Goal: Information Seeking & Learning: Learn about a topic

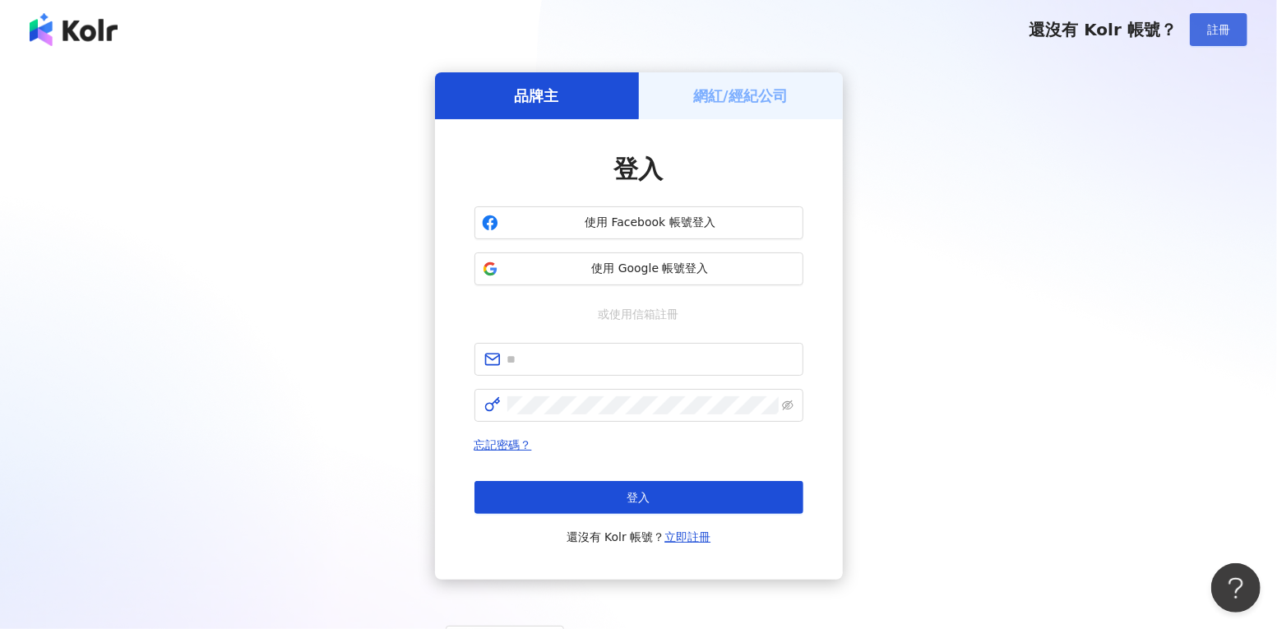
click at [1213, 21] on button "註冊" at bounding box center [1219, 29] width 58 height 33
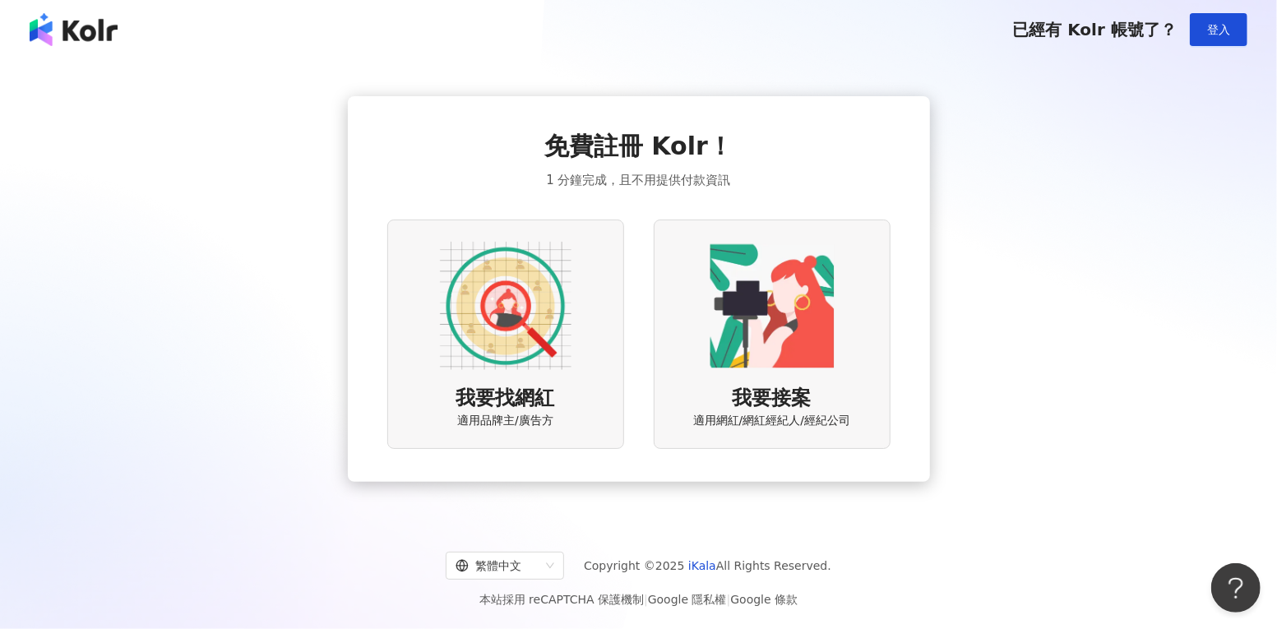
click at [1028, 167] on div "免費註冊 Kolr！ 1 分鐘完成，且不用提供付款資訊 我要找網紅 適用品牌主/廣告方 我要接案 適用網紅/網紅經紀人/經紀公司" at bounding box center [639, 288] width 1238 height 433
click at [1119, 31] on span "已經有 Kolr 帳號了？" at bounding box center [1094, 30] width 164 height 20
click at [49, 13] on img at bounding box center [74, 29] width 88 height 33
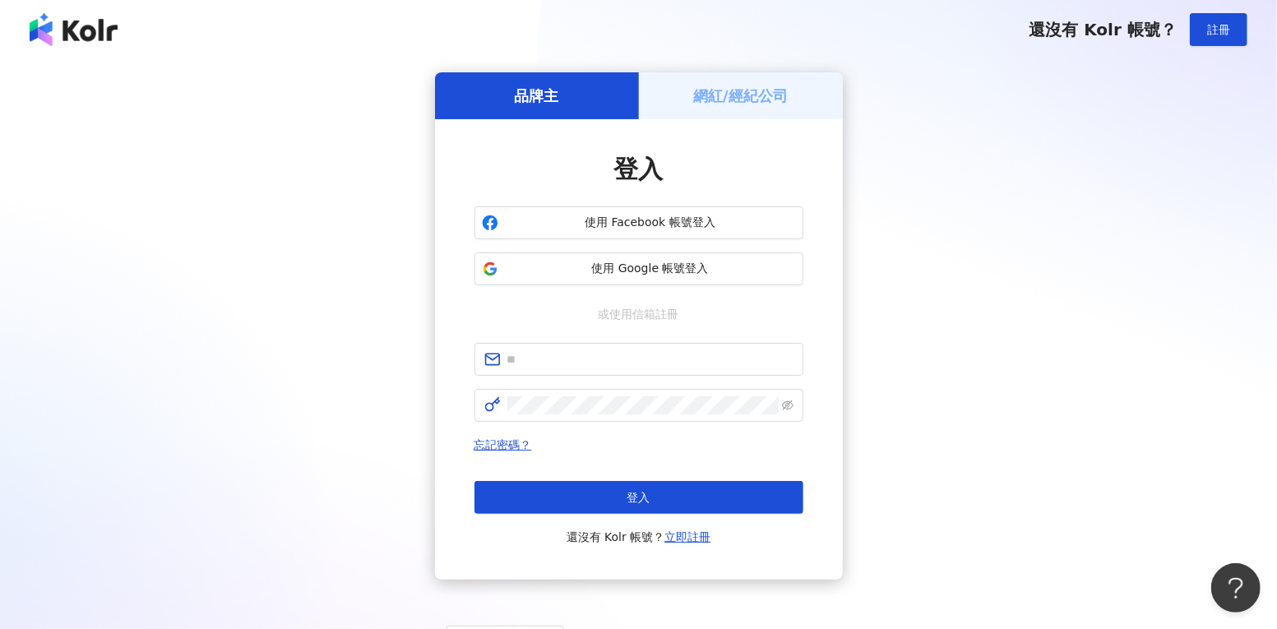
click at [92, 37] on img at bounding box center [74, 29] width 88 height 33
click at [628, 257] on button "使用 Google 帳號登入" at bounding box center [639, 268] width 329 height 33
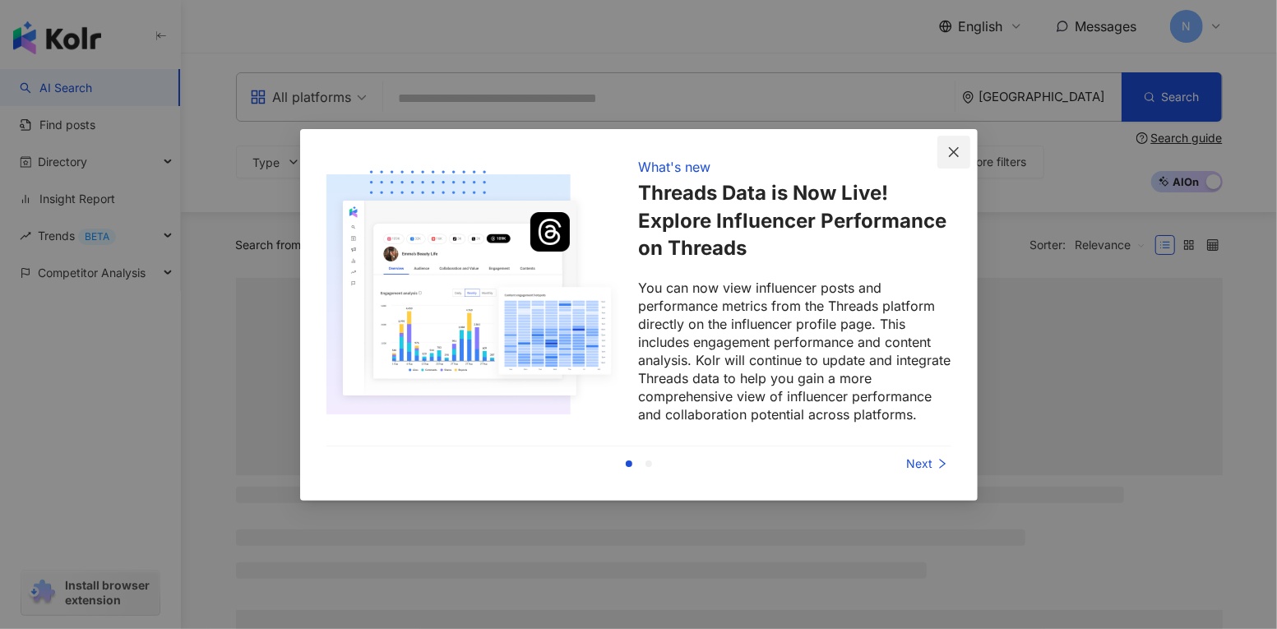
click at [955, 150] on icon "close" at bounding box center [953, 152] width 13 height 13
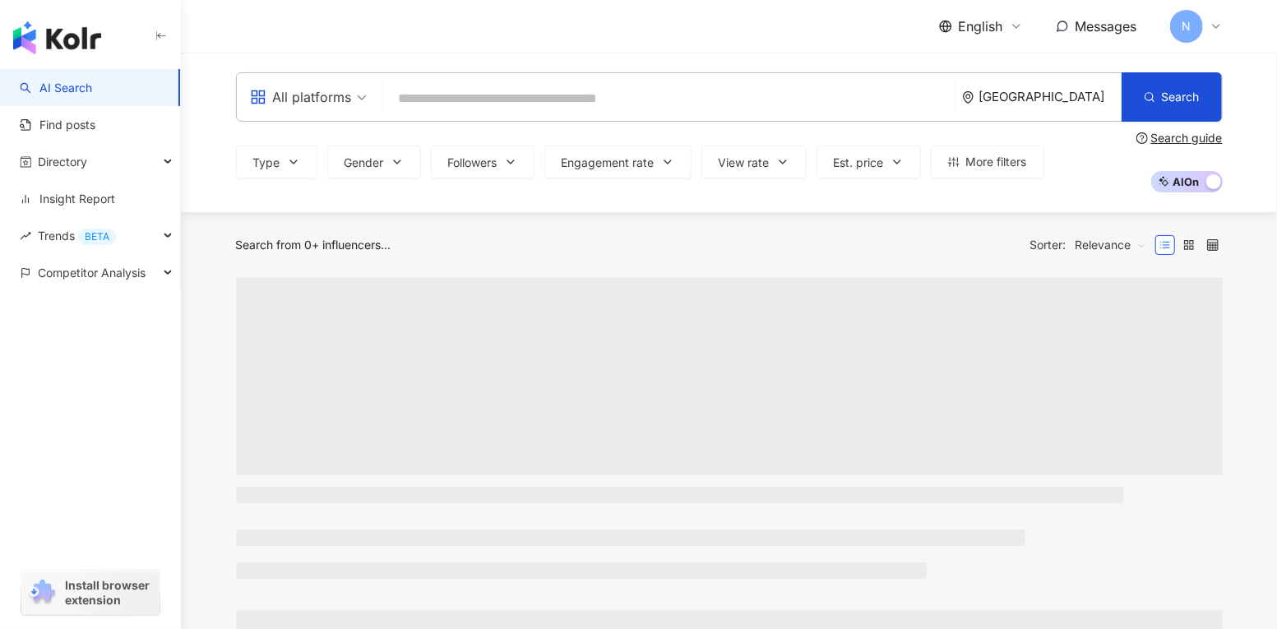
click at [811, 103] on input "search" at bounding box center [669, 98] width 558 height 31
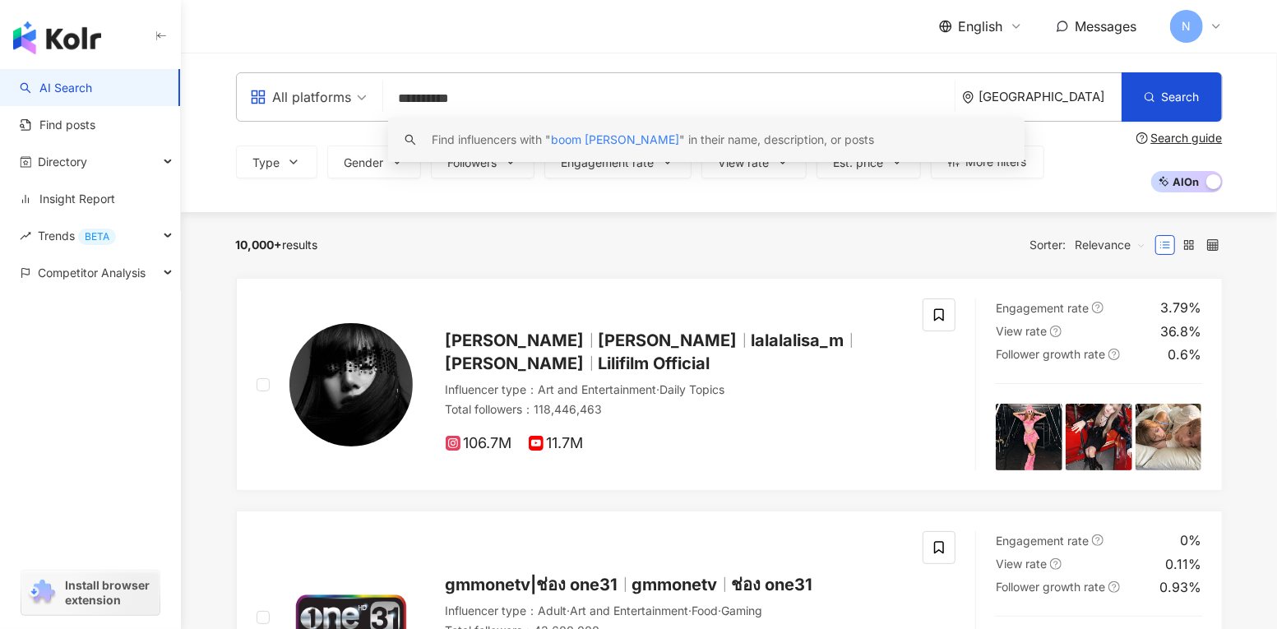
click at [613, 102] on input "**********" at bounding box center [669, 98] width 558 height 31
paste input "search"
type input "**********"
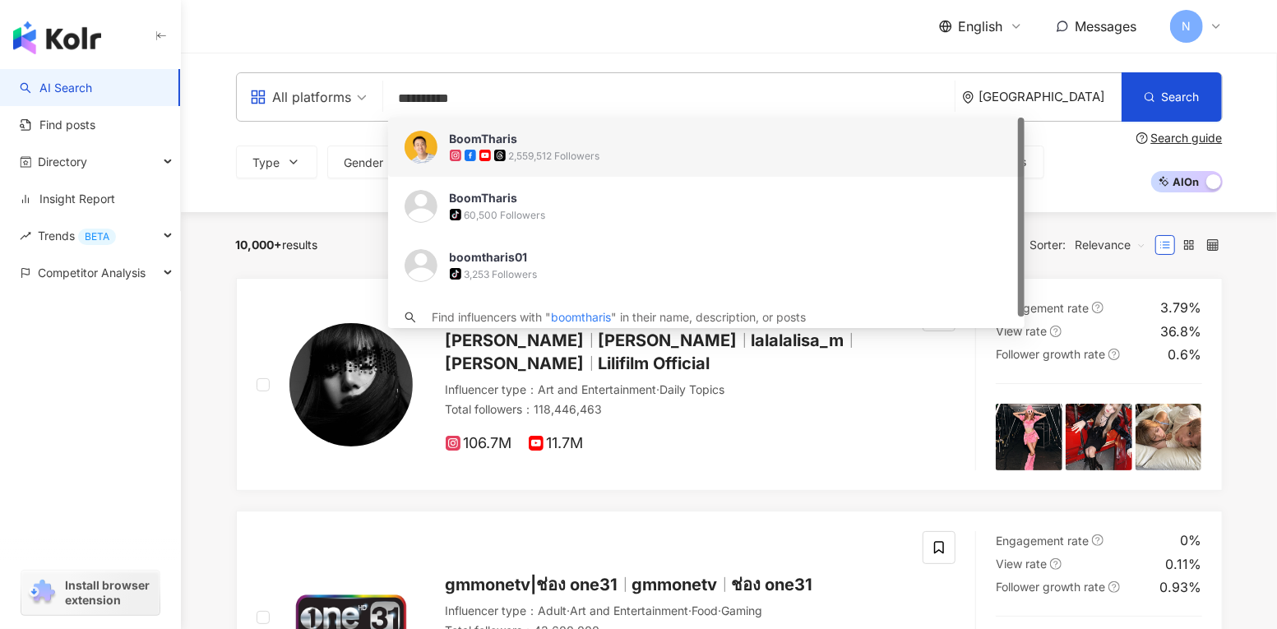
click at [603, 158] on div "2,559,512 Followers" at bounding box center [729, 155] width 559 height 16
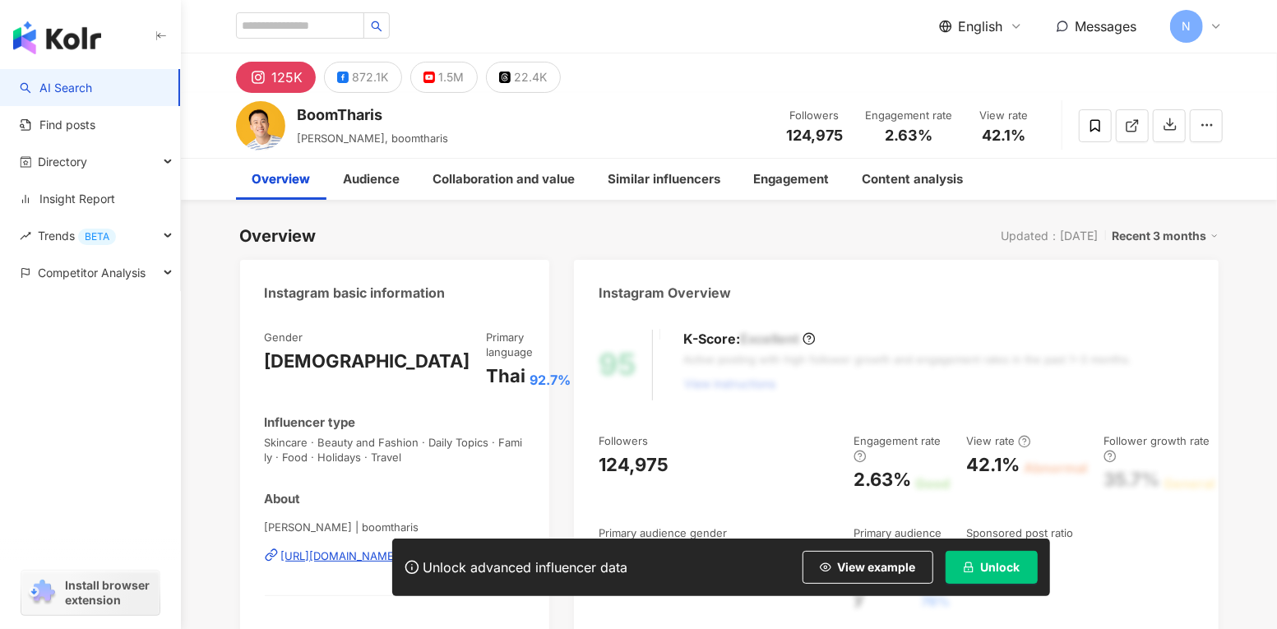
click at [971, 571] on icon "lock" at bounding box center [969, 568] width 12 height 12
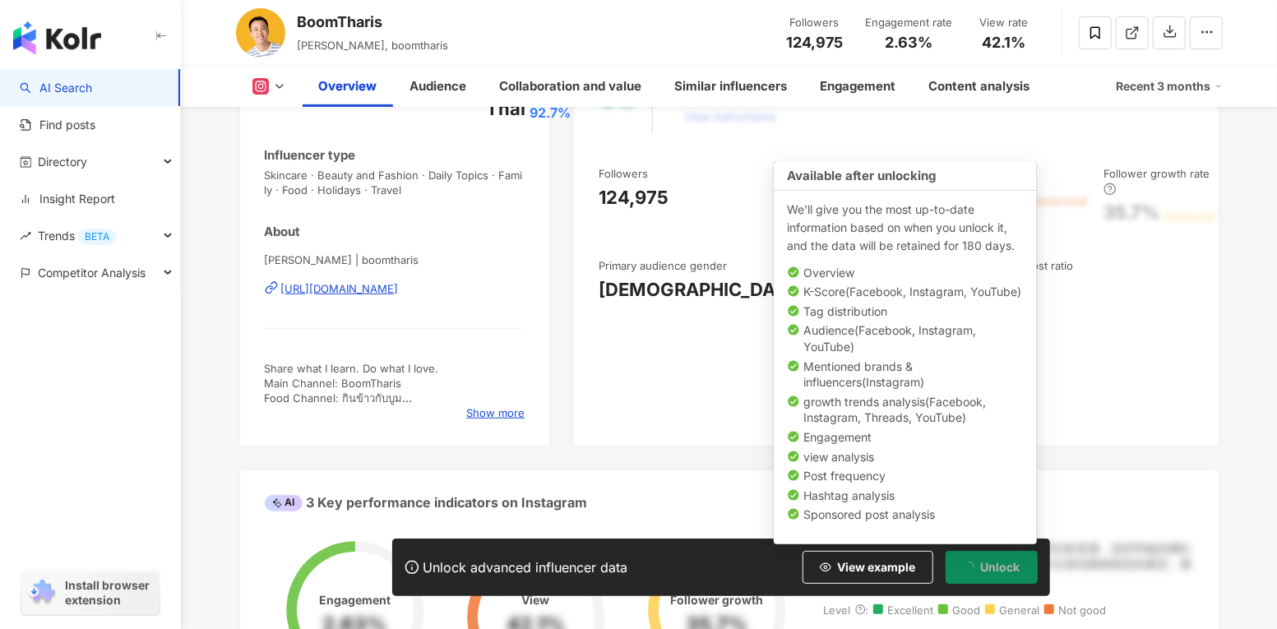
scroll to position [268, 0]
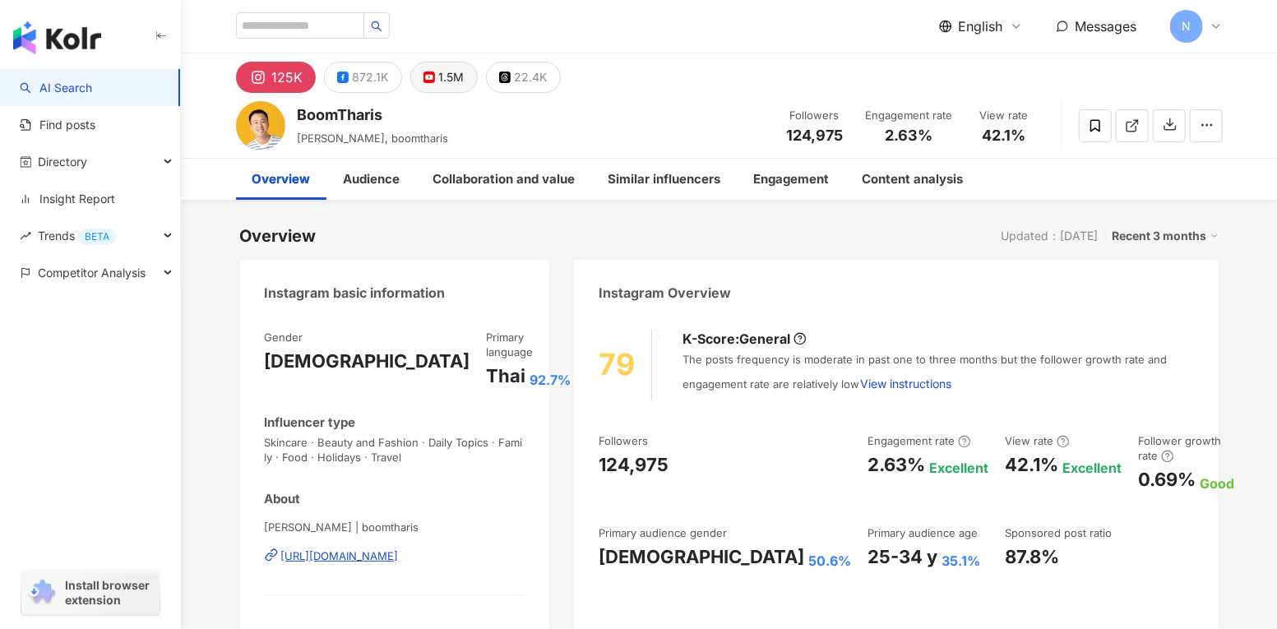
click at [442, 77] on div "1.5M" at bounding box center [451, 77] width 25 height 23
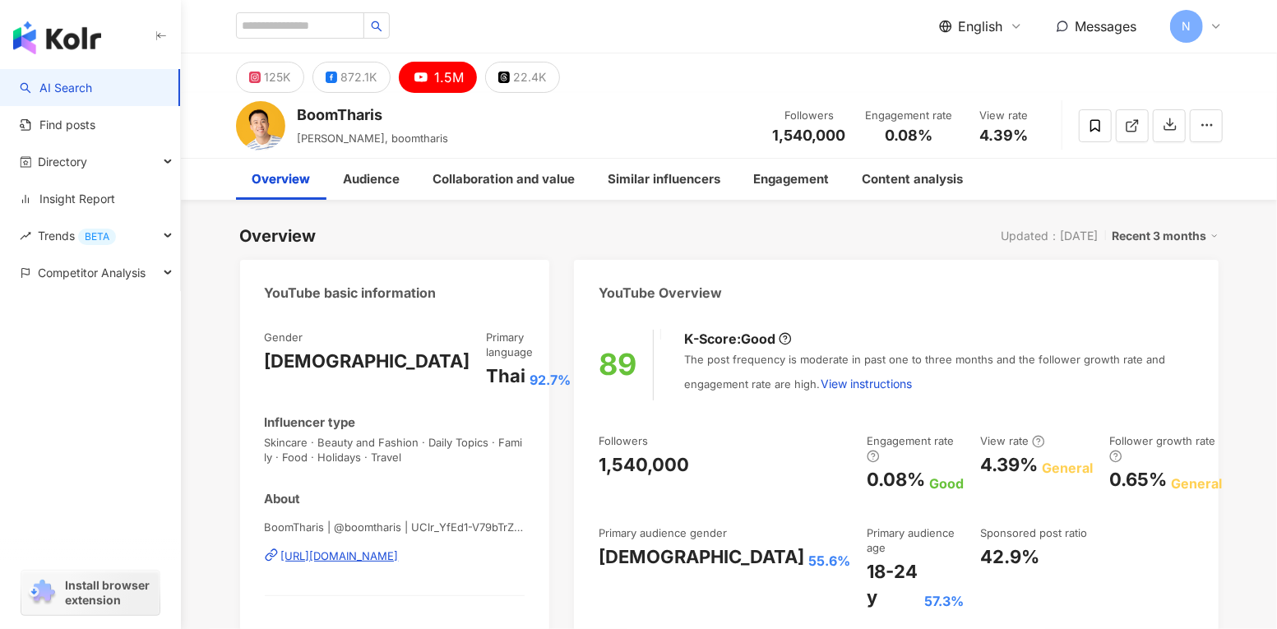
click at [264, 123] on img at bounding box center [260, 125] width 49 height 49
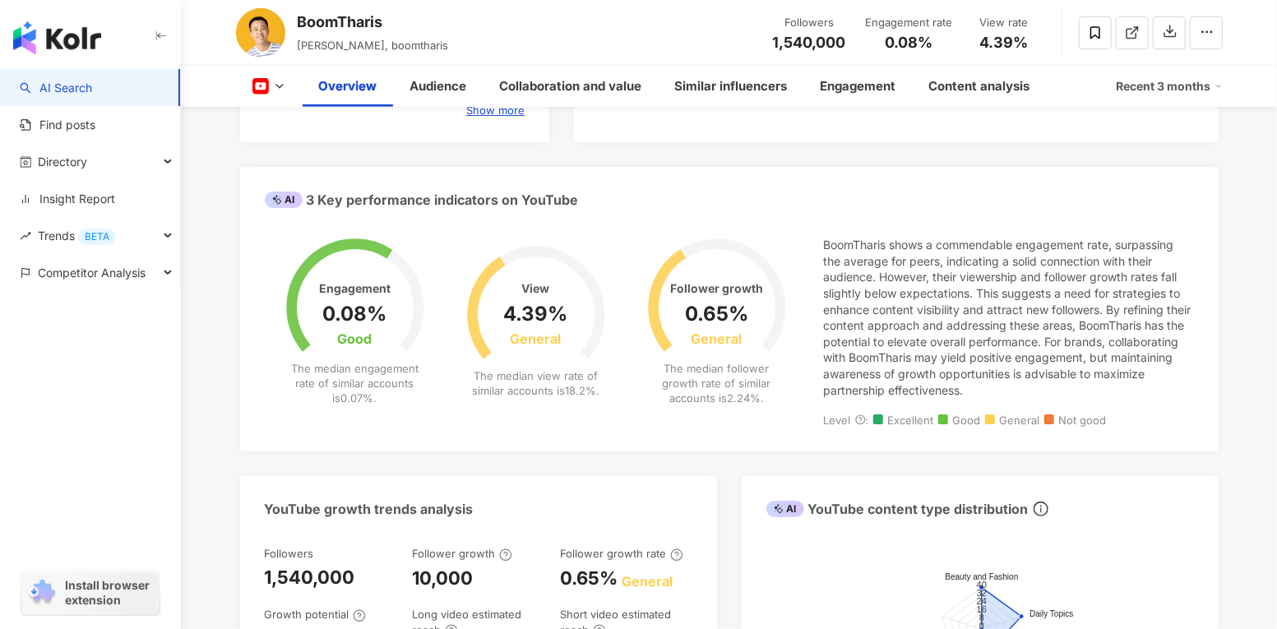
scroll to position [539, 0]
drag, startPoint x: 344, startPoint y: 187, endPoint x: 582, endPoint y: 189, distance: 238.5
click at [582, 189] on div "AI 3 Key performance indicators on YouTube" at bounding box center [729, 195] width 979 height 53
copy div "performance indicators on YouTube"
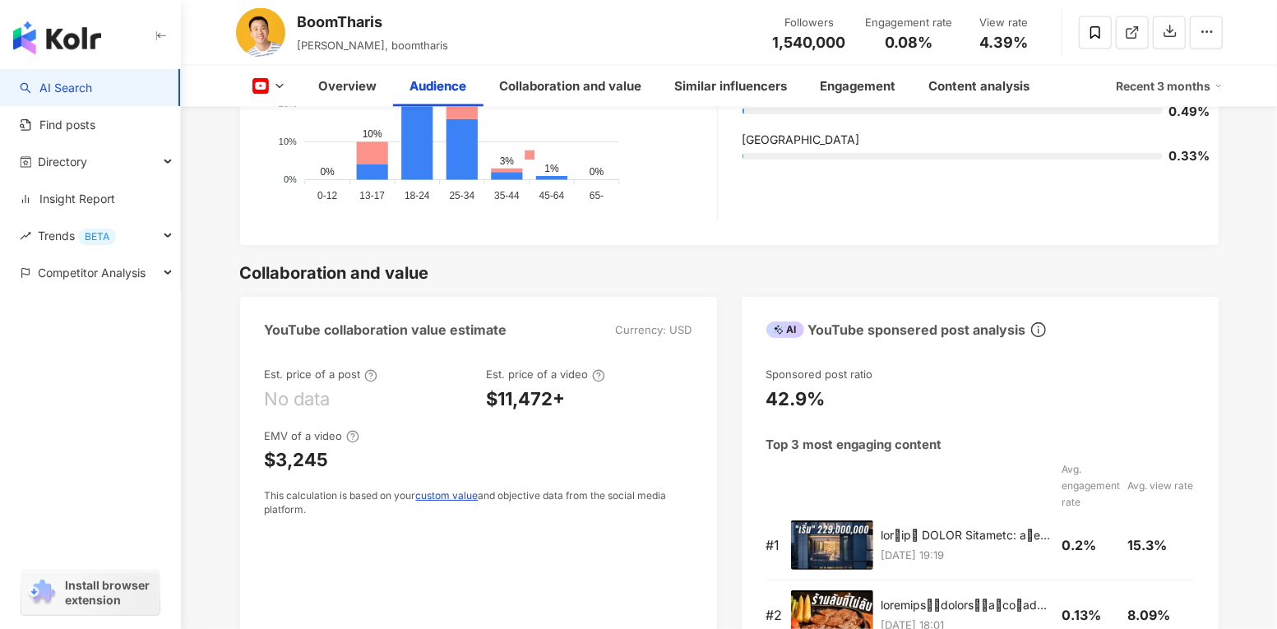
scroll to position [1918, 0]
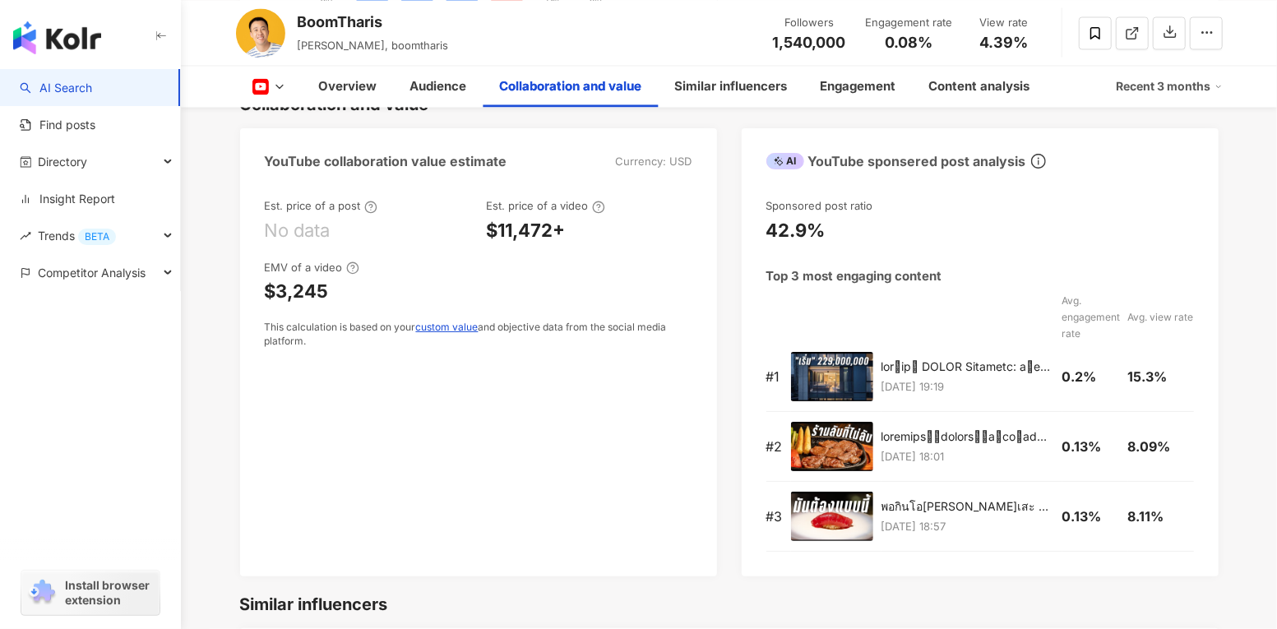
scroll to position [1984, 0]
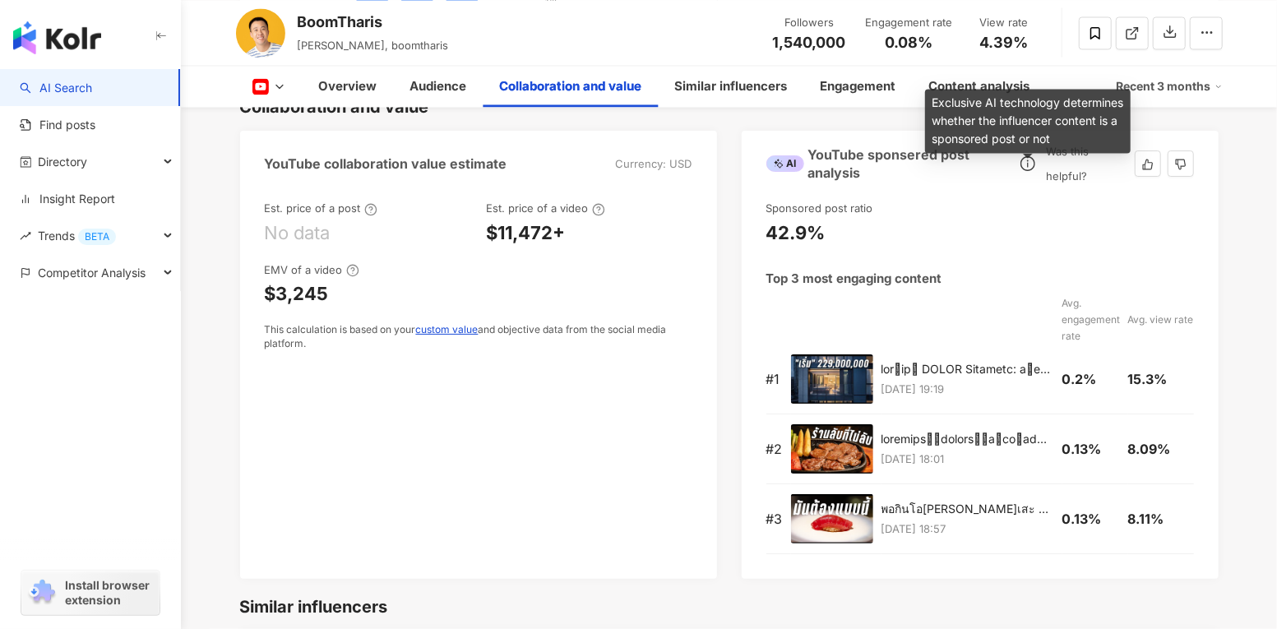
click at [1033, 171] on icon "info-circle" at bounding box center [1028, 163] width 15 height 15
click at [1024, 171] on icon "info-circle" at bounding box center [1028, 163] width 15 height 15
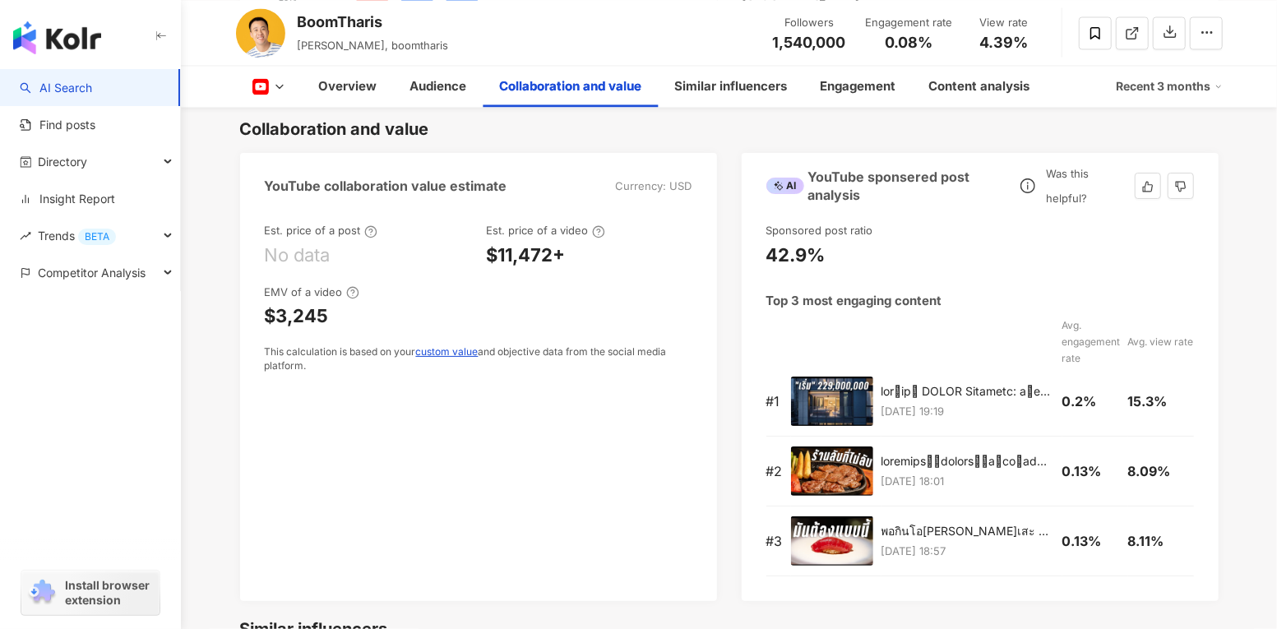
scroll to position [1952, 0]
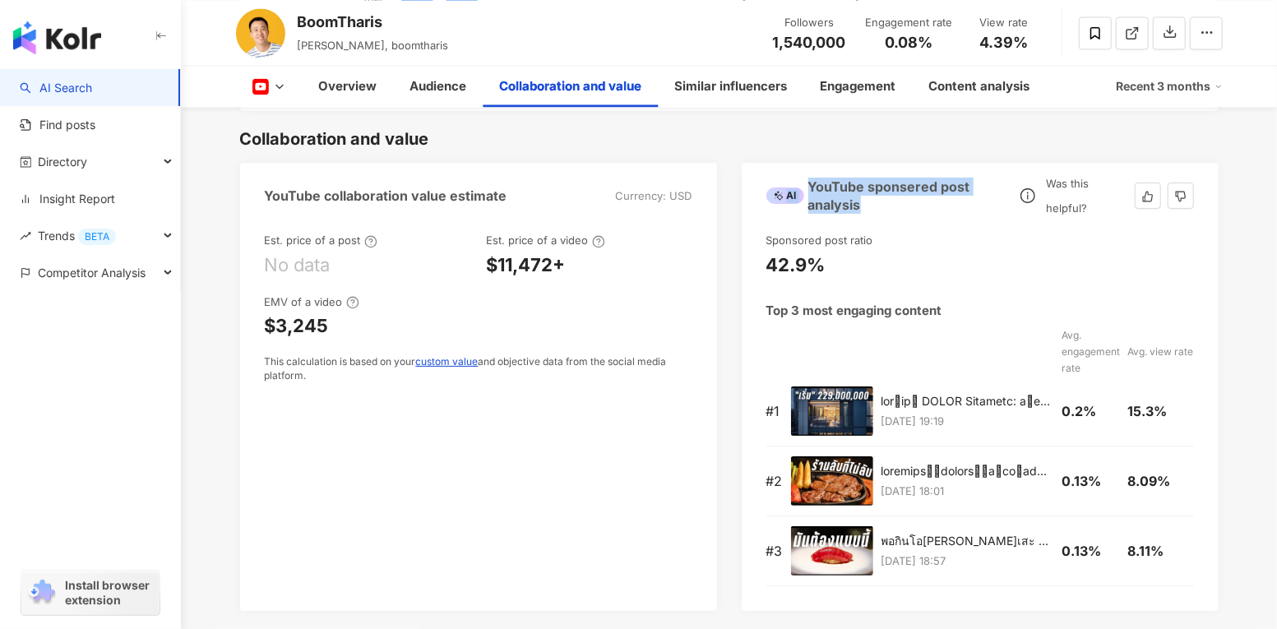
drag, startPoint x: 862, startPoint y: 213, endPoint x: 802, endPoint y: 197, distance: 62.2
click at [802, 197] on div "AI YouTube sponsered post analysis" at bounding box center [892, 196] width 250 height 37
click at [839, 207] on div "AI YouTube sponsered post analysis" at bounding box center [892, 196] width 250 height 37
drag, startPoint x: 868, startPoint y: 215, endPoint x: 810, endPoint y: 192, distance: 62.0
click at [810, 192] on div "AI YouTube sponsered post analysis" at bounding box center [892, 196] width 250 height 37
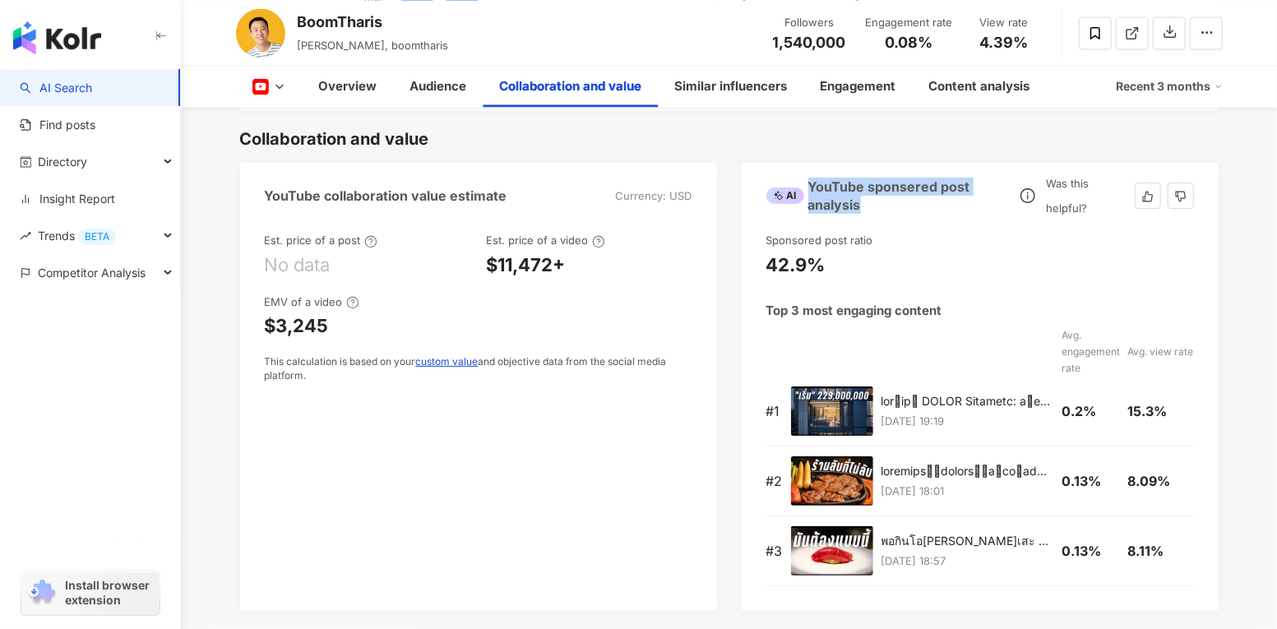
copy div "YouTube sponsered post analysis"
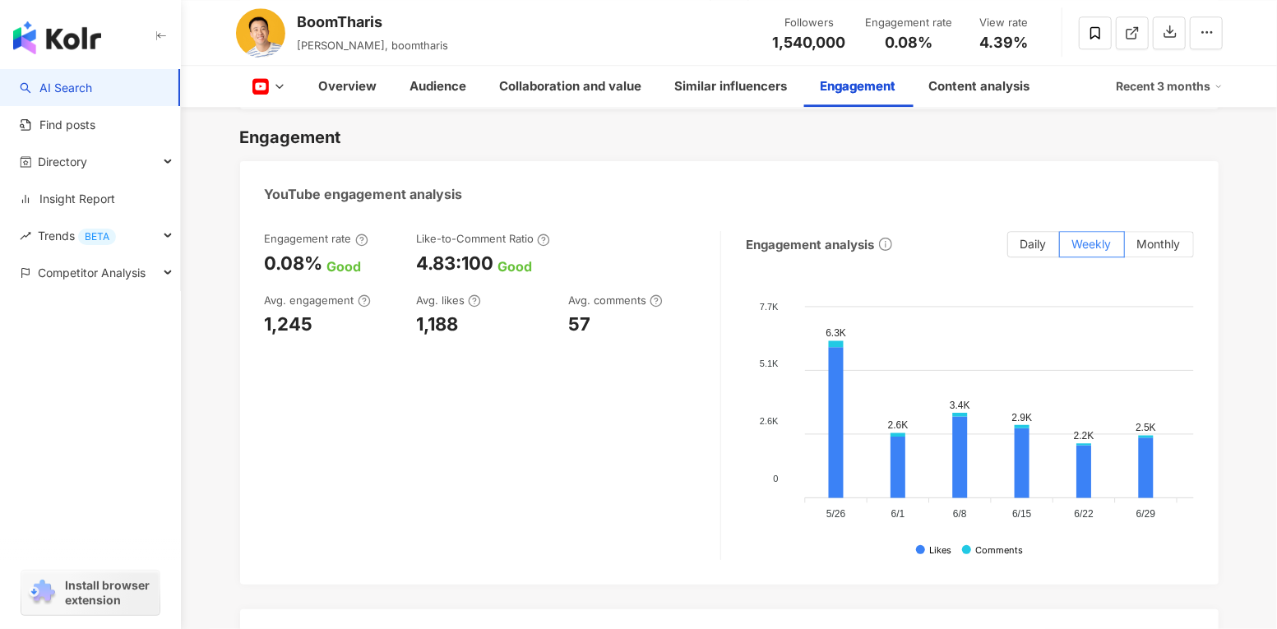
scroll to position [2744, 0]
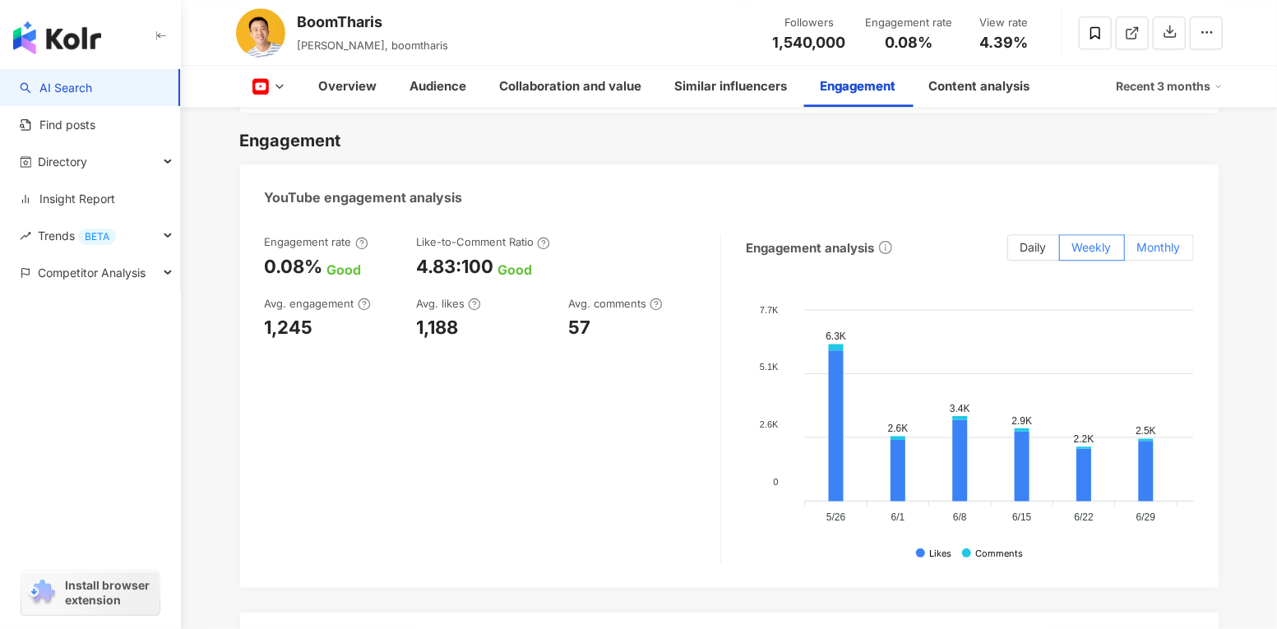
click at [1159, 254] on span "Monthly" at bounding box center [1159, 247] width 44 height 14
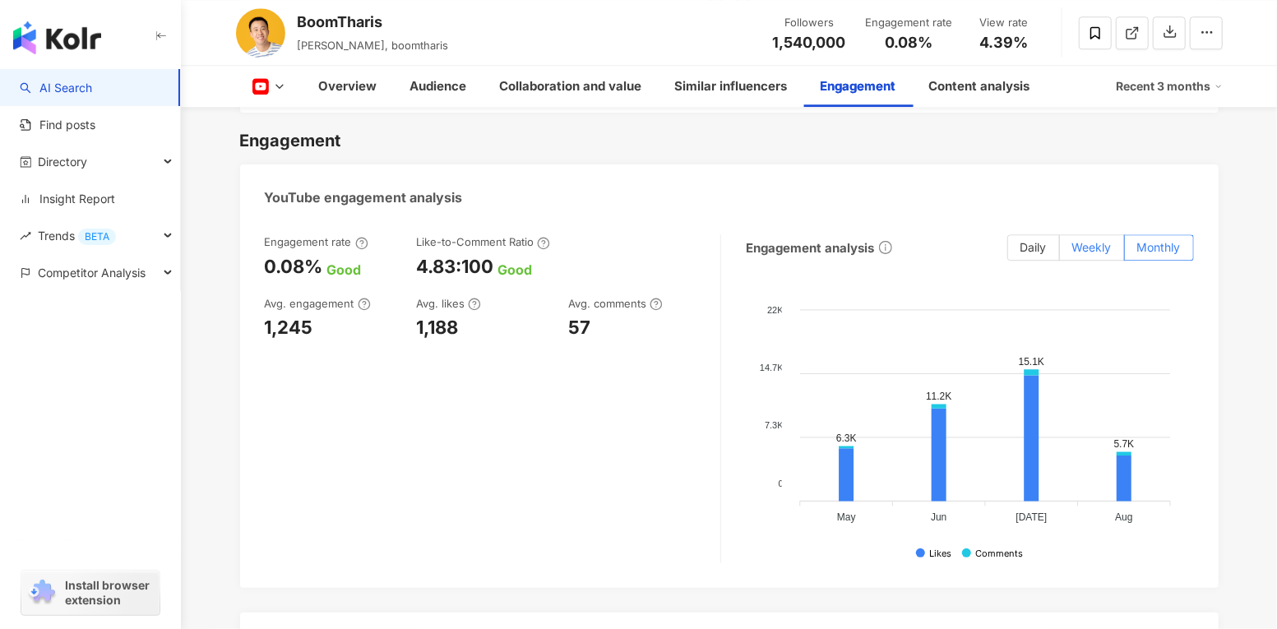
click at [1099, 254] on span "Weekly" at bounding box center [1091, 247] width 39 height 14
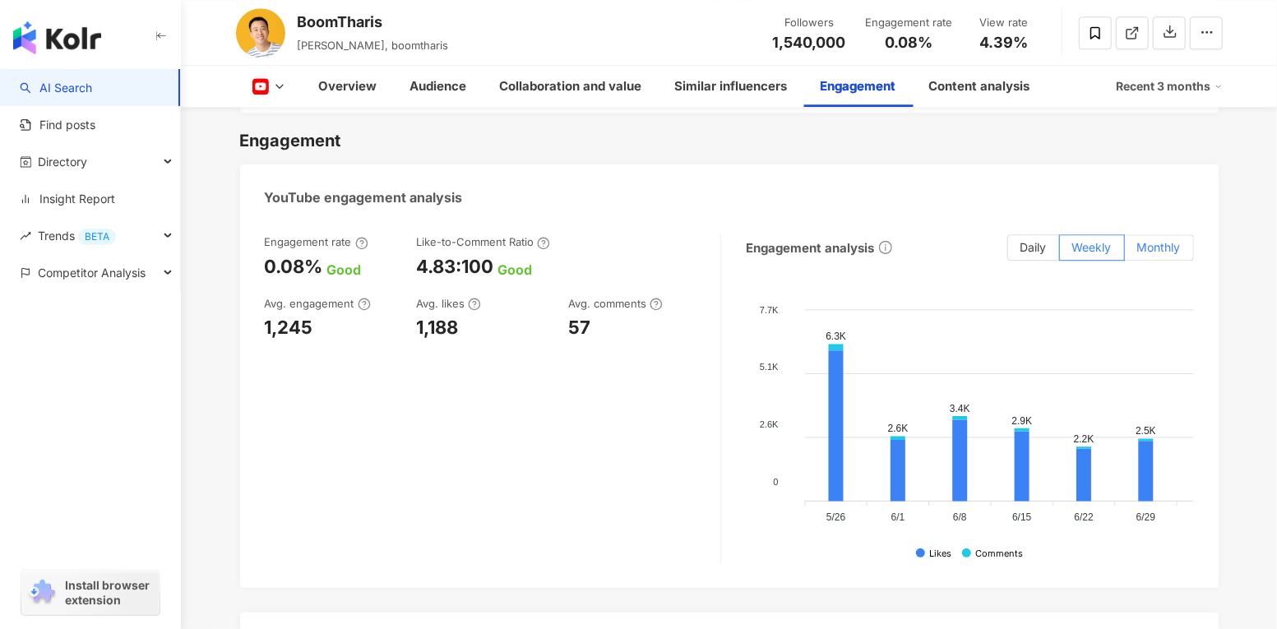
click at [1165, 254] on span "Monthly" at bounding box center [1159, 247] width 44 height 14
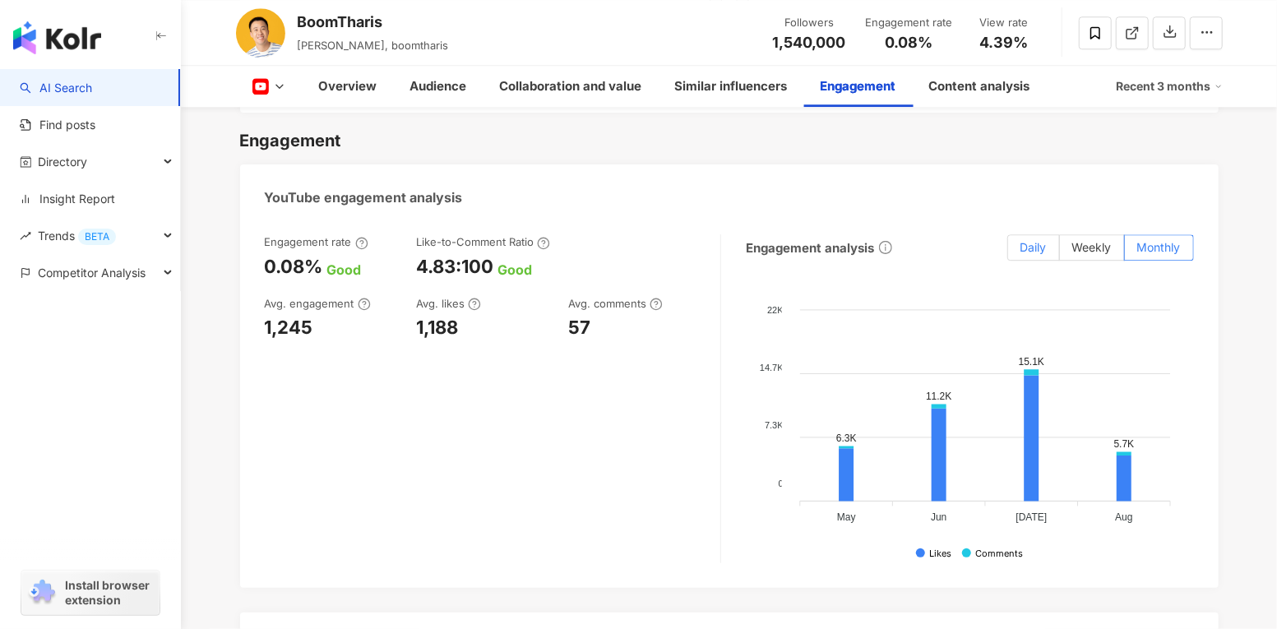
click at [1034, 254] on span "Daily" at bounding box center [1034, 247] width 26 height 14
click at [1025, 252] on span "Daily" at bounding box center [1034, 247] width 26 height 14
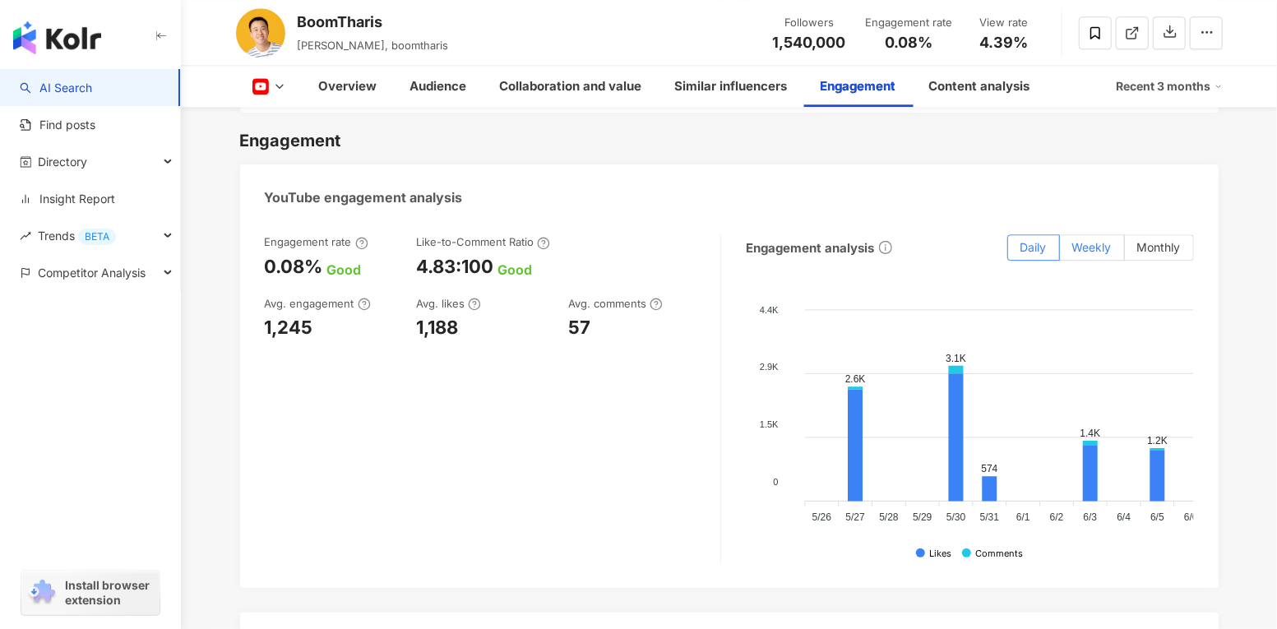
click at [1085, 243] on label "Weekly" at bounding box center [1092, 247] width 65 height 26
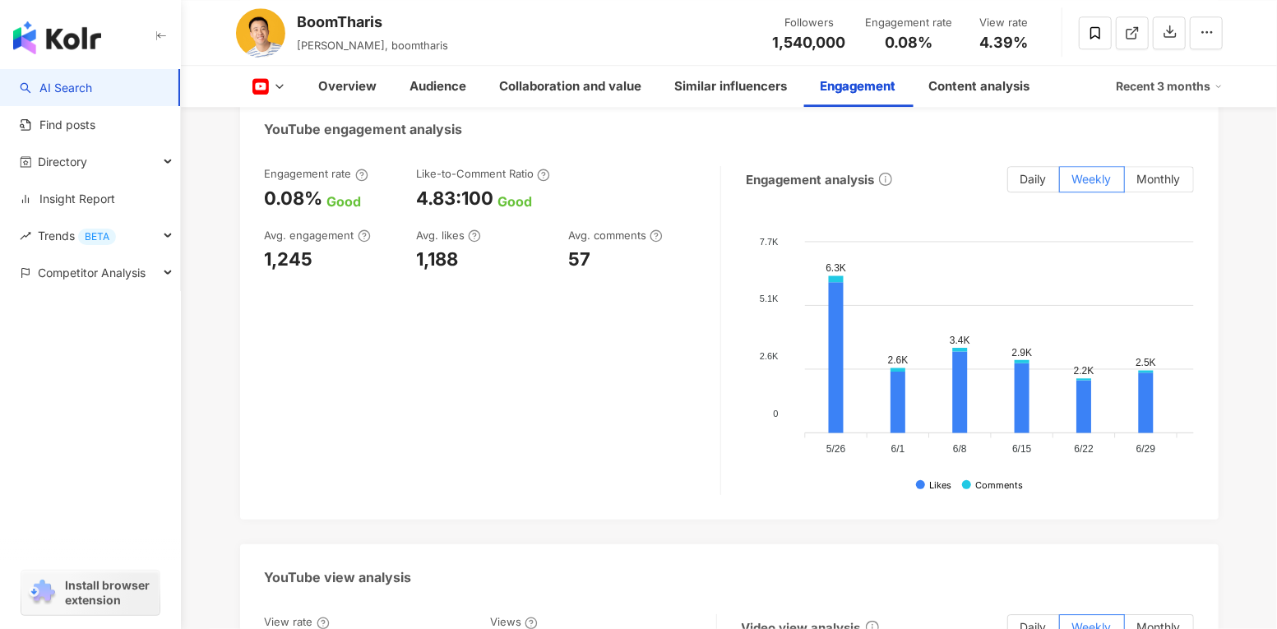
scroll to position [2807, 0]
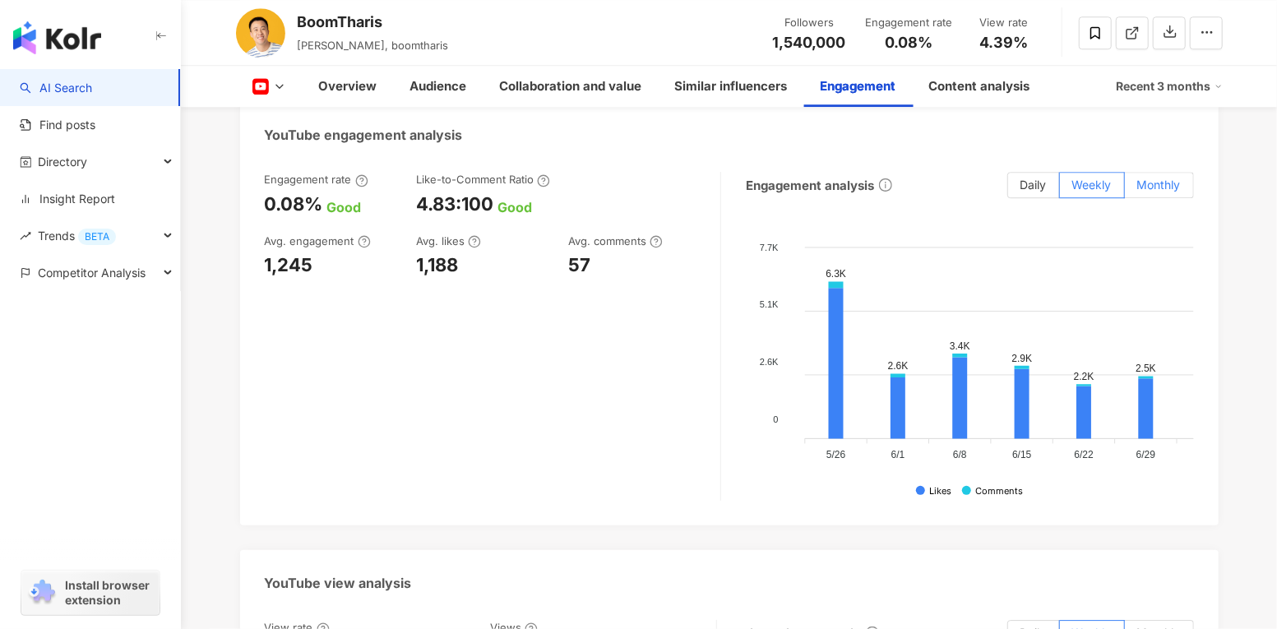
click at [1157, 192] on span "Monthly" at bounding box center [1159, 185] width 44 height 14
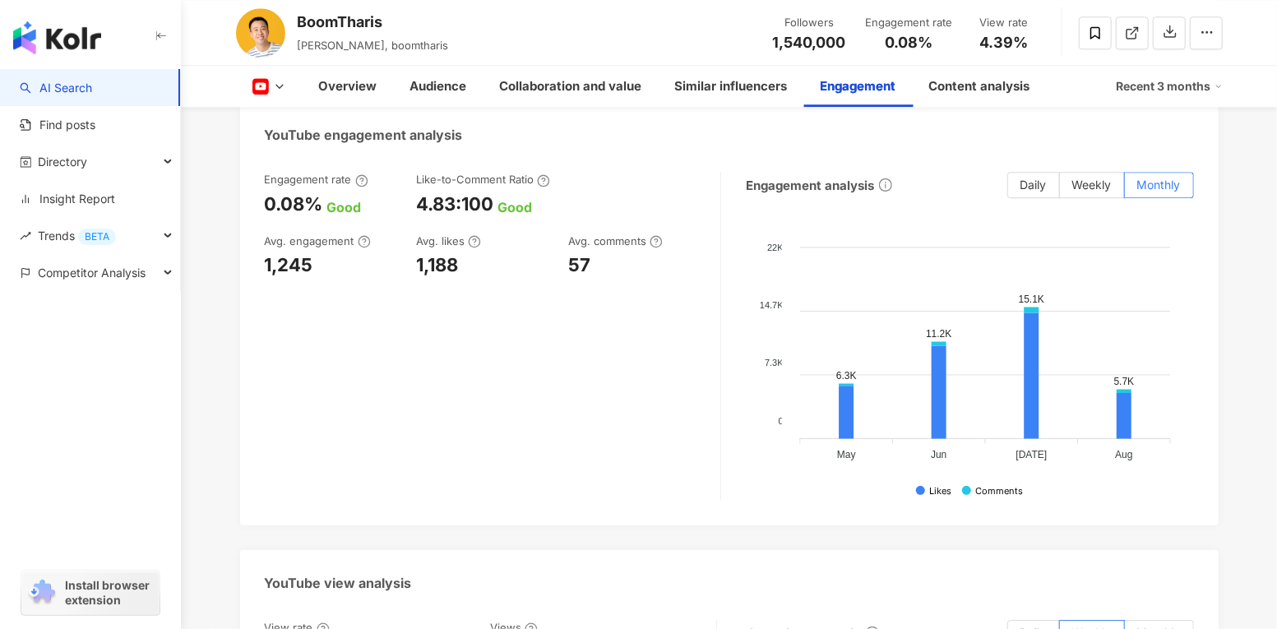
click at [1247, 285] on div "Overview Updated：8/21/25 Recent 3 months YouTube basic information Gender Male …" at bounding box center [729, 177] width 1053 height 5569
click at [1242, 427] on div "Overview Updated：8/21/25 Recent 3 months YouTube basic information Gender Male …" at bounding box center [729, 177] width 1053 height 5569
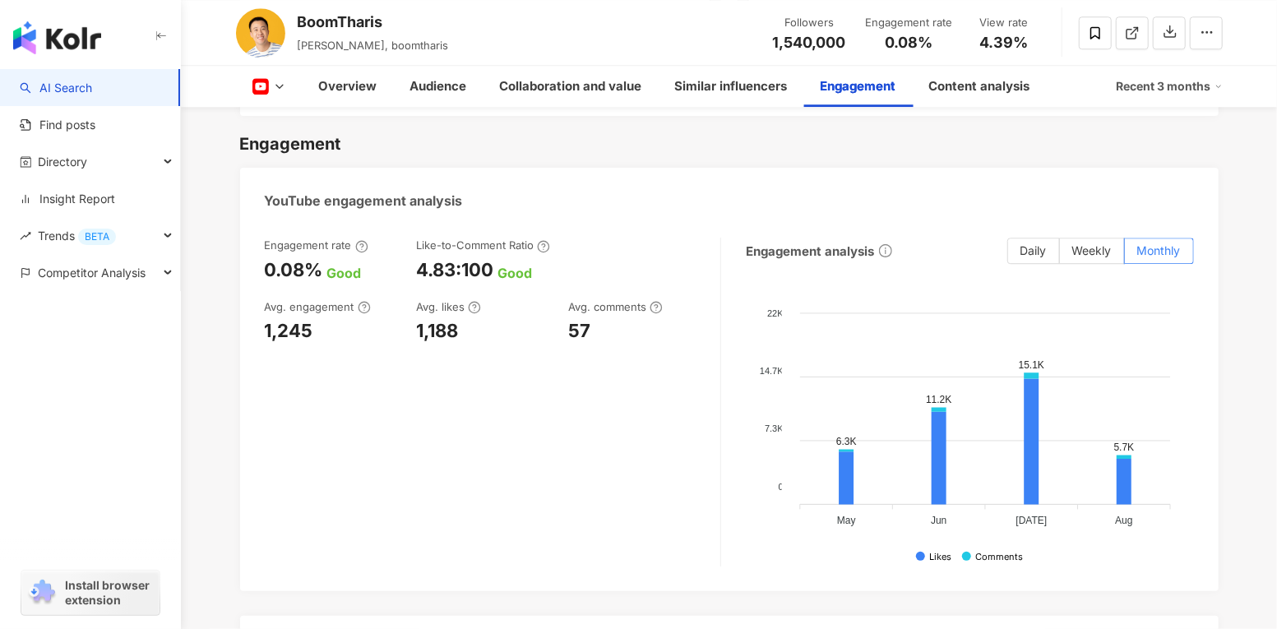
scroll to position [2753, 0]
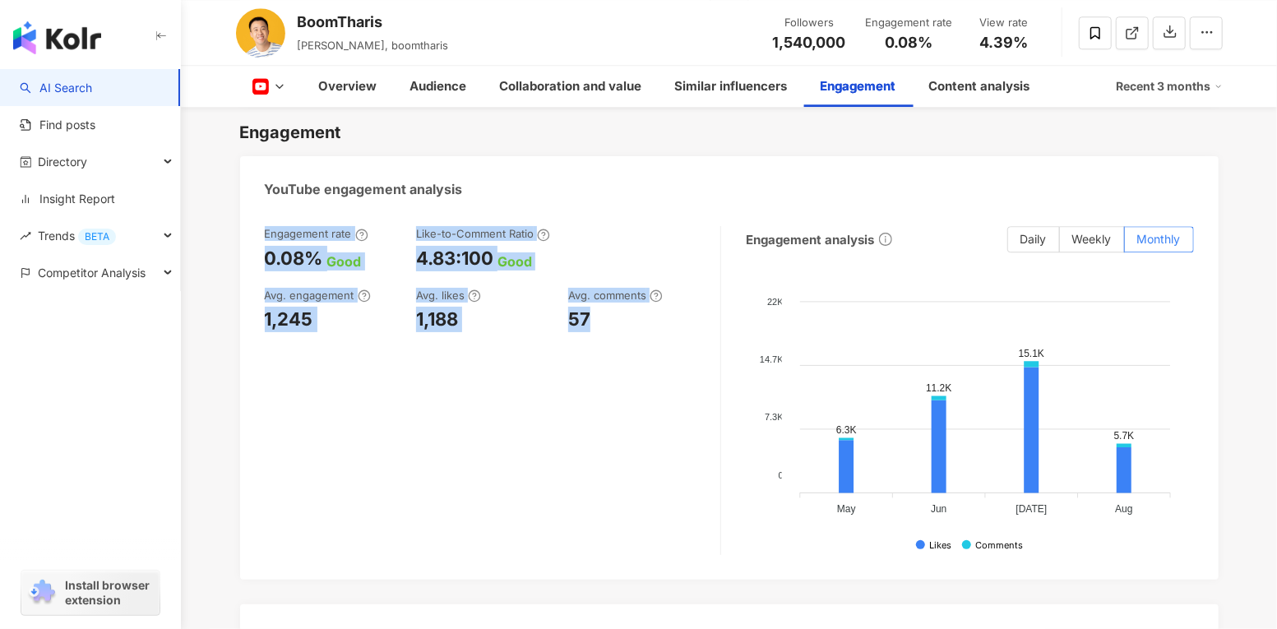
drag, startPoint x: 264, startPoint y: 240, endPoint x: 599, endPoint y: 319, distance: 343.9
click at [599, 319] on div "Engagement rate 0.08% Good Like-to-Comment Ratio 4.83:100 Good Avg. engagement …" at bounding box center [484, 279] width 439 height 106
copy div "Engagement rate 0.08% Good Like-to-Comment Ratio 4.83:100 Good Avg. engagement …"
click at [466, 446] on div "Engagement rate 0.08% Good Like-to-Comment Ratio 4.83:100 Good Avg. engagement …" at bounding box center [493, 390] width 456 height 329
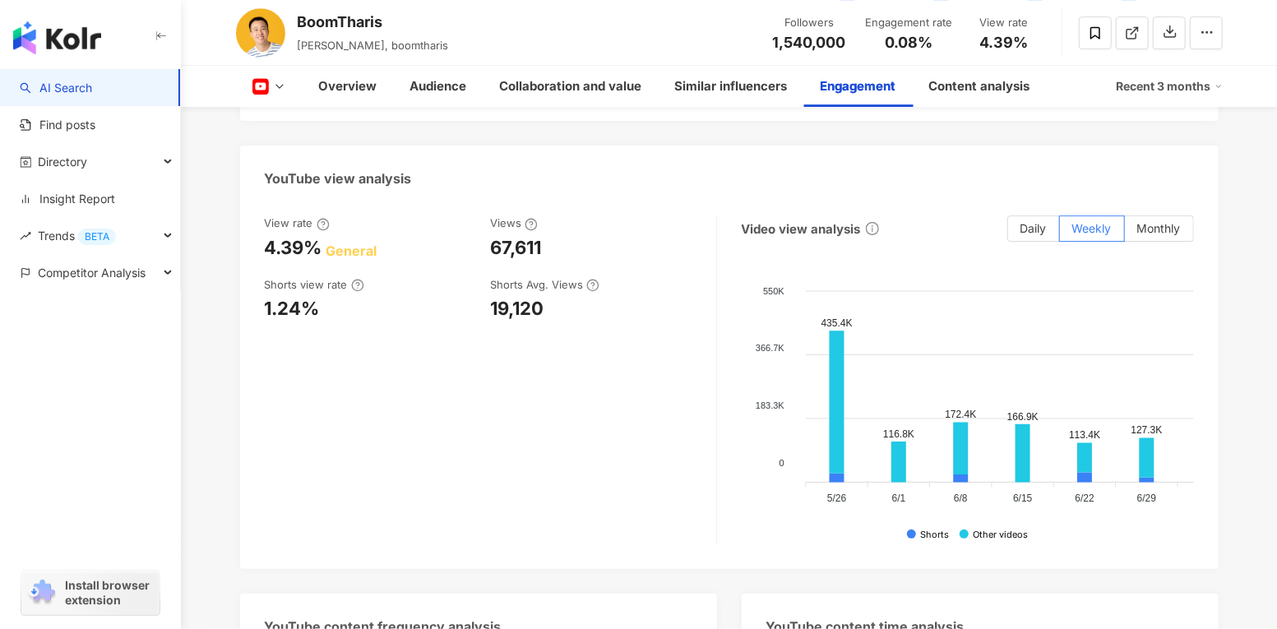
scroll to position [3212, 0]
click at [1033, 232] on span "Daily" at bounding box center [1034, 227] width 26 height 14
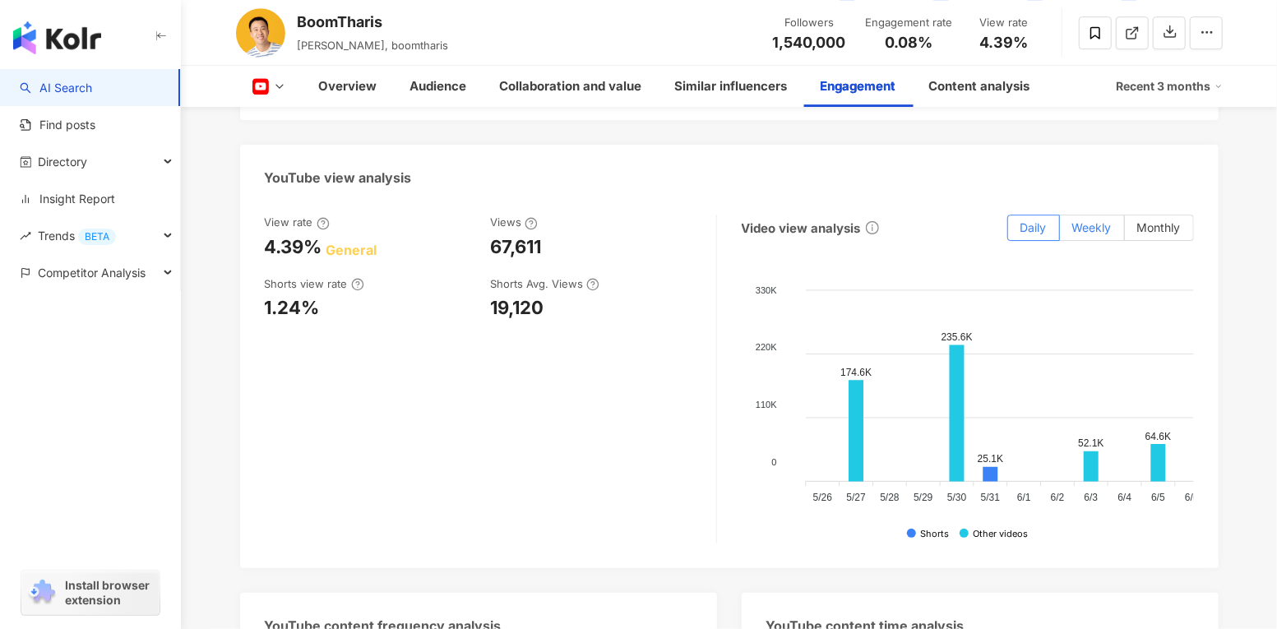
click at [1082, 226] on label "Weekly" at bounding box center [1092, 228] width 65 height 26
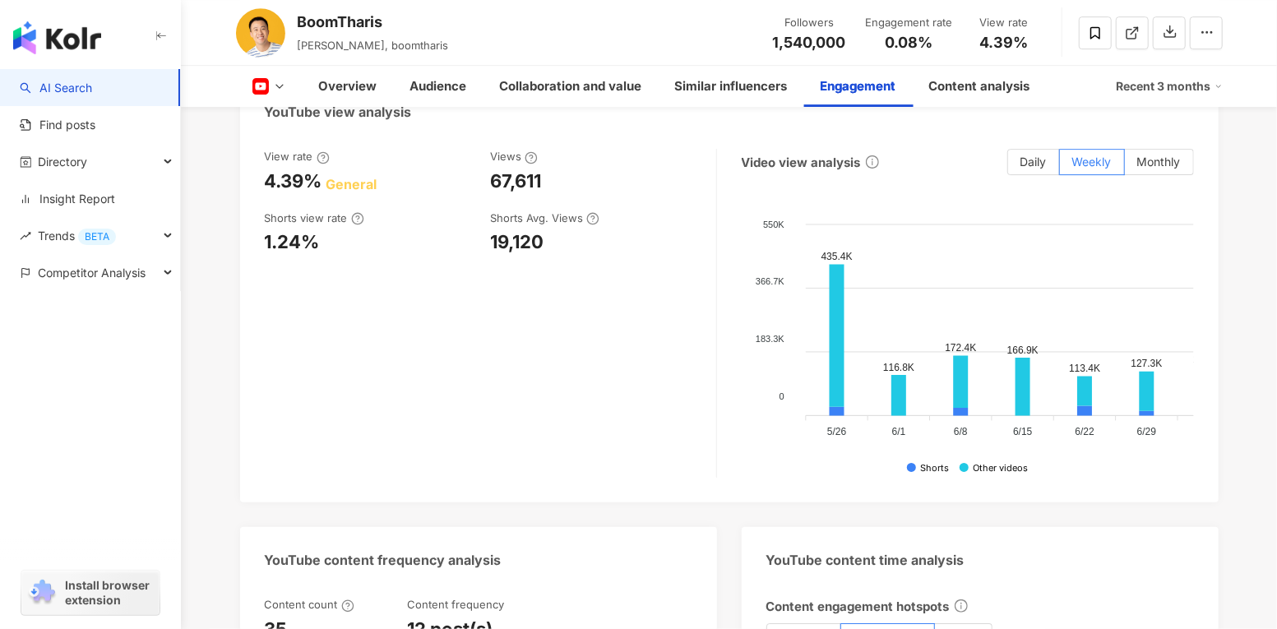
scroll to position [3279, 0]
click at [1153, 161] on label "Monthly" at bounding box center [1159, 161] width 69 height 26
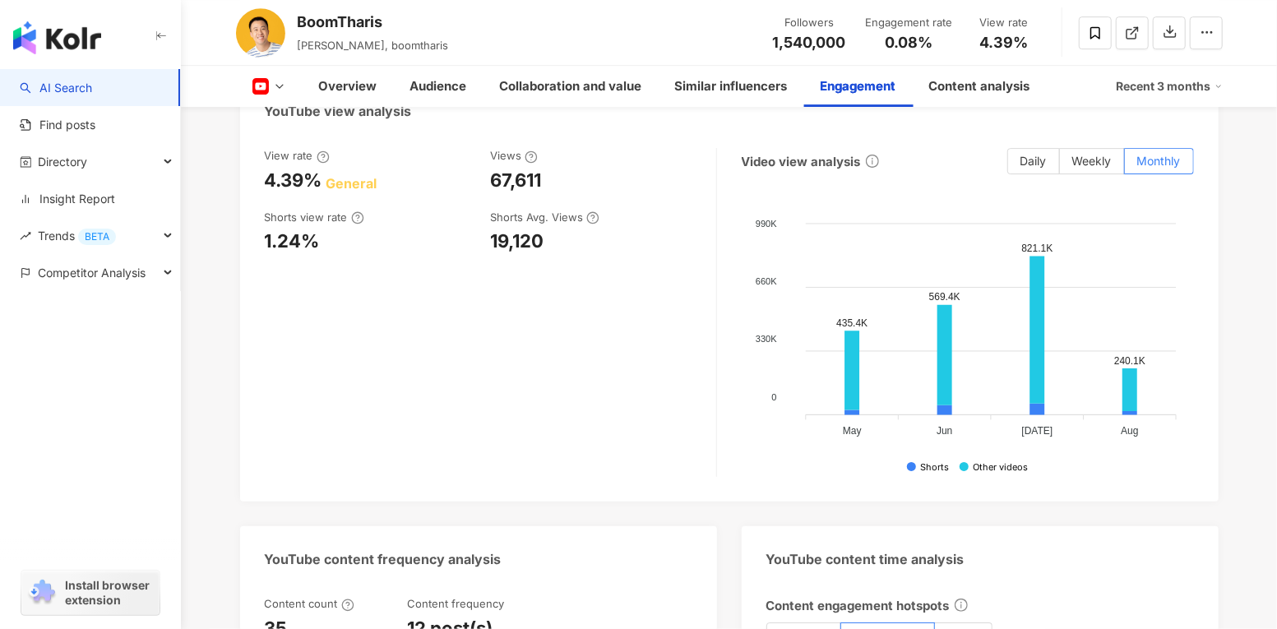
scroll to position [3227, 0]
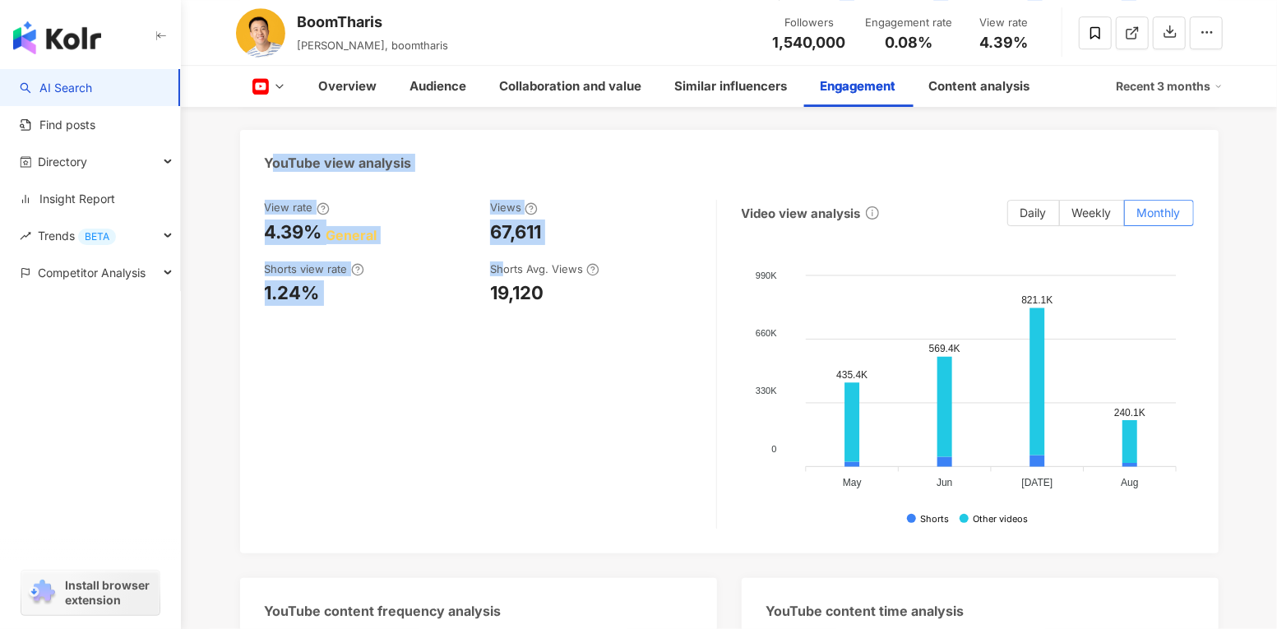
drag, startPoint x: 268, startPoint y: 169, endPoint x: 503, endPoint y: 276, distance: 258.4
click at [503, 276] on div "YouTube view analysis View rate 4.39% General Views 67,611 Shorts view rate 1.2…" at bounding box center [729, 342] width 979 height 424
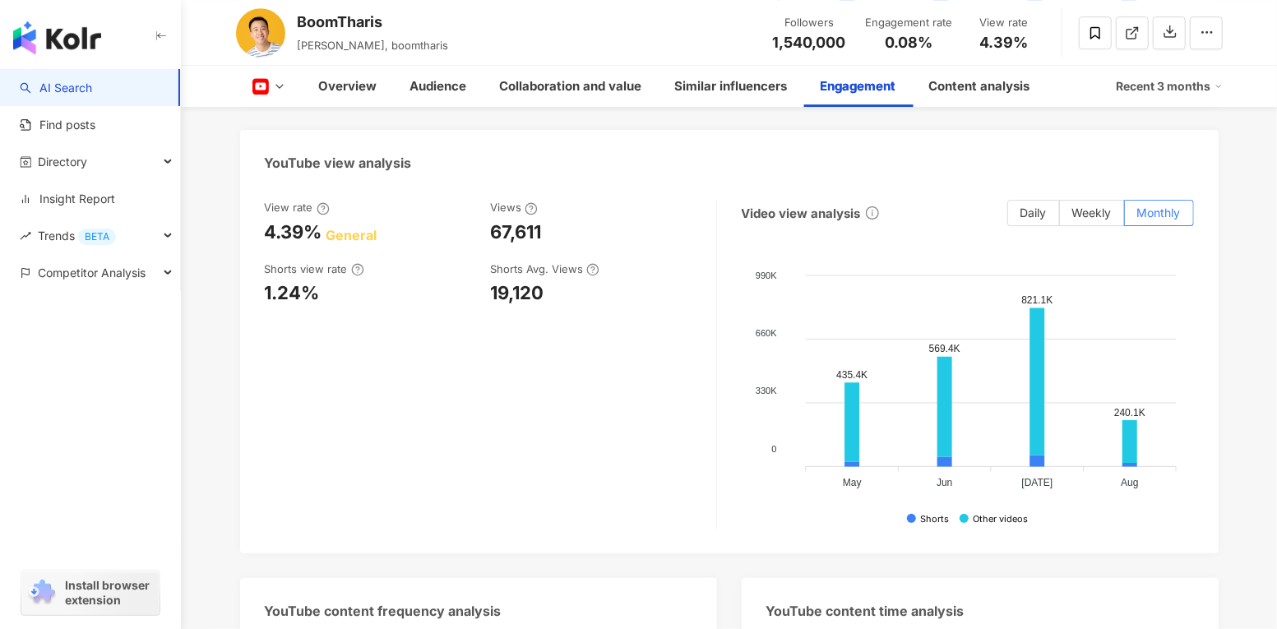
click at [615, 379] on div "View rate 4.39% General Views 67,611 Shorts view rate 1.24% Shorts Avg. Views 1…" at bounding box center [491, 364] width 452 height 329
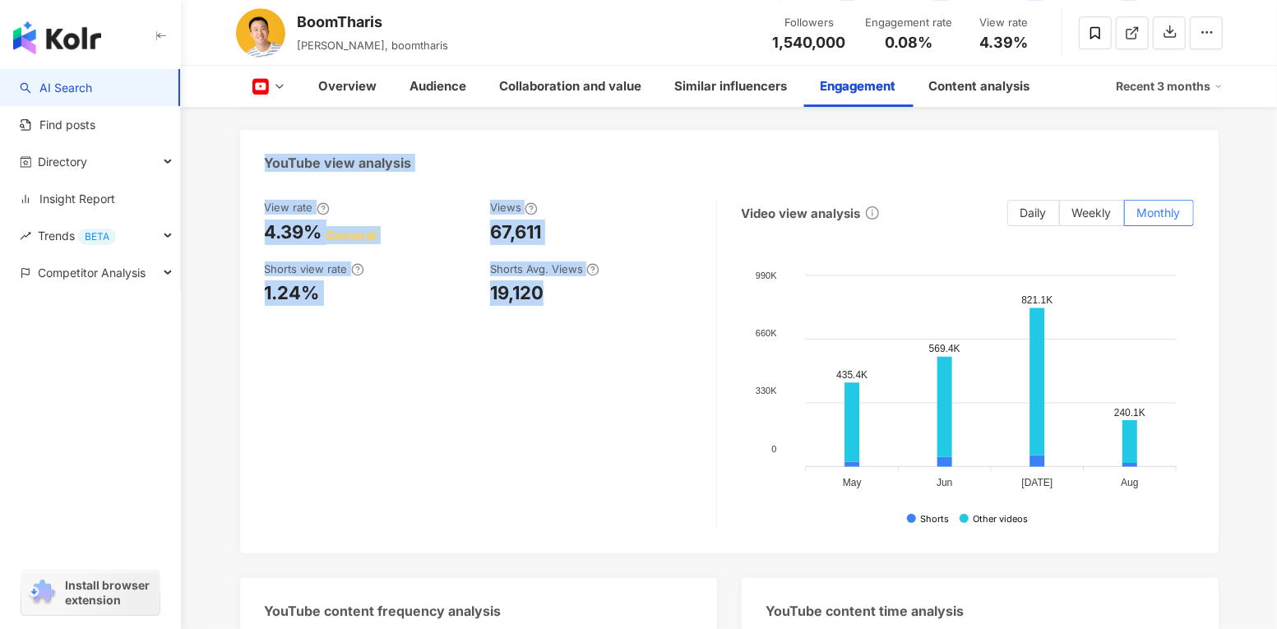
drag, startPoint x: 264, startPoint y: 164, endPoint x: 567, endPoint y: 307, distance: 334.8
click at [567, 307] on div "YouTube view analysis View rate 4.39% General Views 67,611 Shorts view rate 1.2…" at bounding box center [729, 342] width 979 height 424
copy div "YouTube view analysis View rate 4.39% General Views 67,611 Shorts view rate 1.2…"
click at [587, 389] on div "View rate 4.39% General Views 67,611 Shorts view rate 1.24% Shorts Avg. Views 1…" at bounding box center [491, 364] width 452 height 329
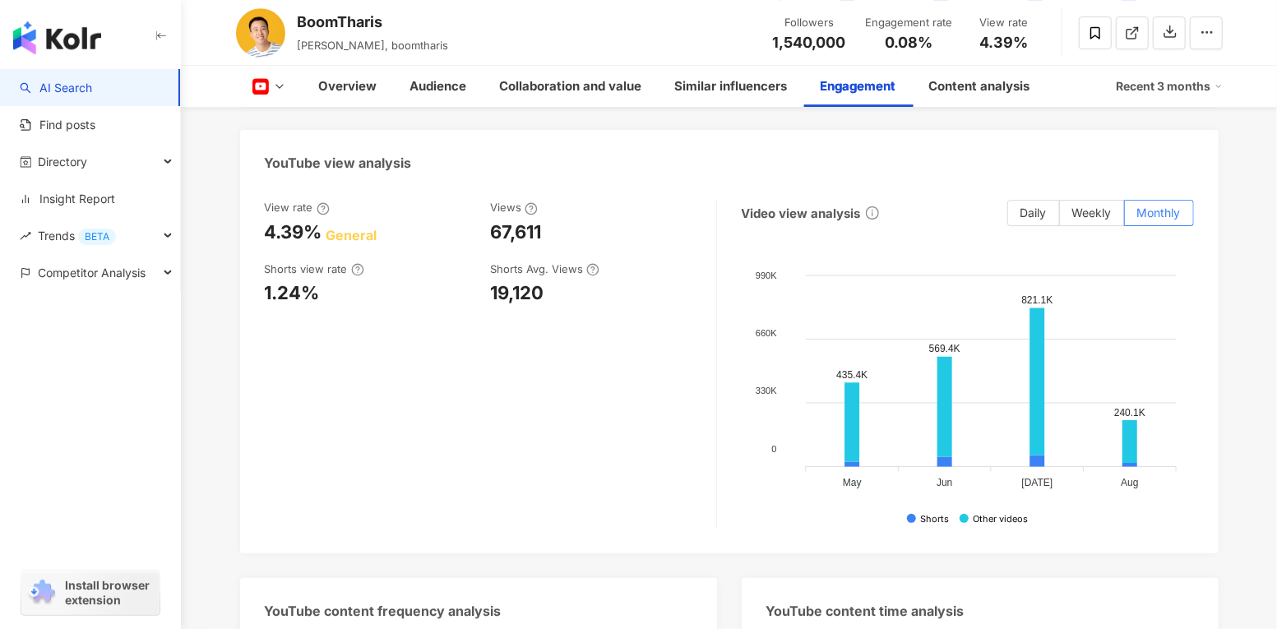
click at [574, 467] on div "View rate 4.39% General Views 67,611 Shorts view rate 1.24% Shorts Avg. Views 1…" at bounding box center [491, 364] width 452 height 329
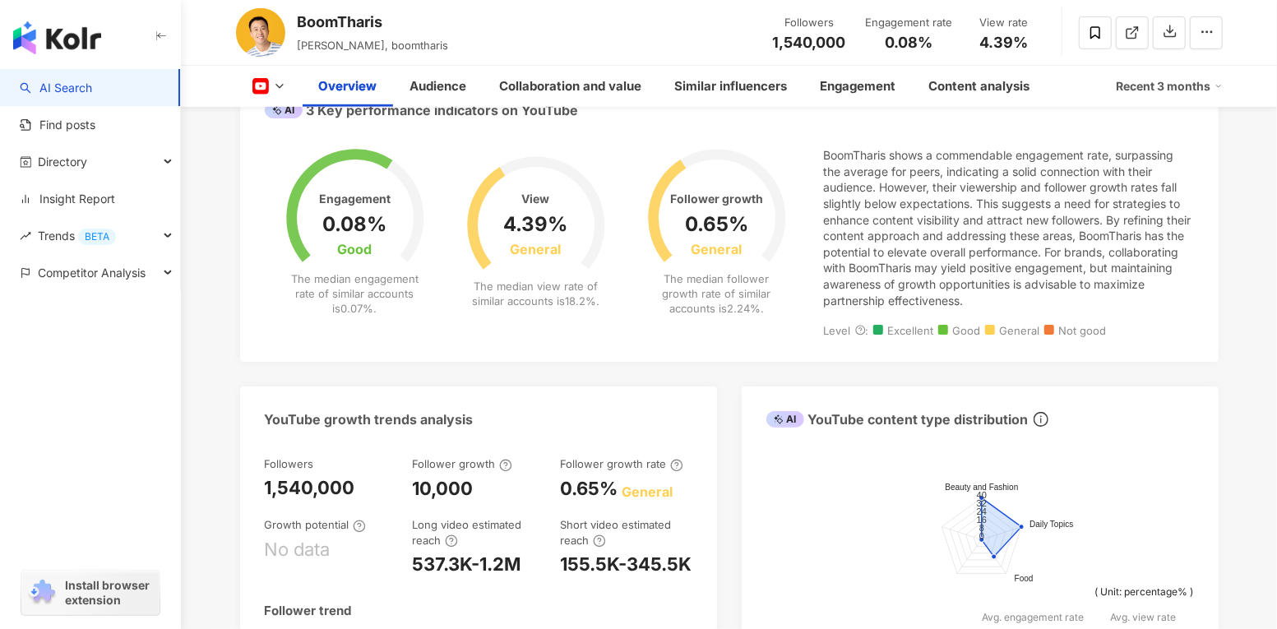
scroll to position [0, 0]
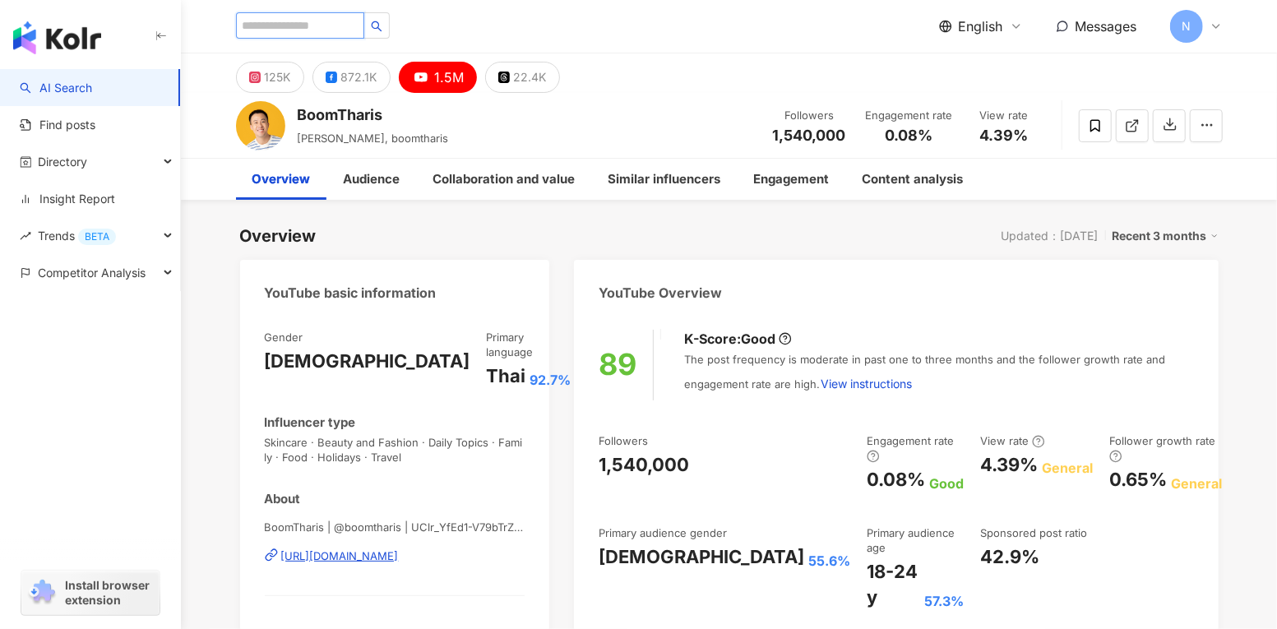
click at [317, 22] on input "search" at bounding box center [300, 25] width 128 height 26
paste input "**********"
type input "**********"
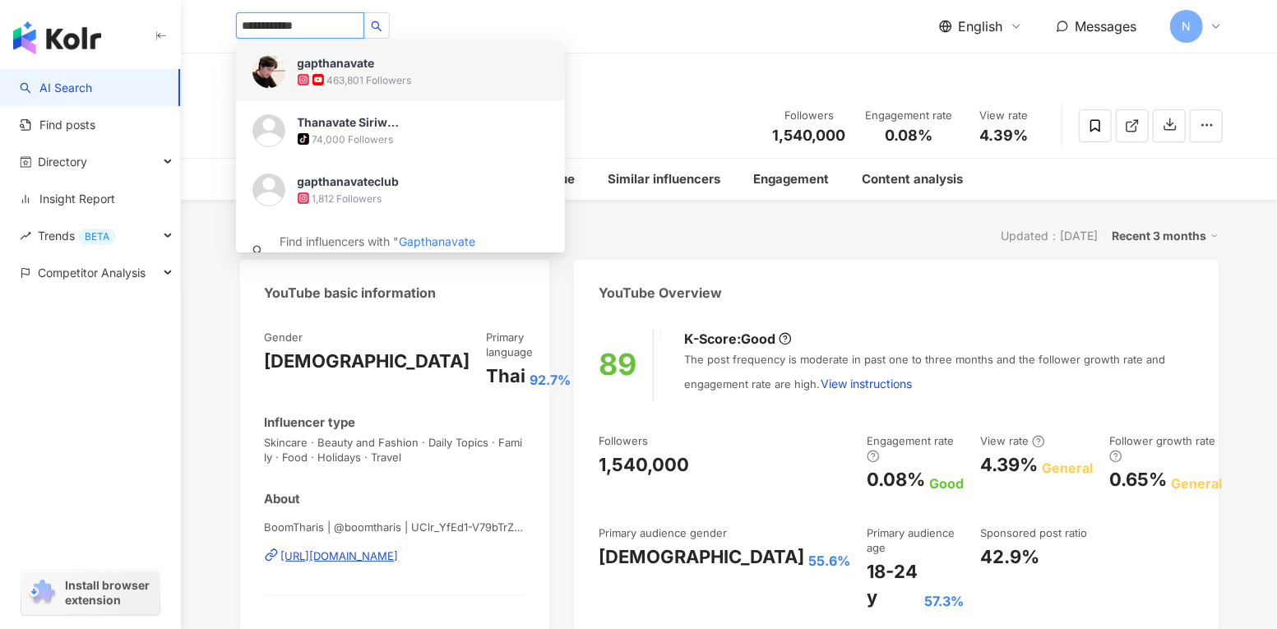
click at [373, 64] on div "gapthanavate" at bounding box center [336, 63] width 77 height 16
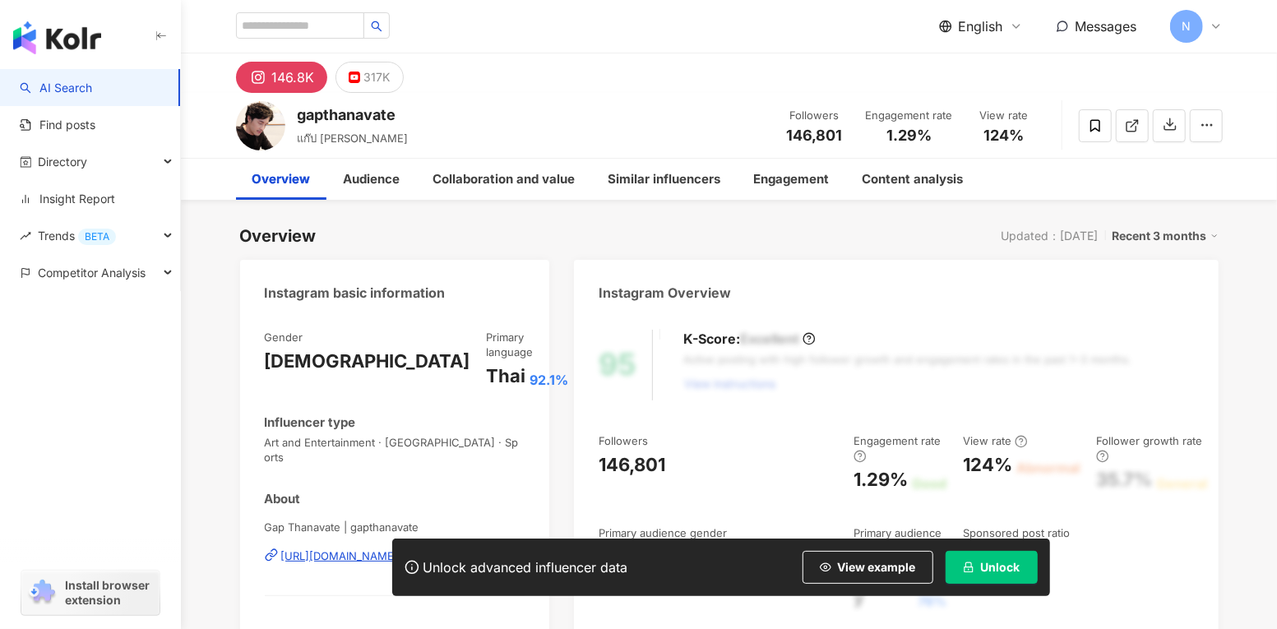
click at [968, 563] on icon "lock" at bounding box center [969, 568] width 12 height 12
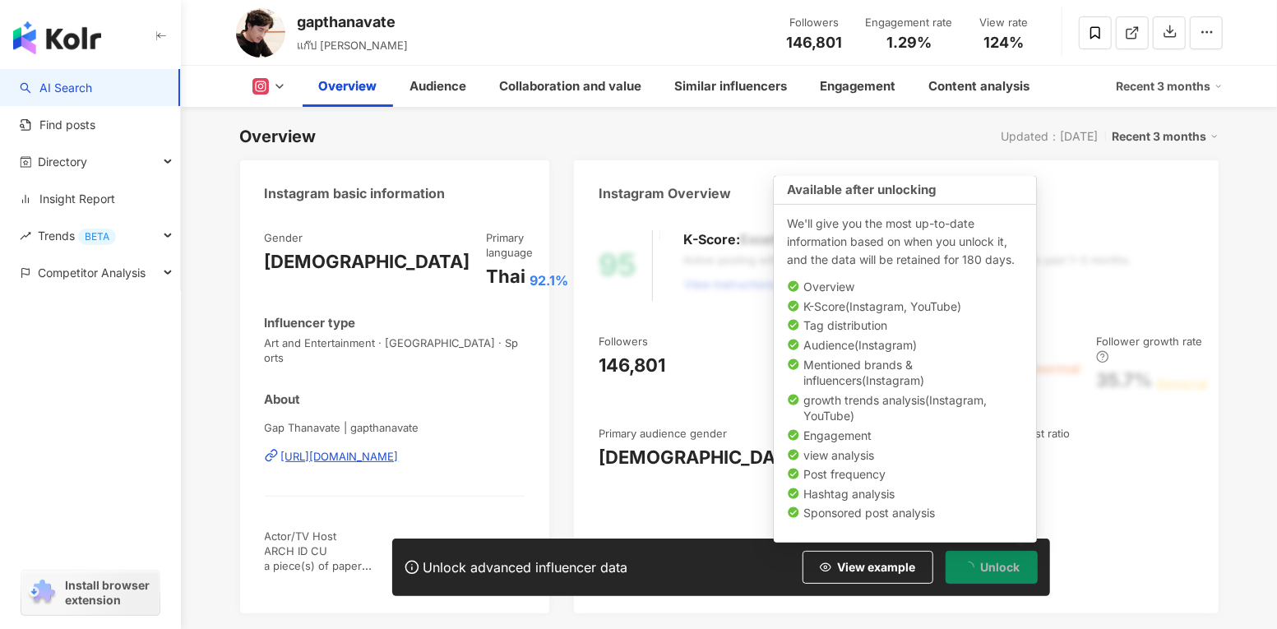
scroll to position [102, 0]
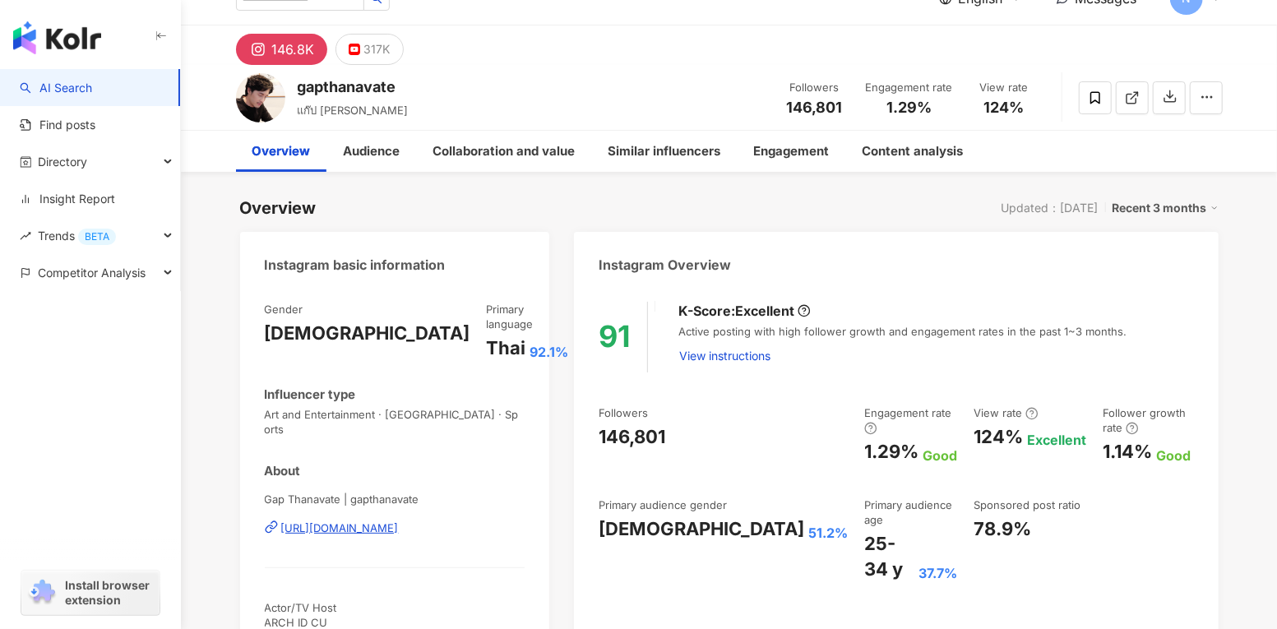
scroll to position [17, 0]
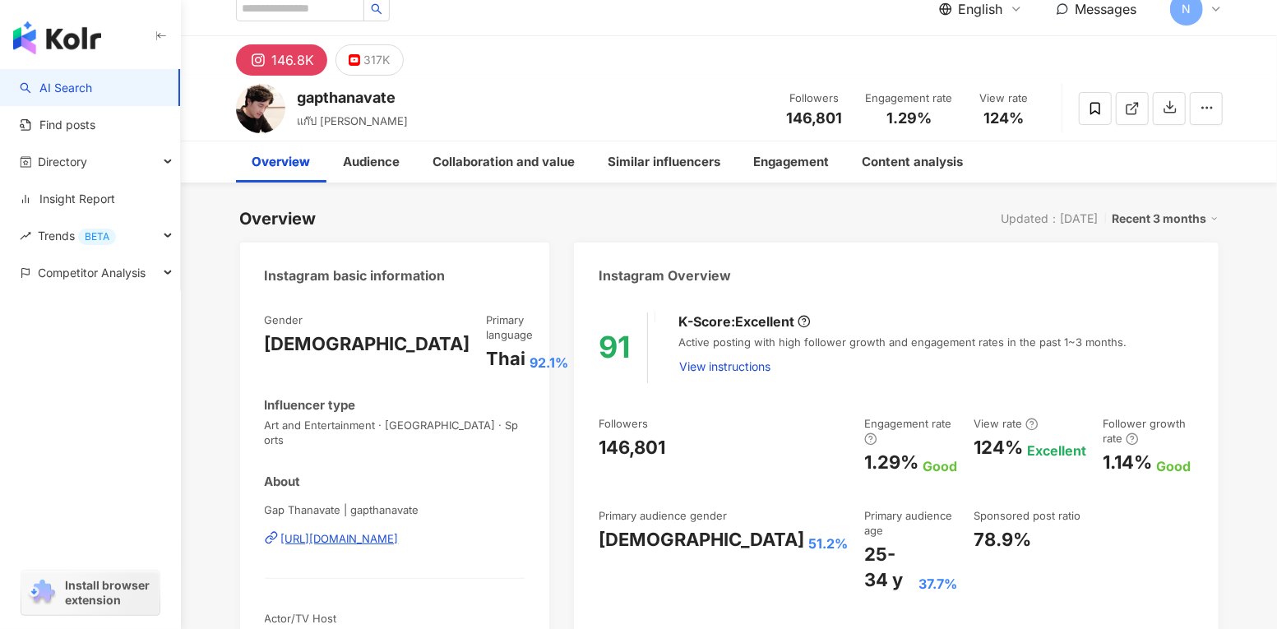
click at [361, 63] on button "317K" at bounding box center [370, 59] width 68 height 31
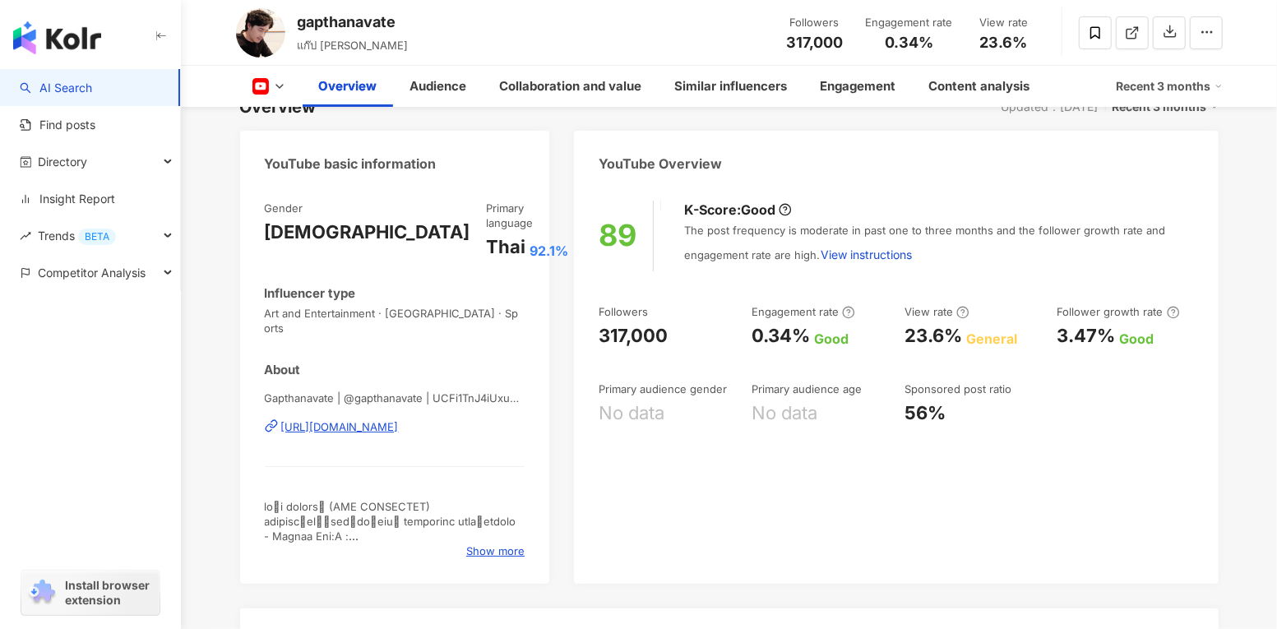
scroll to position [130, 0]
click at [474, 543] on span "Show more" at bounding box center [495, 550] width 58 height 15
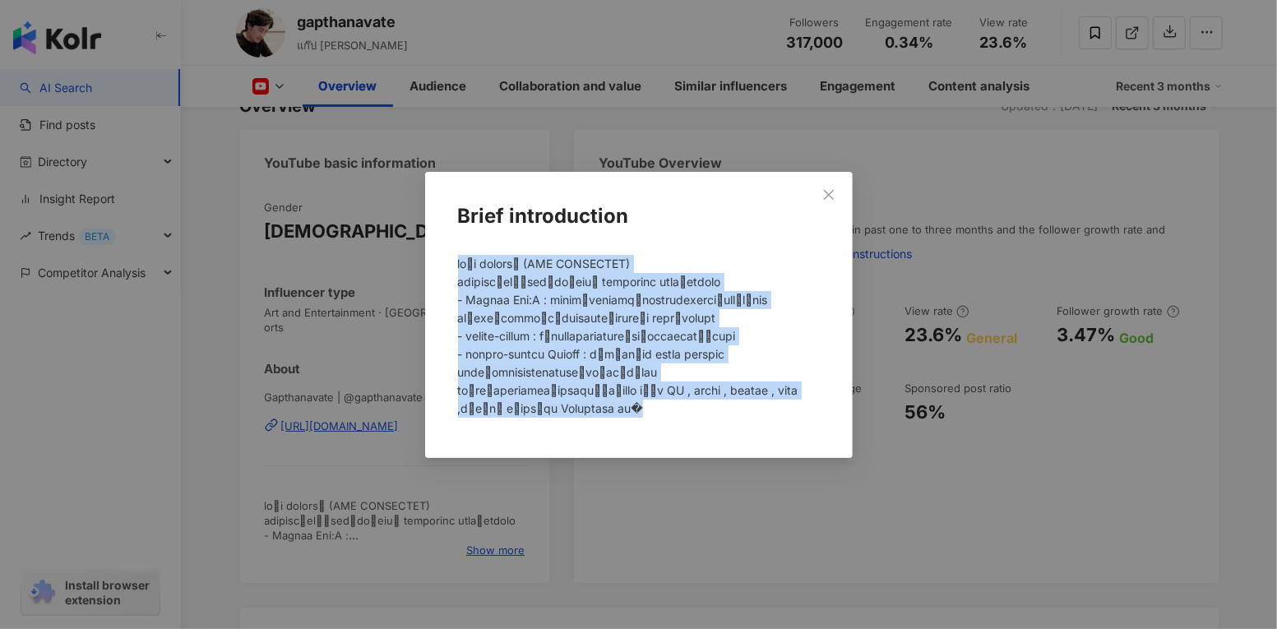
drag, startPoint x: 457, startPoint y: 262, endPoint x: 535, endPoint y: 415, distance: 171.0
click at [536, 416] on div at bounding box center [639, 343] width 375 height 190
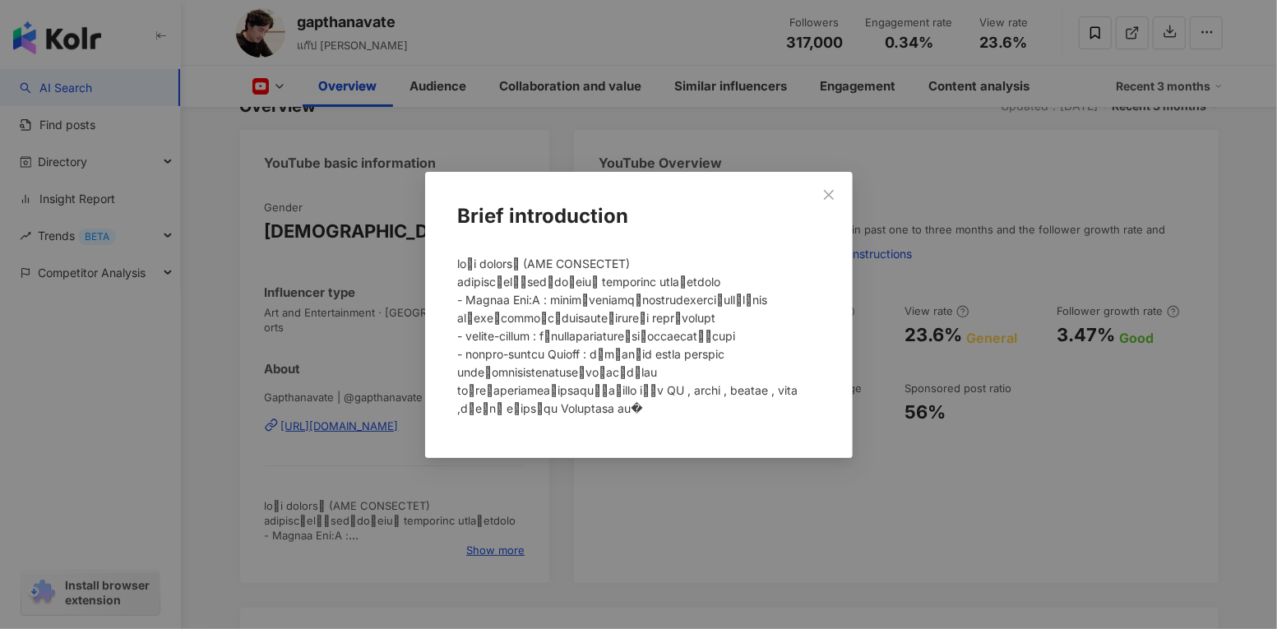
click at [551, 516] on div "Brief introduction" at bounding box center [638, 314] width 1277 height 629
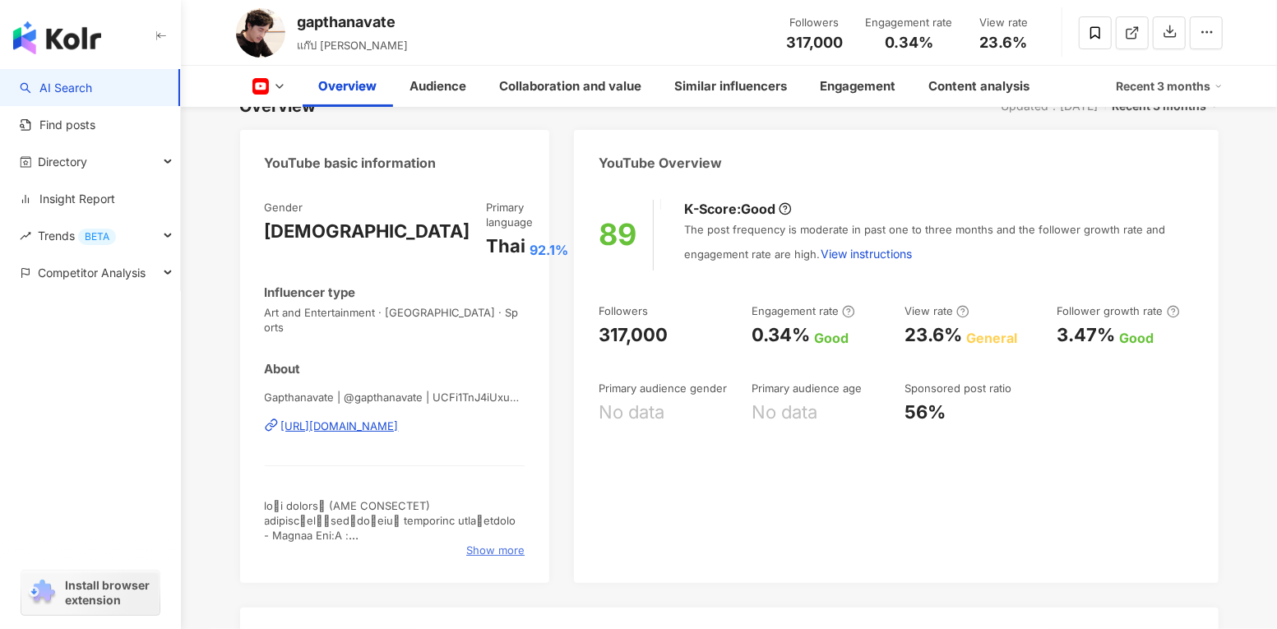
click at [498, 543] on span "Show more" at bounding box center [495, 550] width 58 height 15
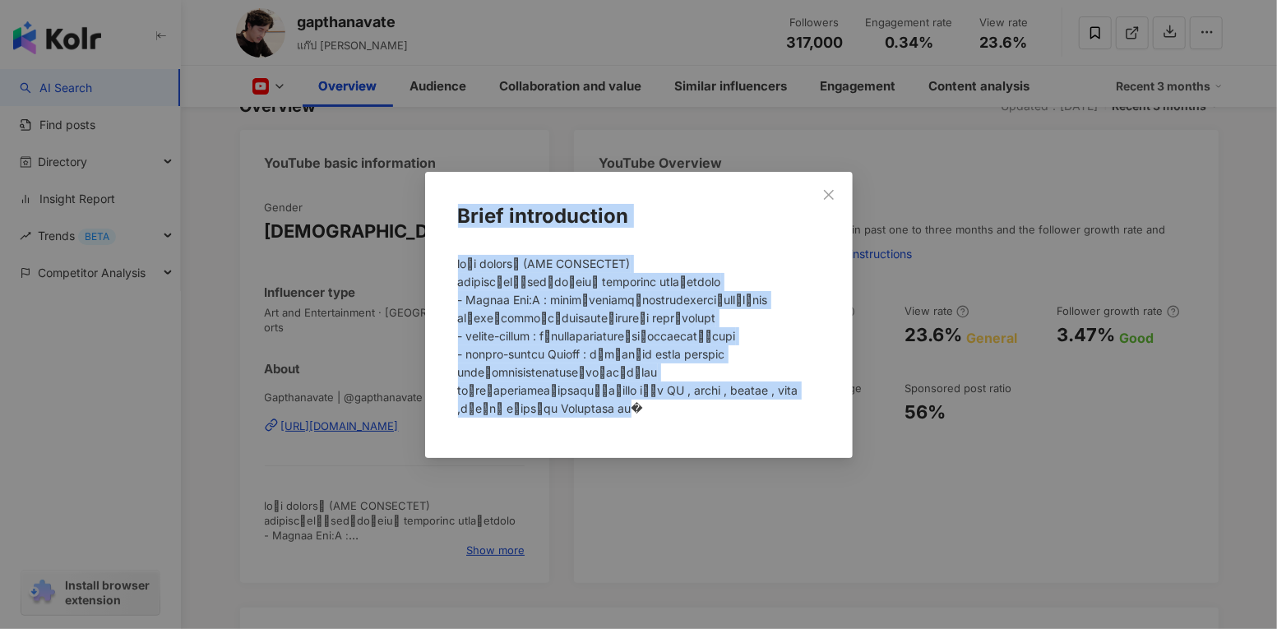
drag, startPoint x: 461, startPoint y: 215, endPoint x: 552, endPoint y: 409, distance: 213.4
click at [553, 410] on div "Brief introduction" at bounding box center [639, 318] width 375 height 240
click at [826, 201] on icon "close" at bounding box center [828, 194] width 13 height 13
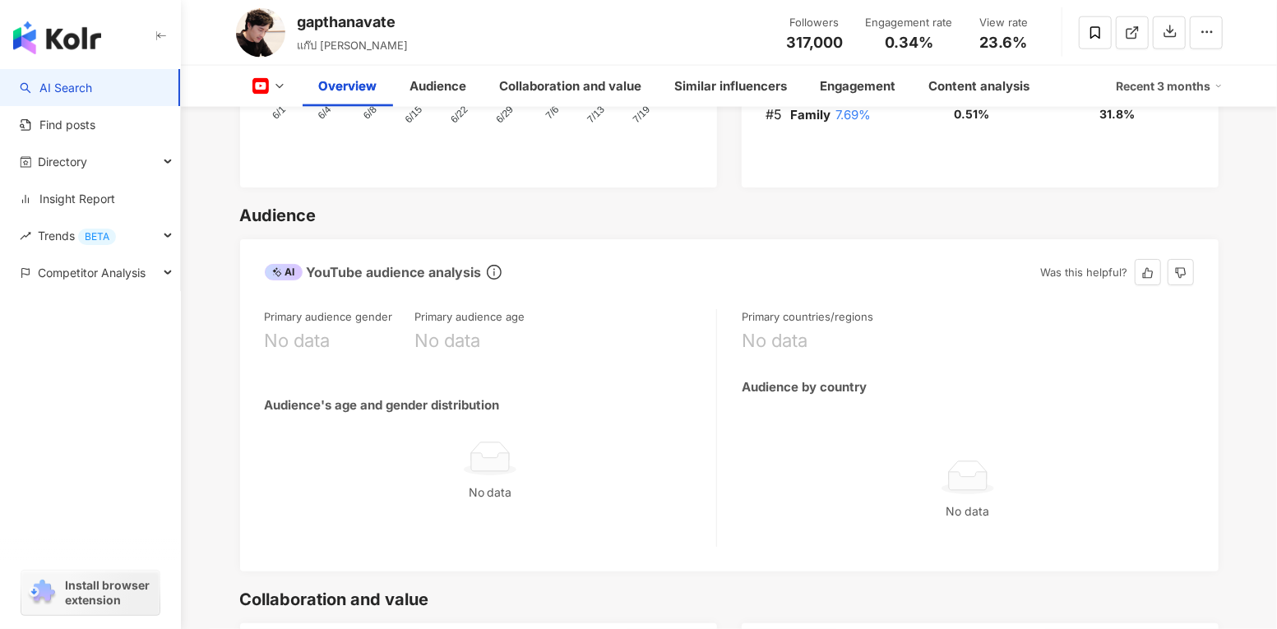
scroll to position [1345, 0]
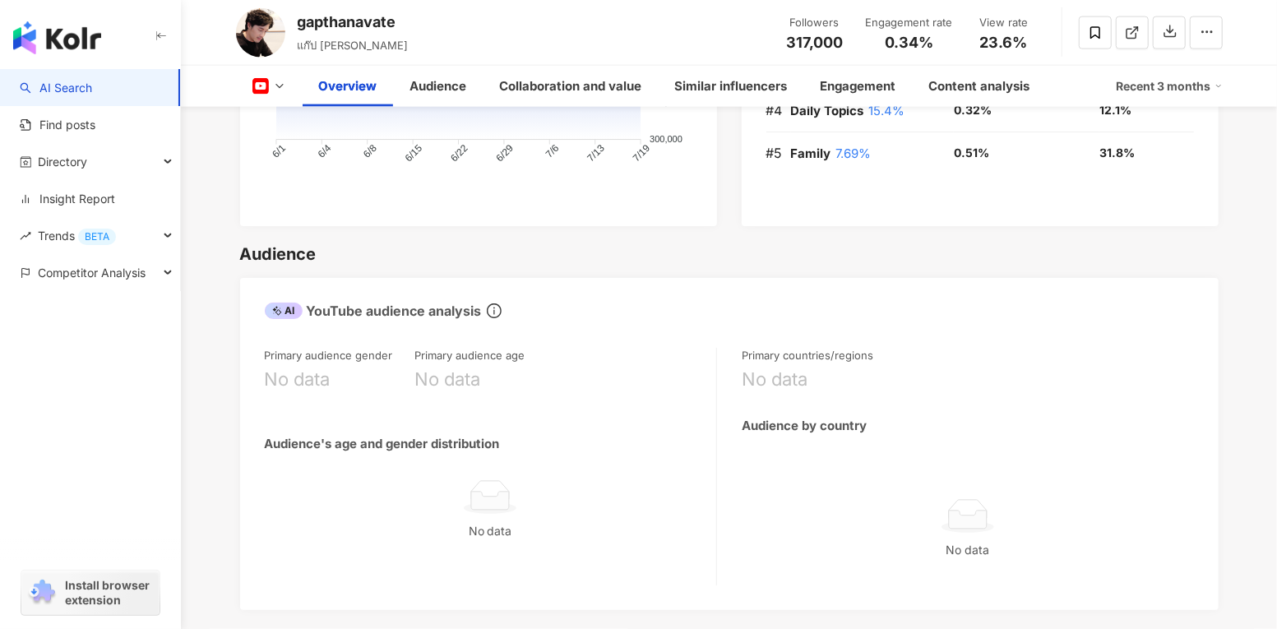
click at [276, 85] on polyline at bounding box center [279, 86] width 7 height 3
click at [279, 119] on button "Instagram" at bounding box center [295, 117] width 99 height 23
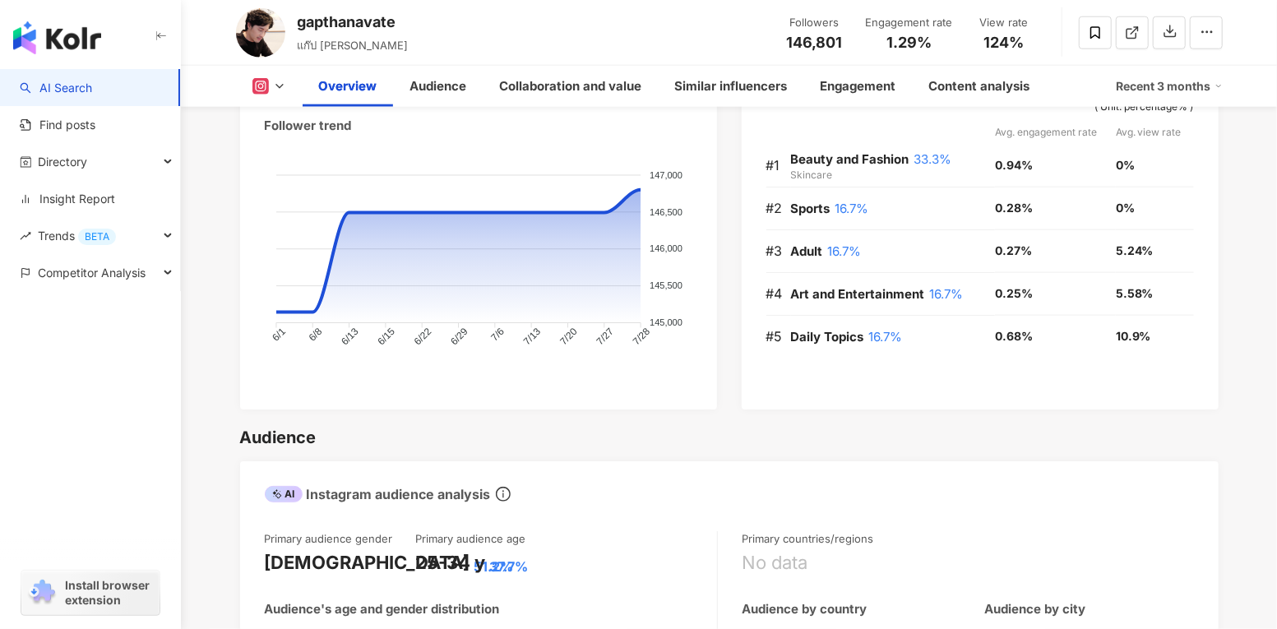
scroll to position [1156, 0]
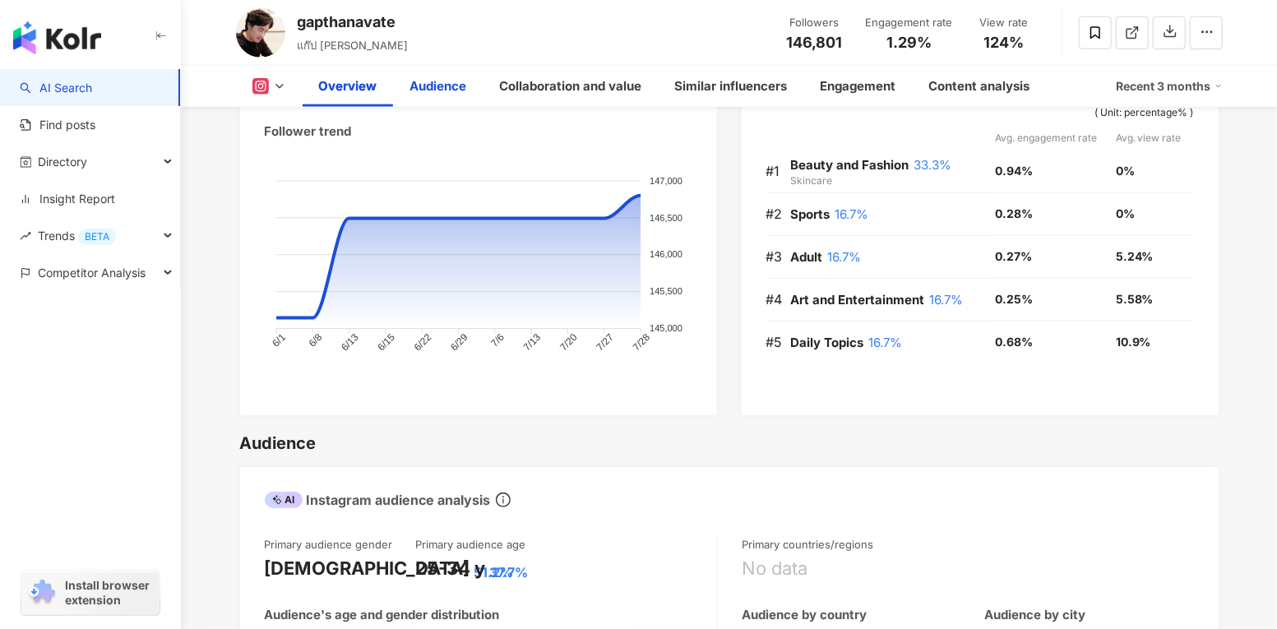
click at [419, 86] on div "Audience" at bounding box center [438, 86] width 57 height 20
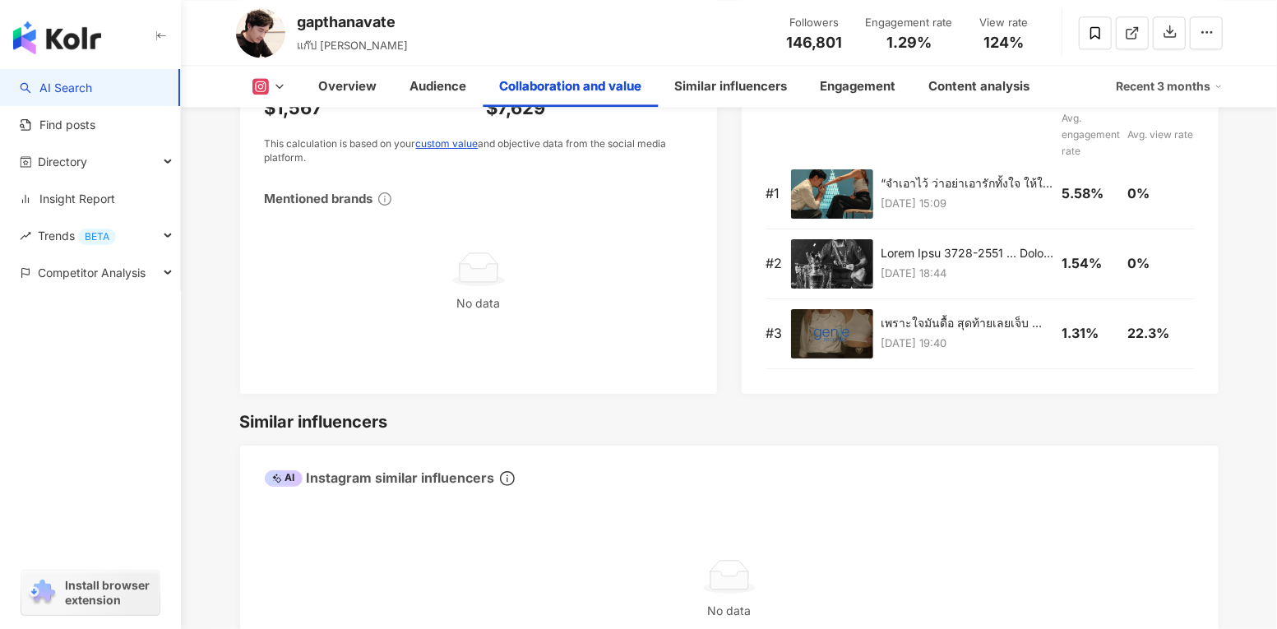
scroll to position [2628, 0]
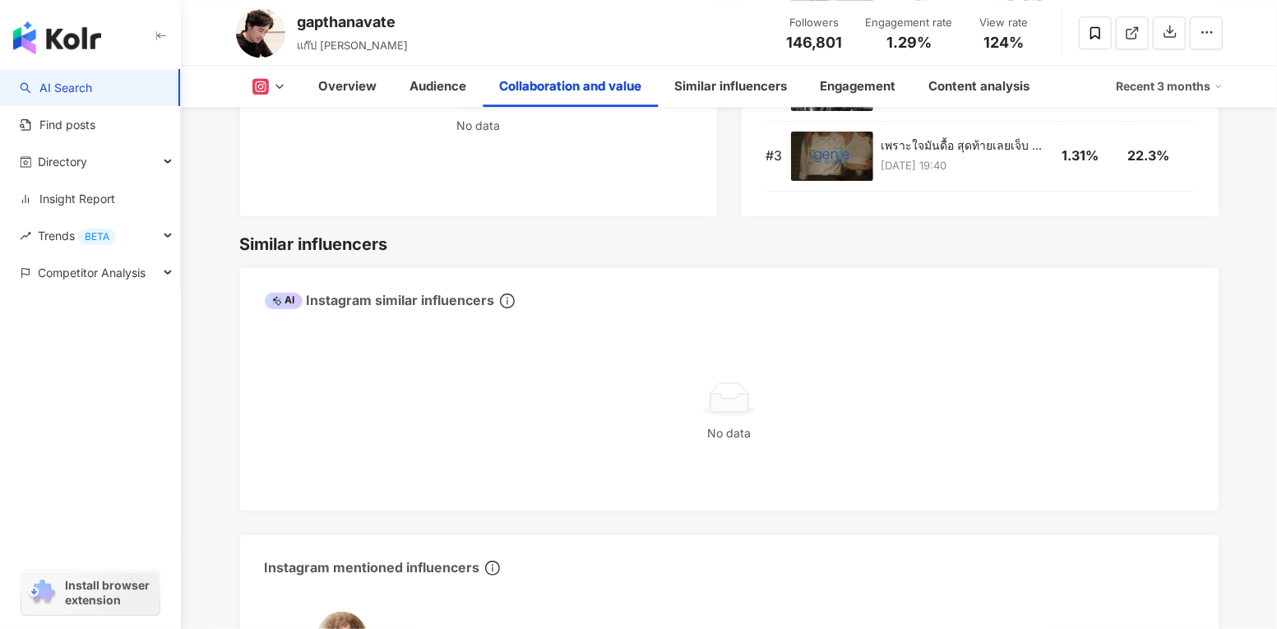
click at [274, 93] on button at bounding box center [269, 86] width 67 height 16
click at [272, 153] on button "YouTube" at bounding box center [295, 154] width 99 height 23
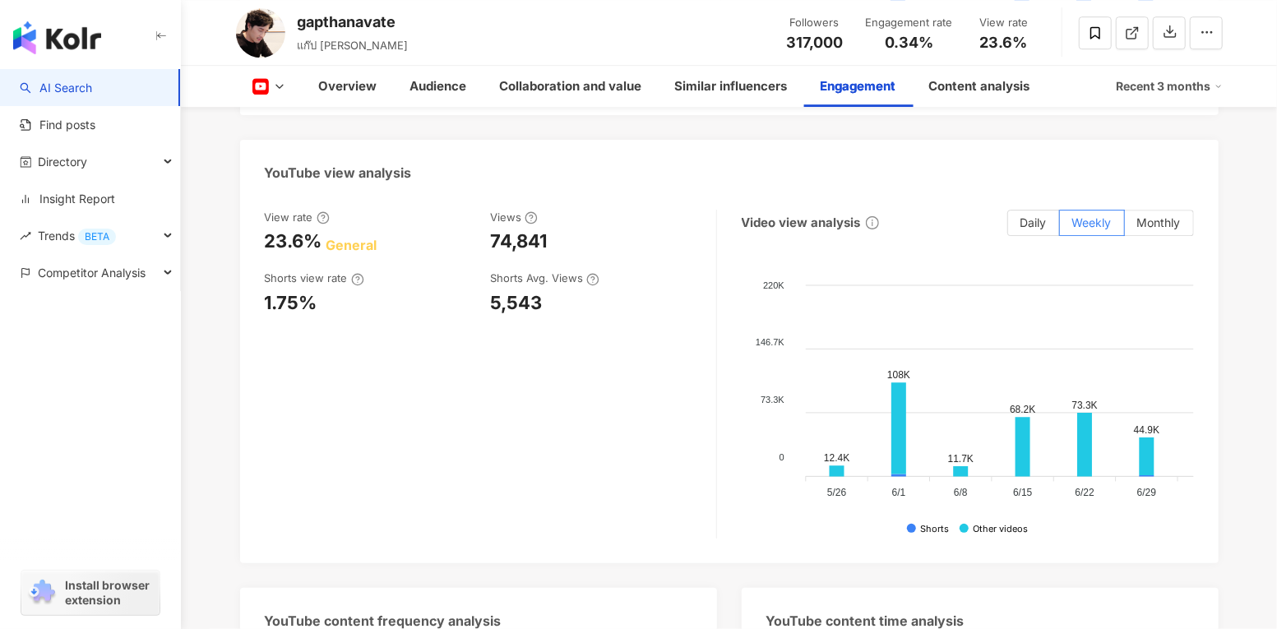
scroll to position [3112, 0]
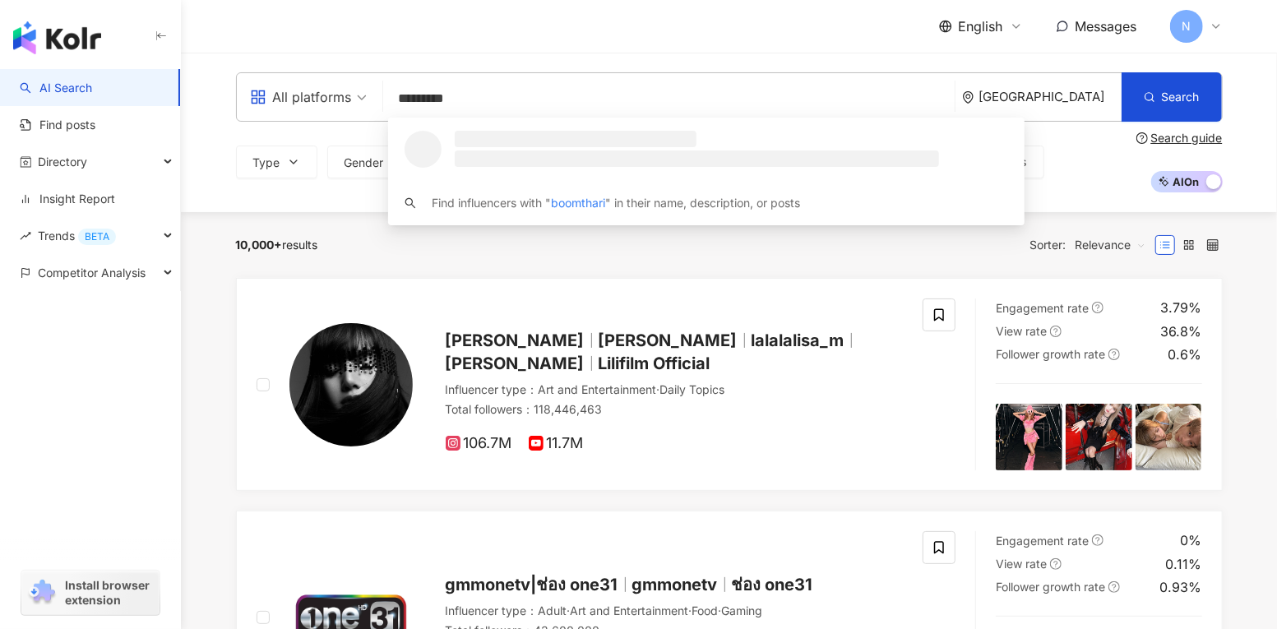
type input "**********"
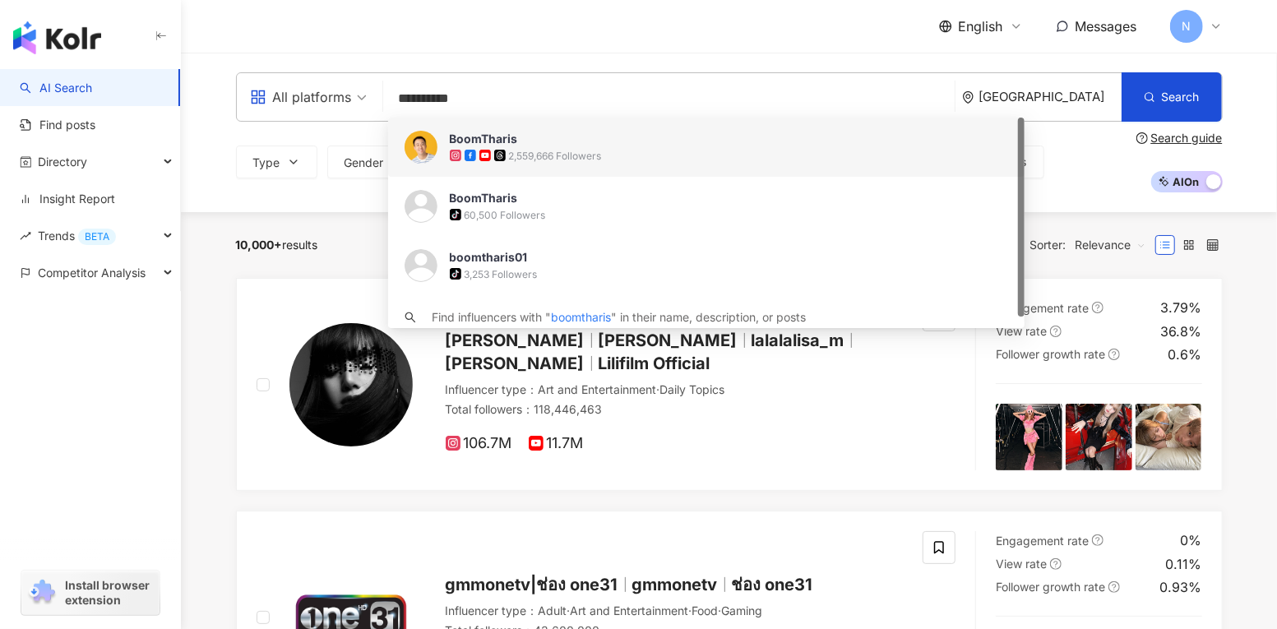
click at [503, 145] on div "BoomTharis" at bounding box center [484, 139] width 68 height 16
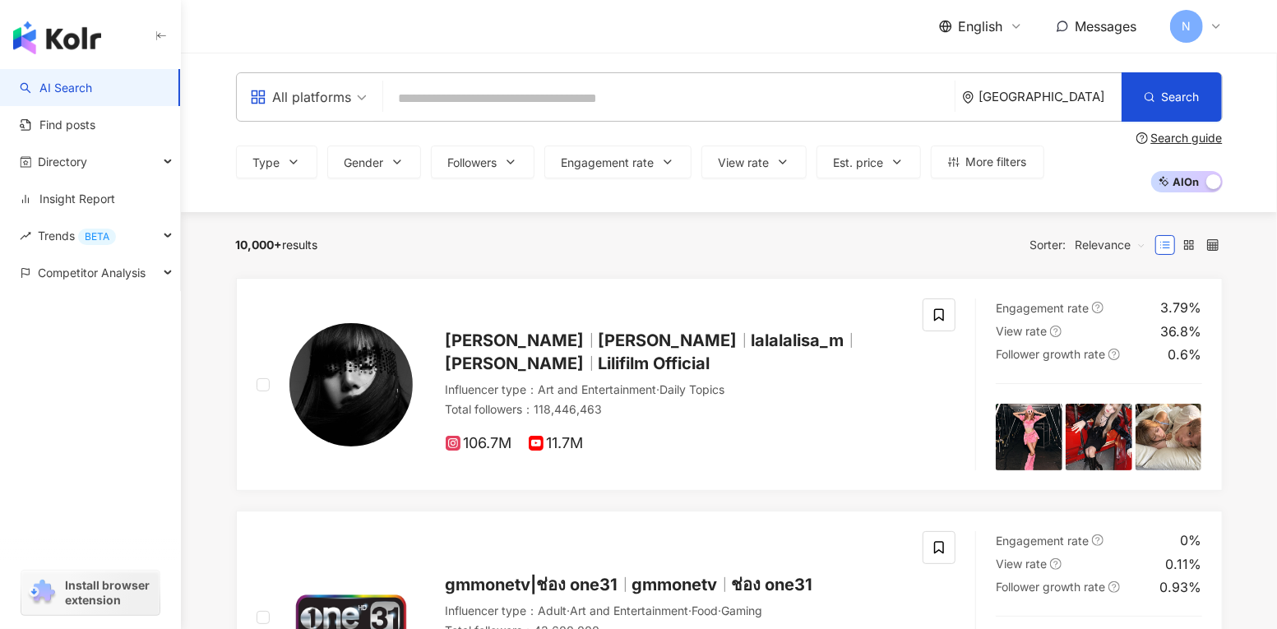
click at [444, 101] on input "search" at bounding box center [669, 98] width 558 height 31
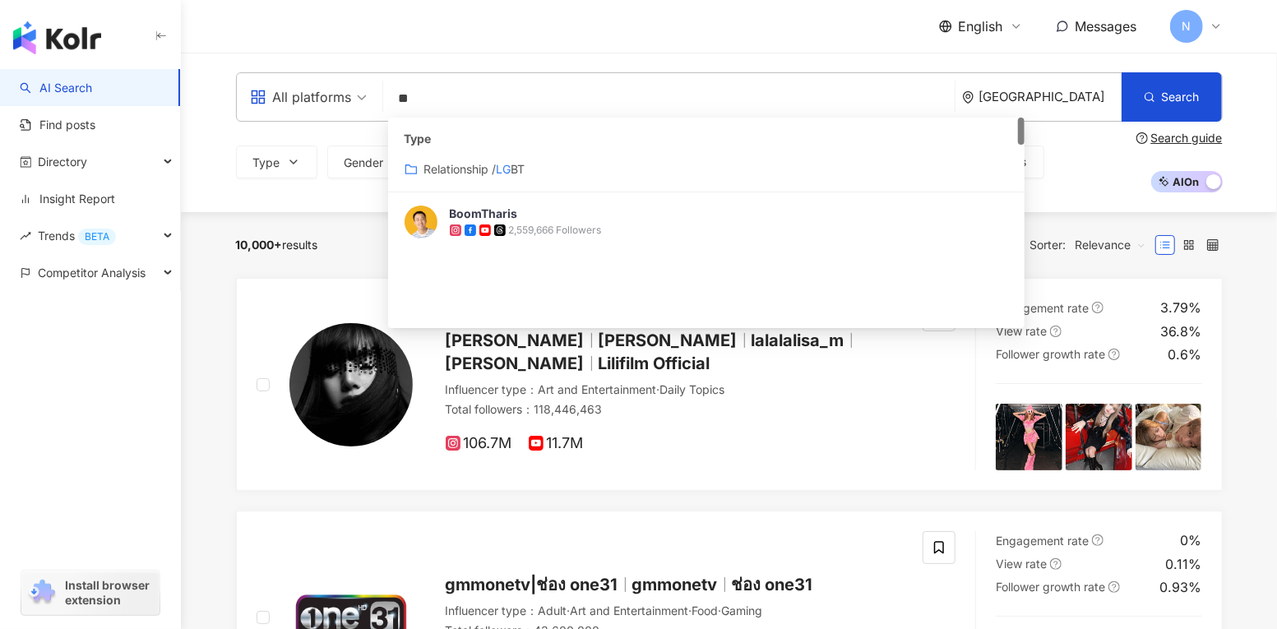
type input "*"
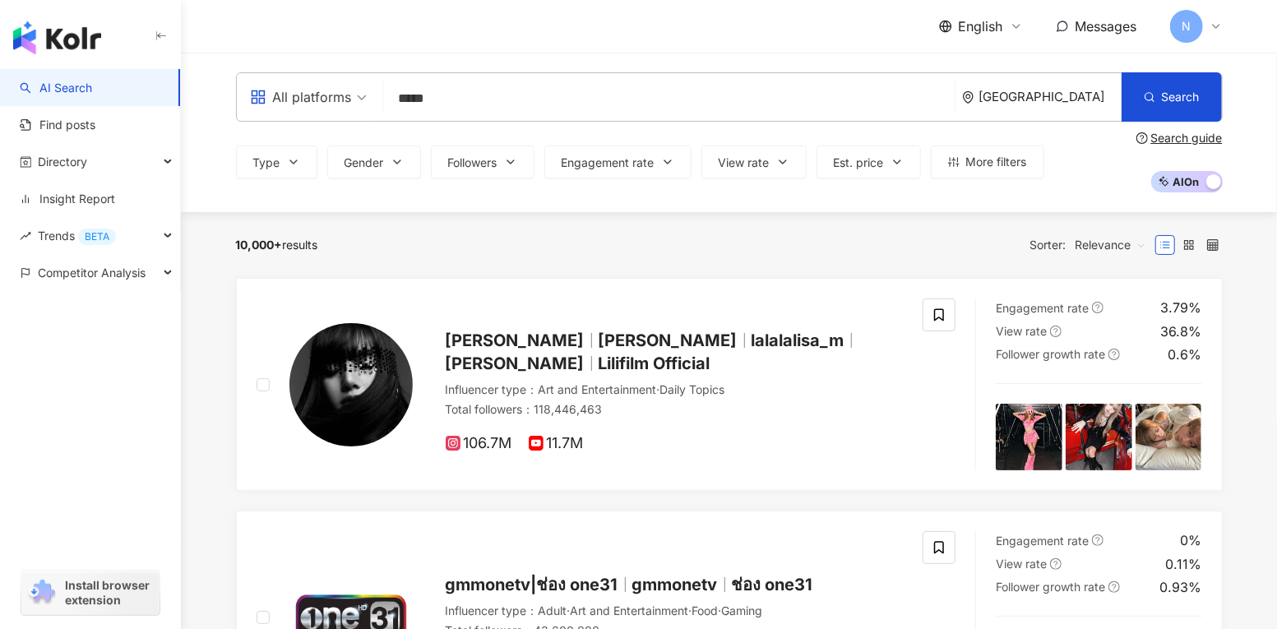
type input "******"
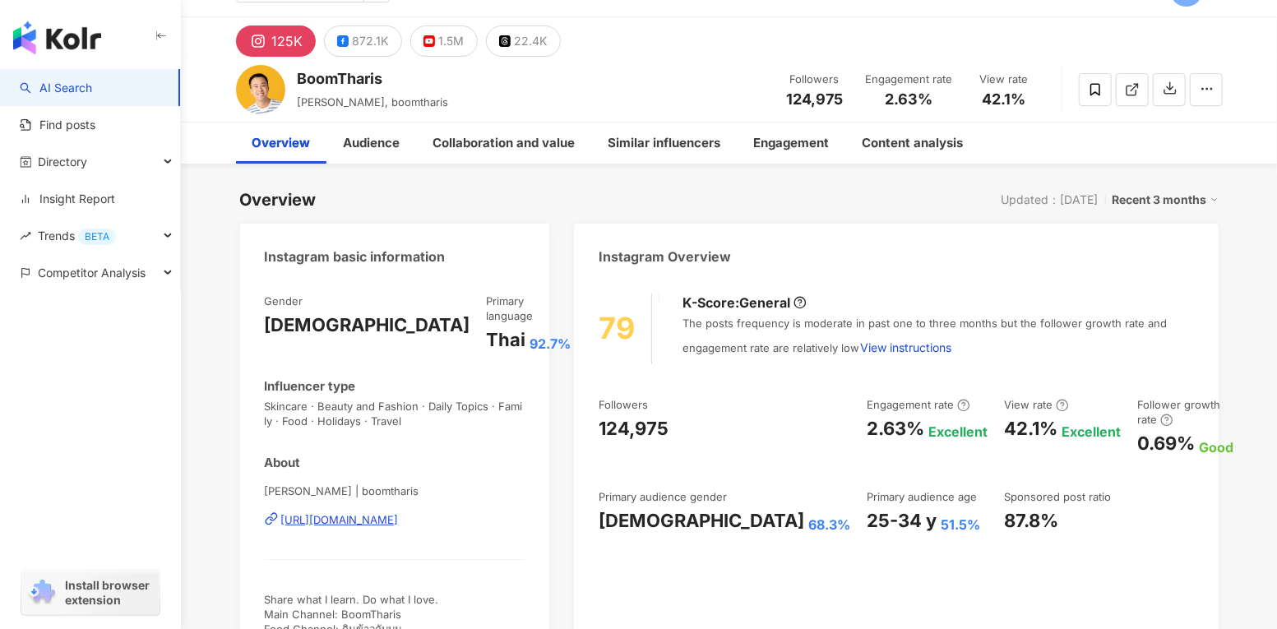
scroll to position [2, 0]
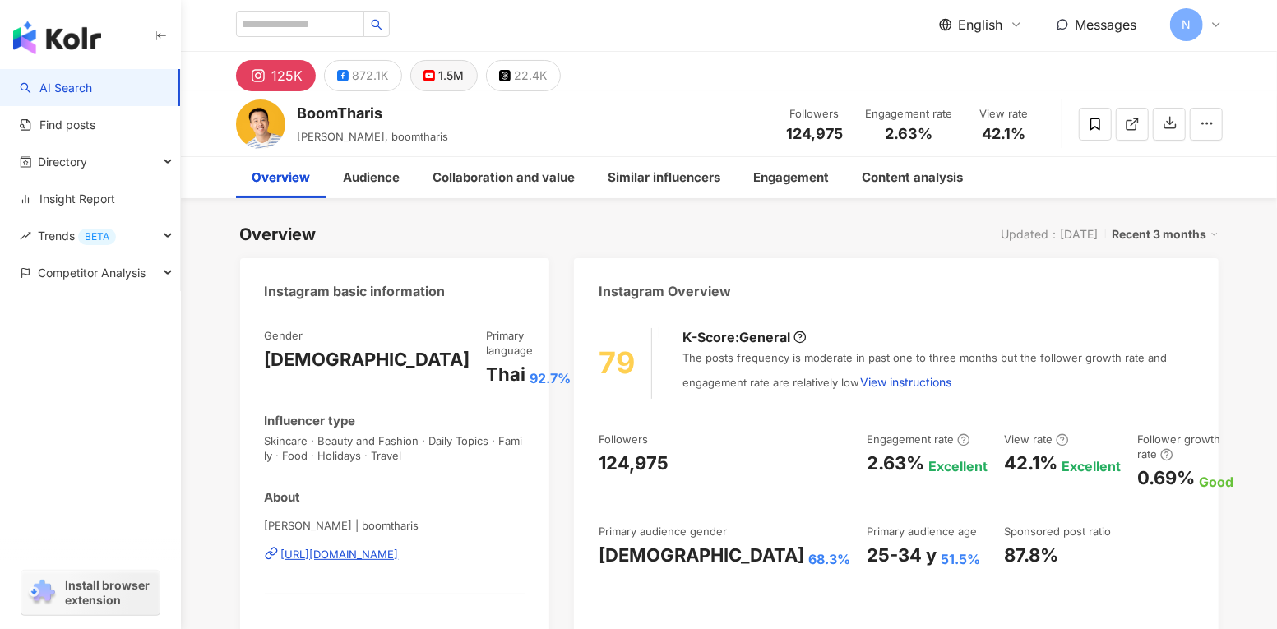
click at [431, 76] on button "1.5M" at bounding box center [443, 75] width 67 height 31
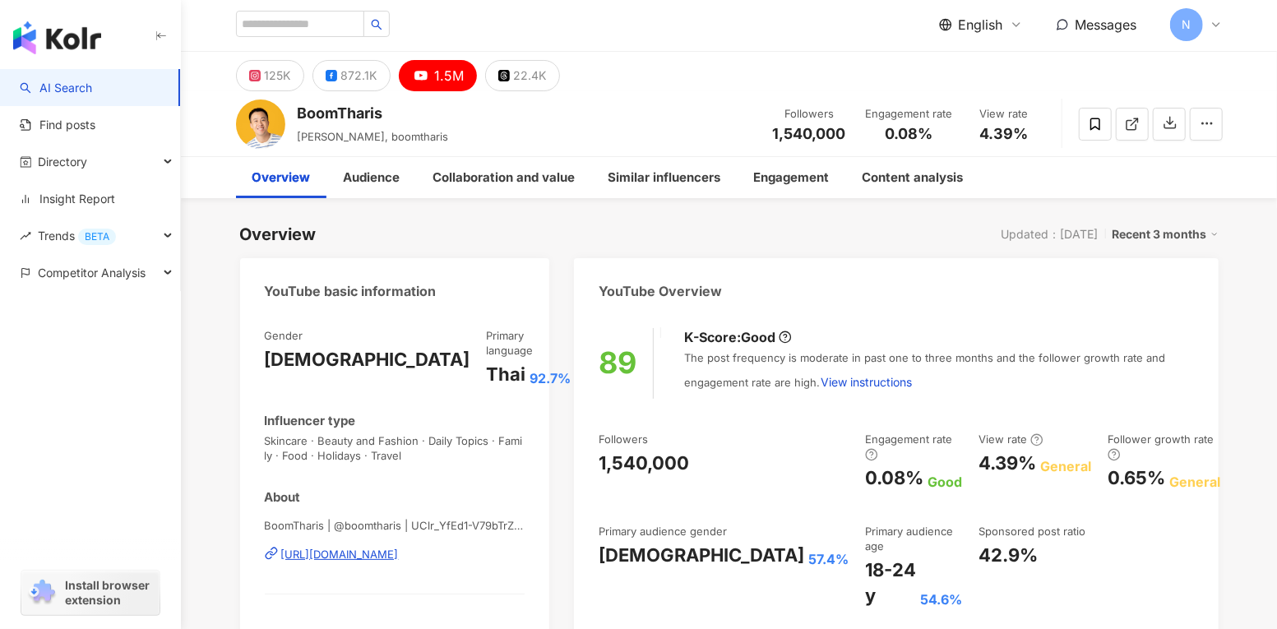
scroll to position [110, 0]
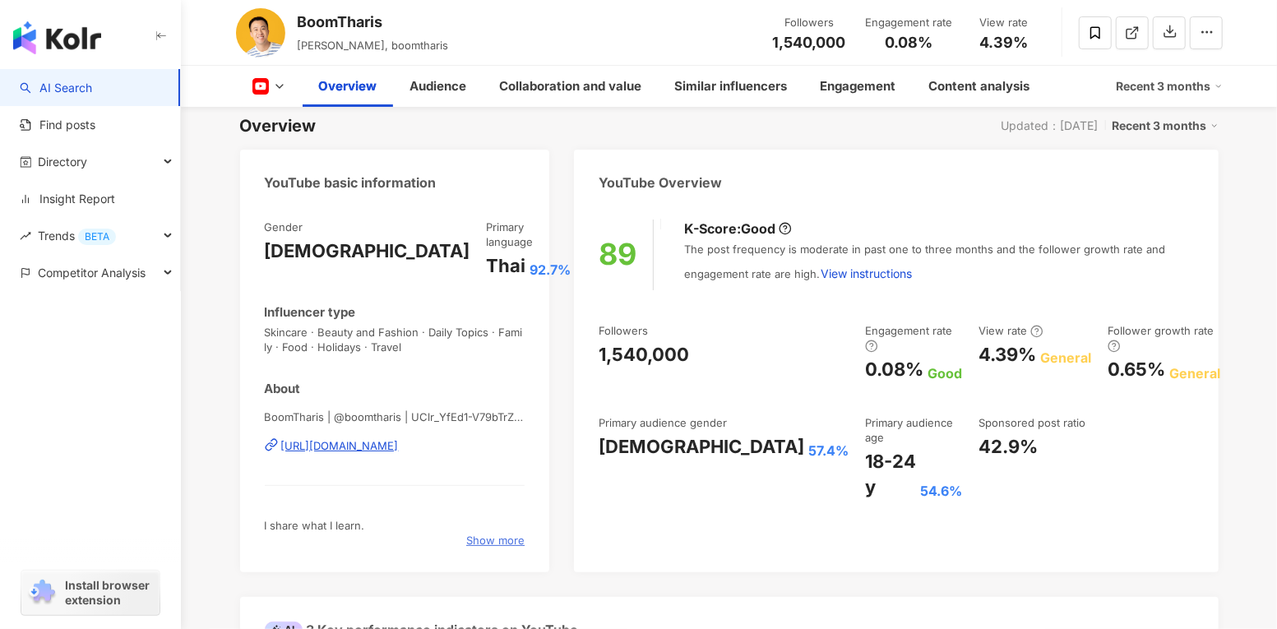
click at [491, 533] on span "Show more" at bounding box center [495, 540] width 58 height 15
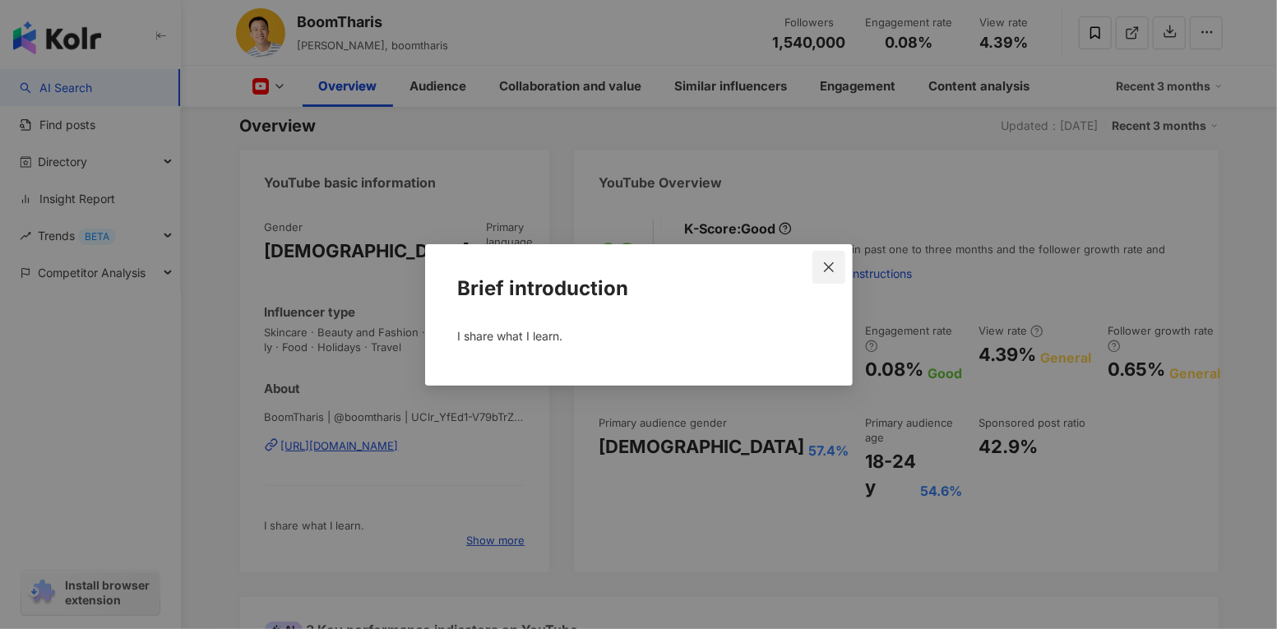
click at [833, 264] on icon "close" at bounding box center [828, 267] width 13 height 13
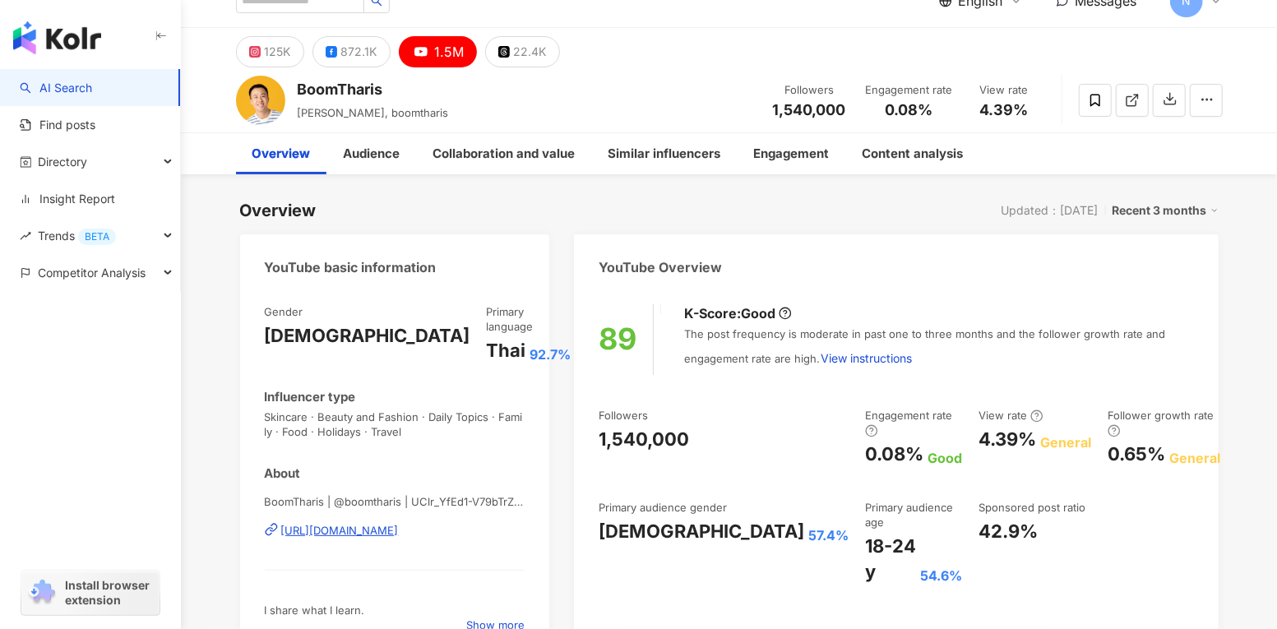
scroll to position [25, 0]
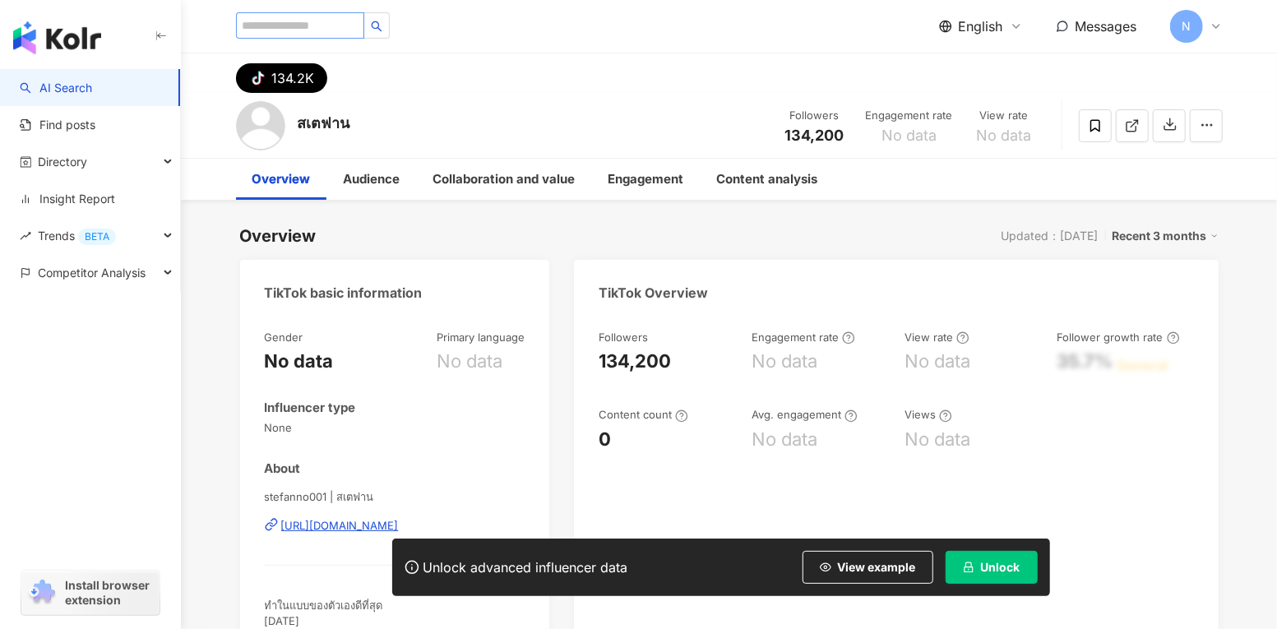
click at [353, 12] on div "English Messages N" at bounding box center [729, 26] width 987 height 53
click at [353, 36] on input "search" at bounding box center [300, 25] width 128 height 26
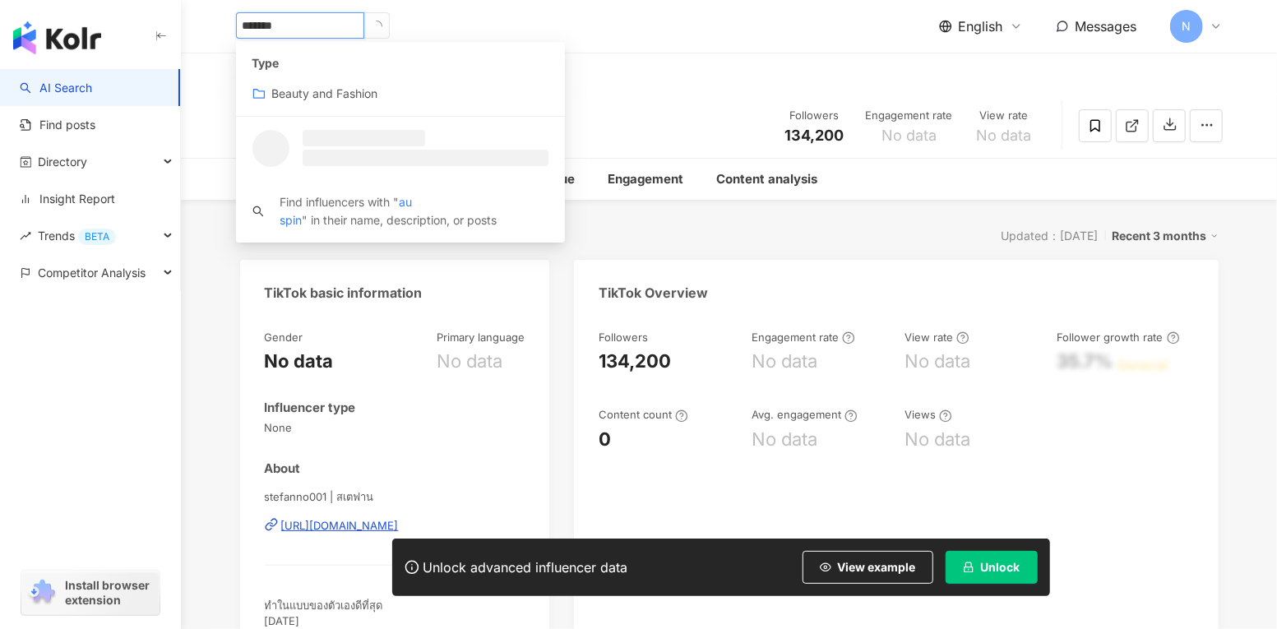
type input "********"
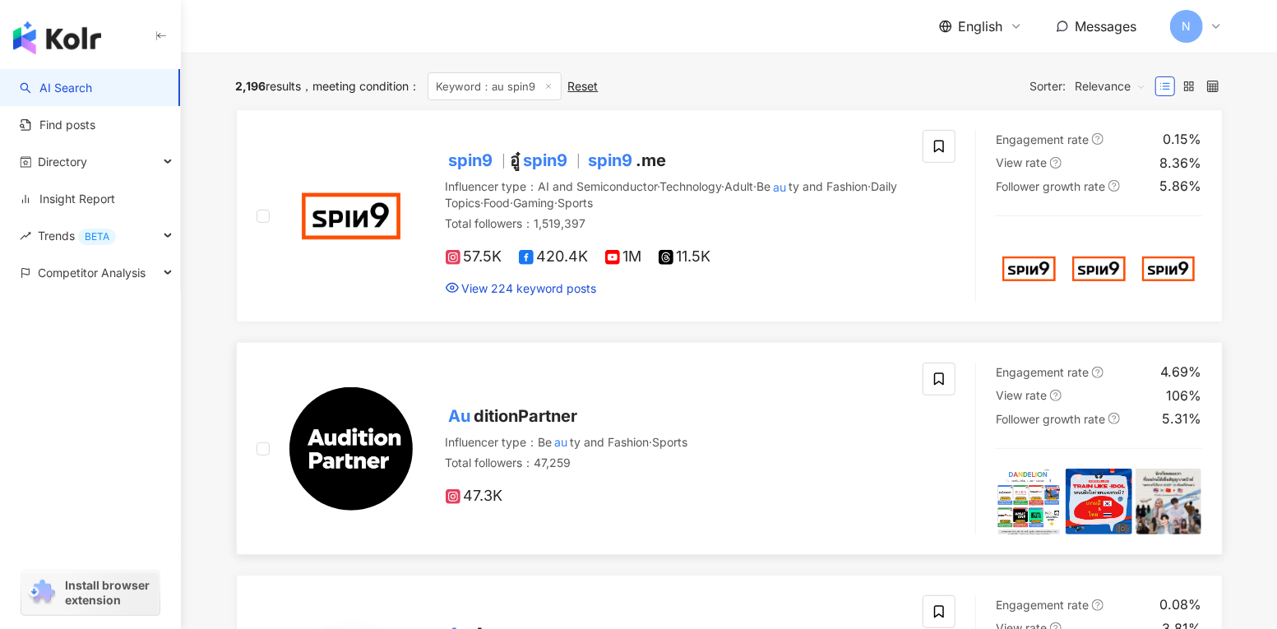
scroll to position [212, 0]
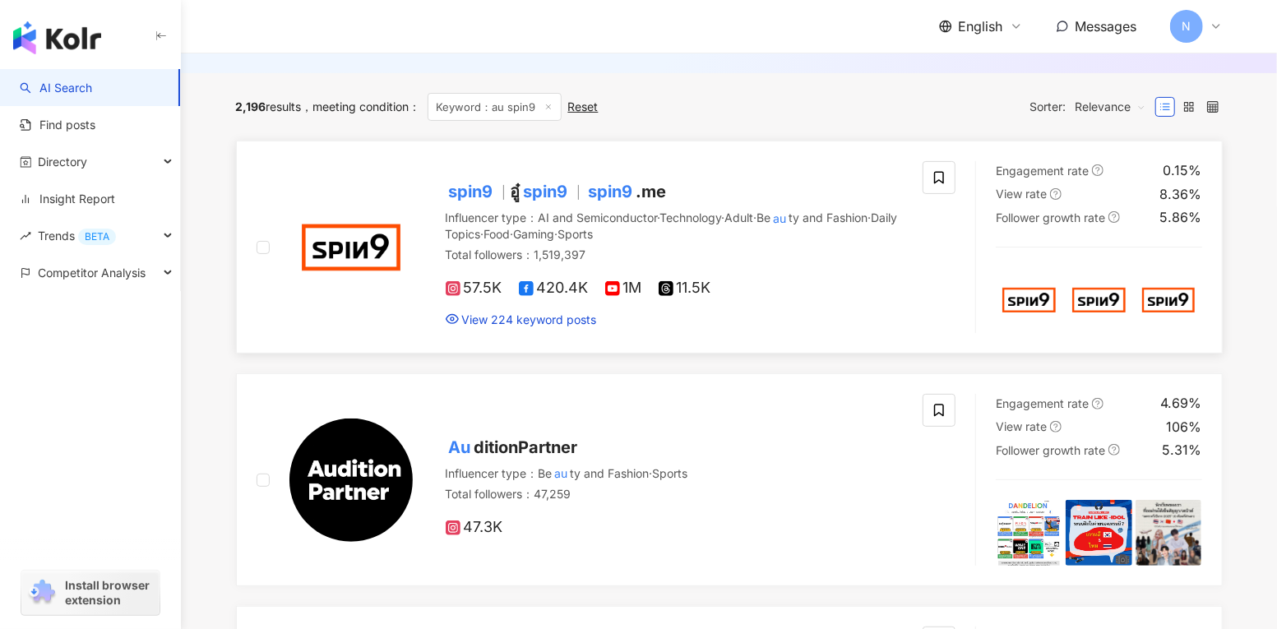
click at [368, 252] on img at bounding box center [350, 247] width 123 height 123
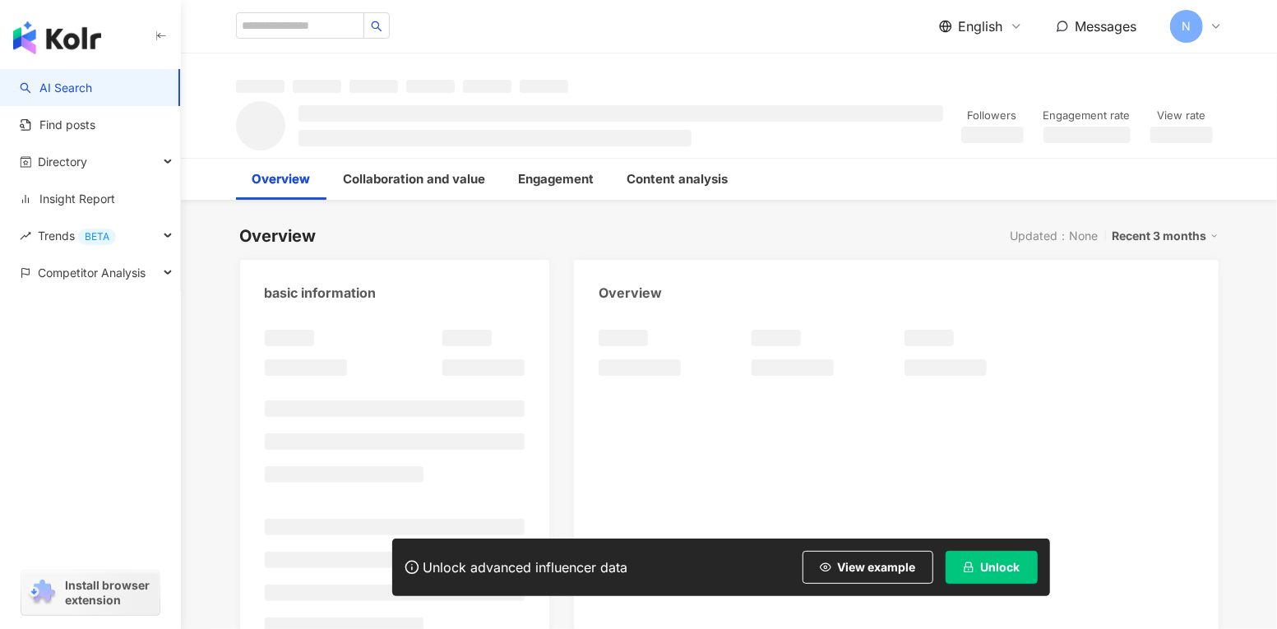
click at [989, 574] on button "Unlock" at bounding box center [992, 567] width 92 height 33
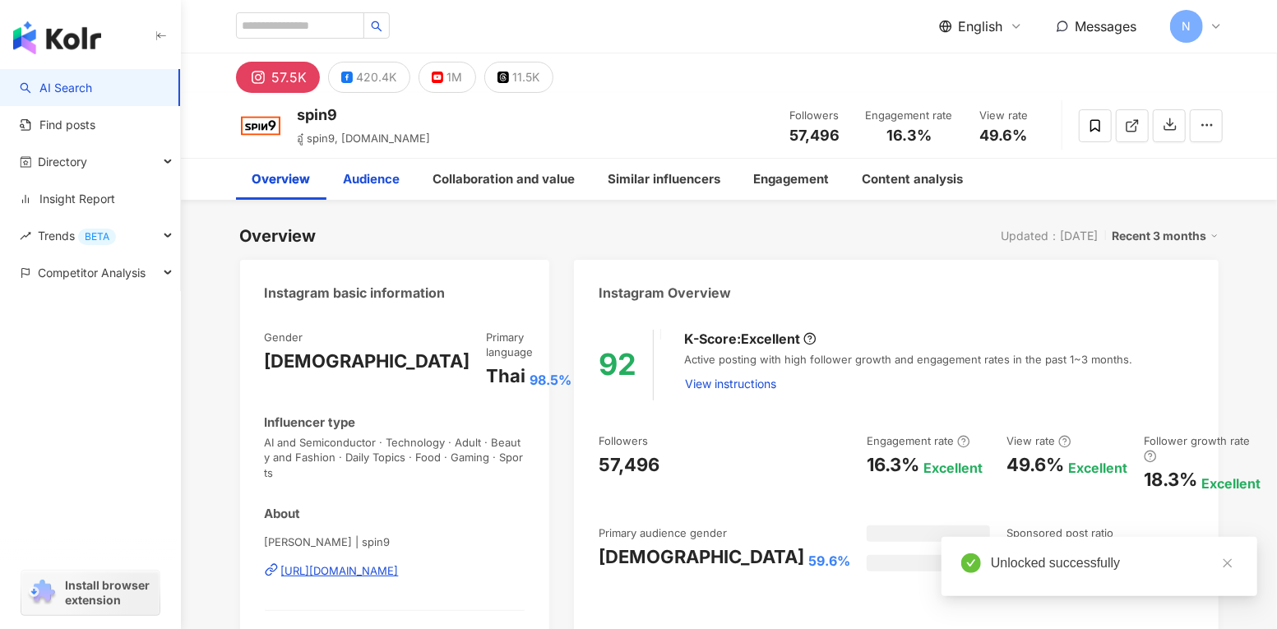
click at [383, 183] on div "Audience" at bounding box center [372, 179] width 57 height 20
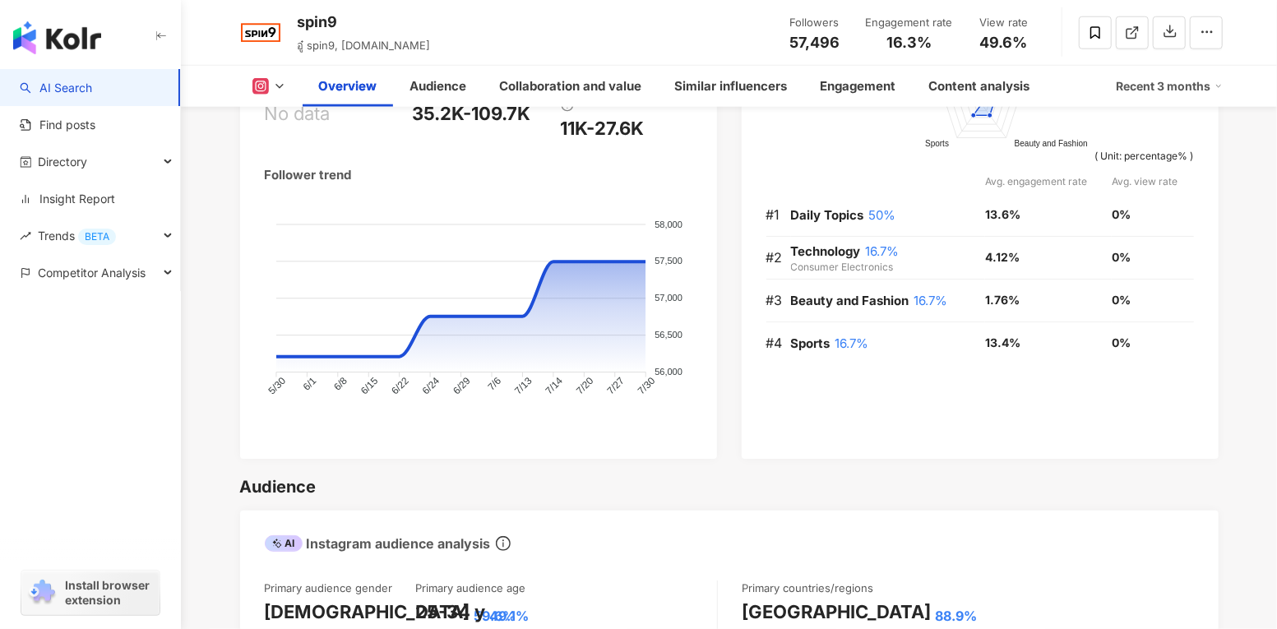
scroll to position [1083, 0]
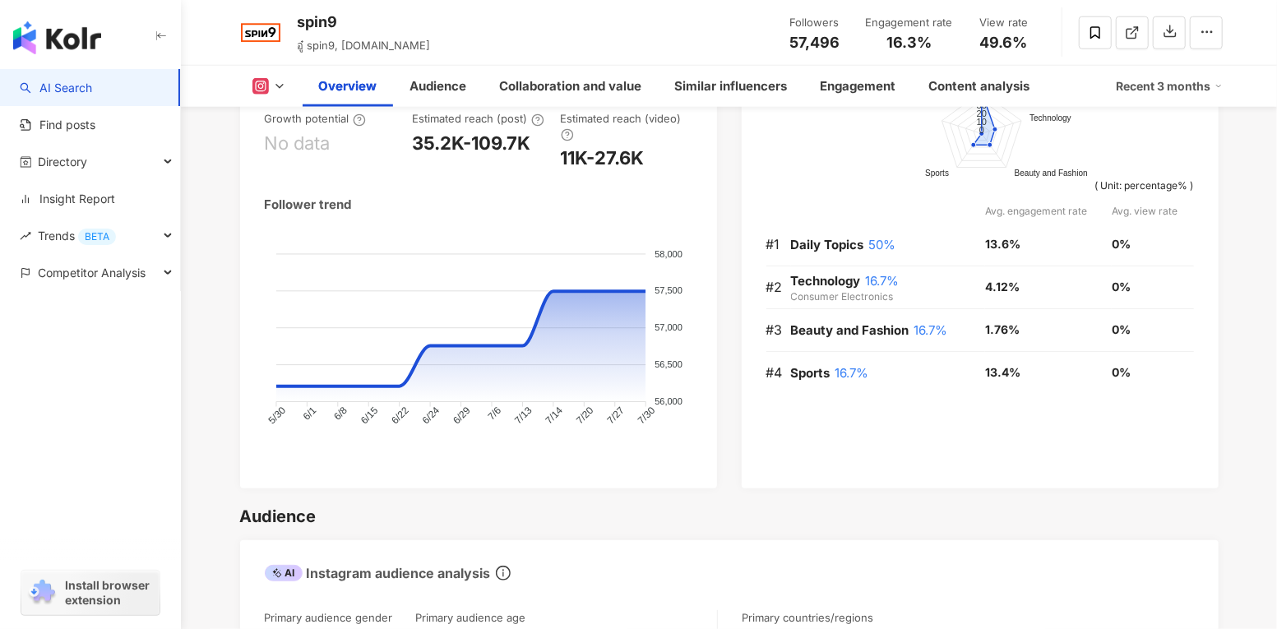
click at [279, 85] on icon at bounding box center [279, 86] width 13 height 13
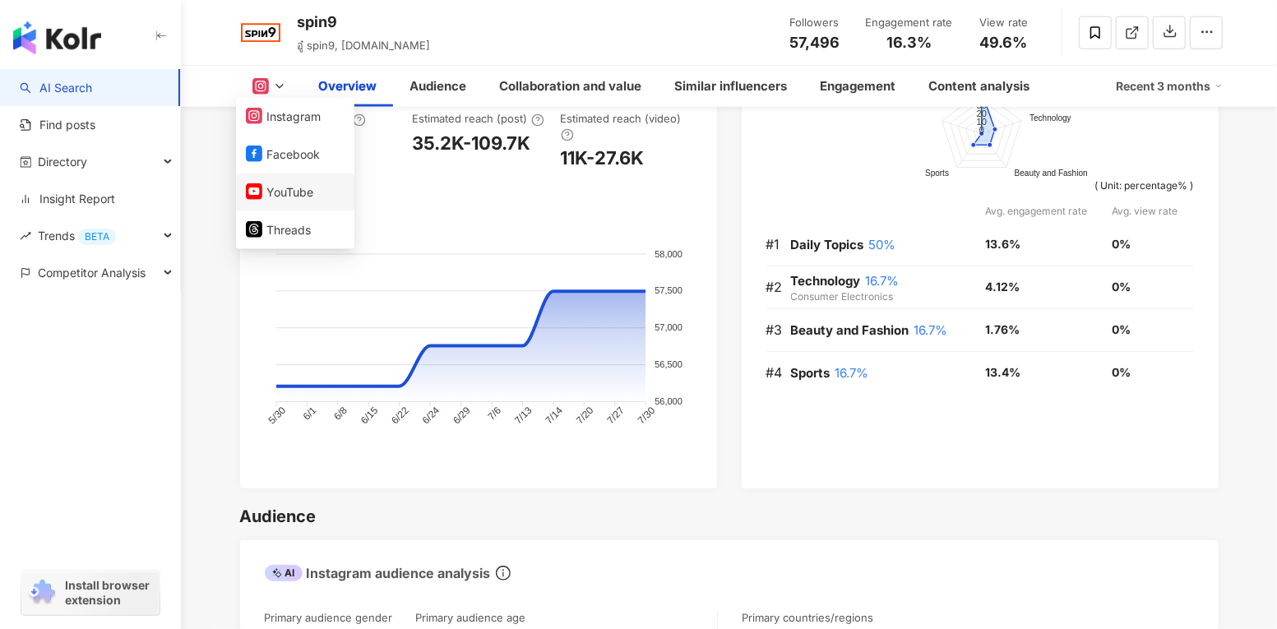
click at [291, 191] on button "YouTube" at bounding box center [295, 192] width 99 height 23
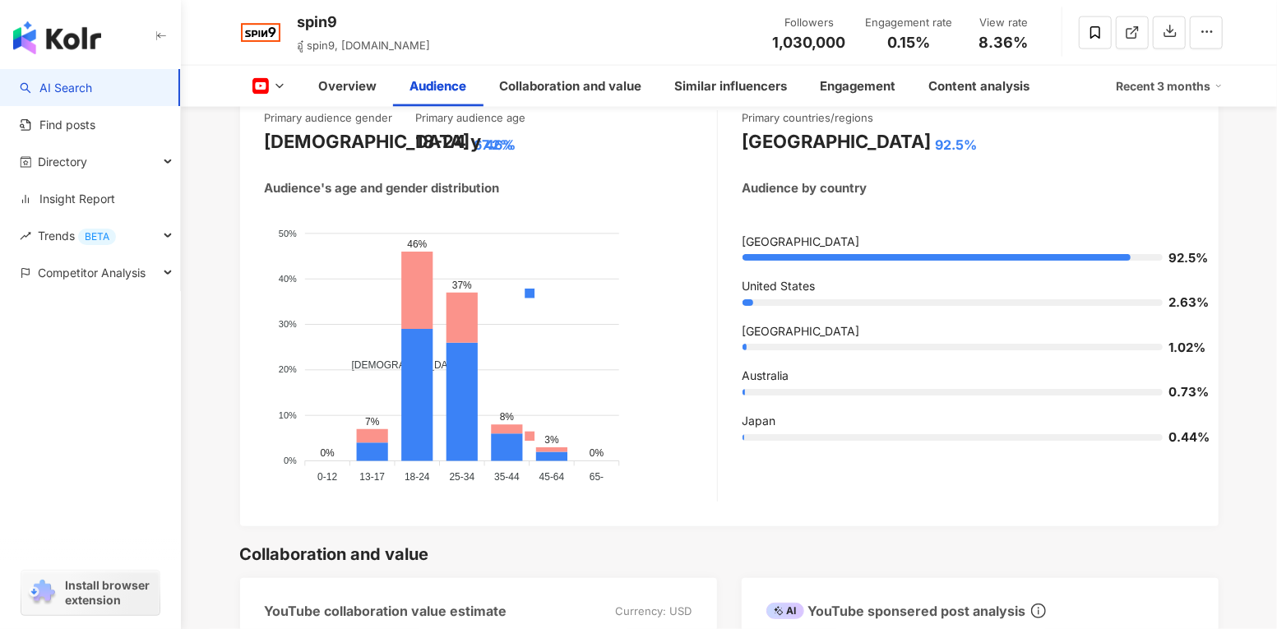
scroll to position [1475, 0]
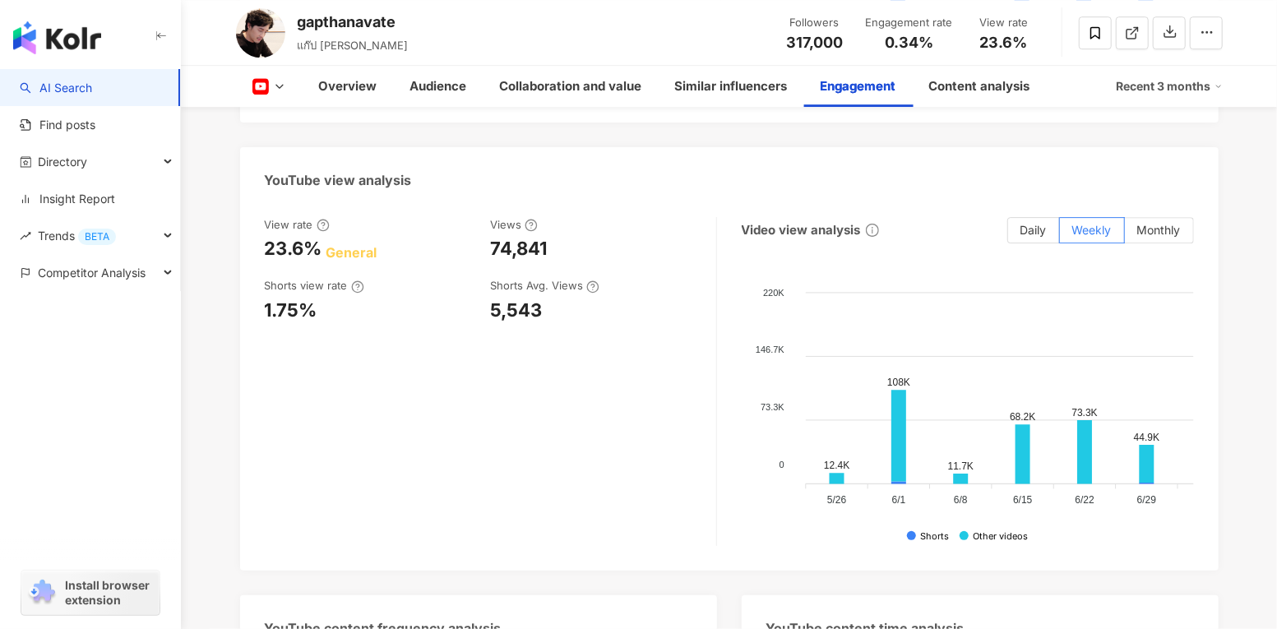
scroll to position [3096, 0]
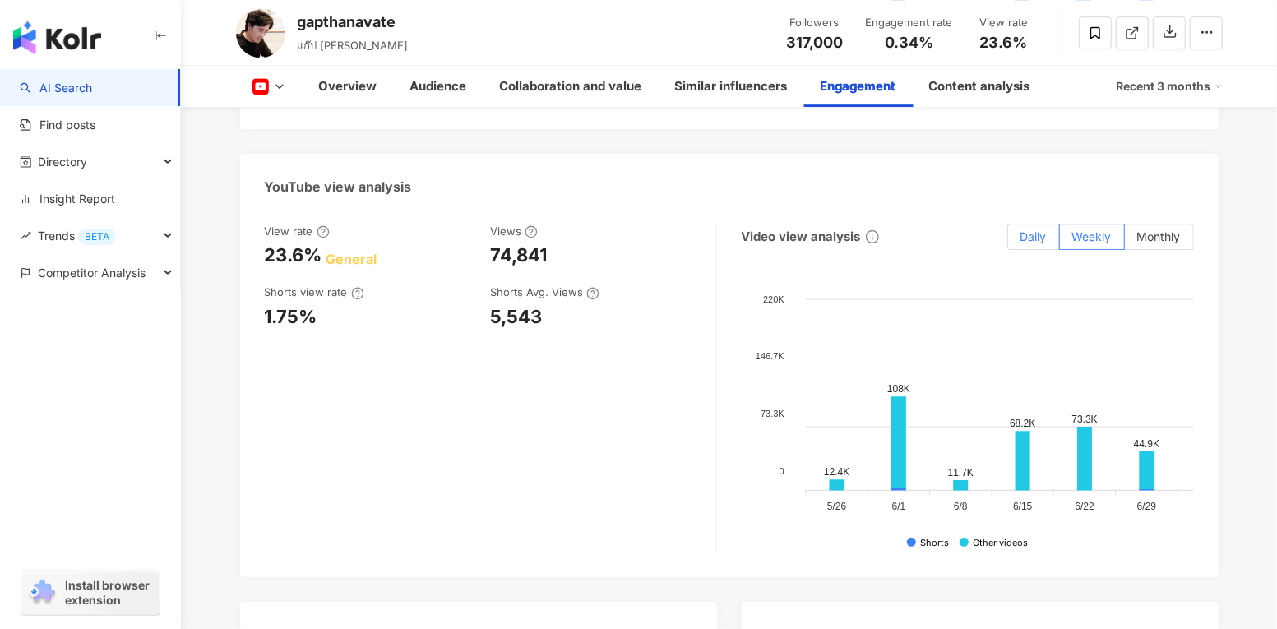
click at [1039, 229] on span "Daily" at bounding box center [1034, 236] width 26 height 14
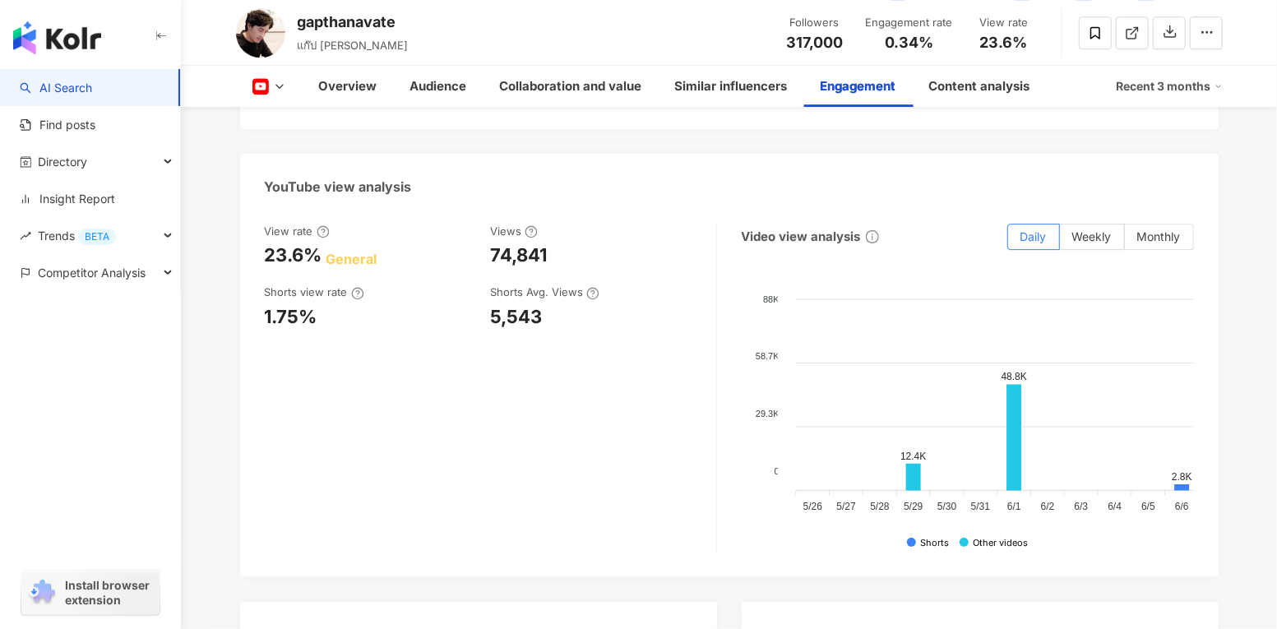
click at [1098, 229] on span "Weekly" at bounding box center [1091, 236] width 39 height 14
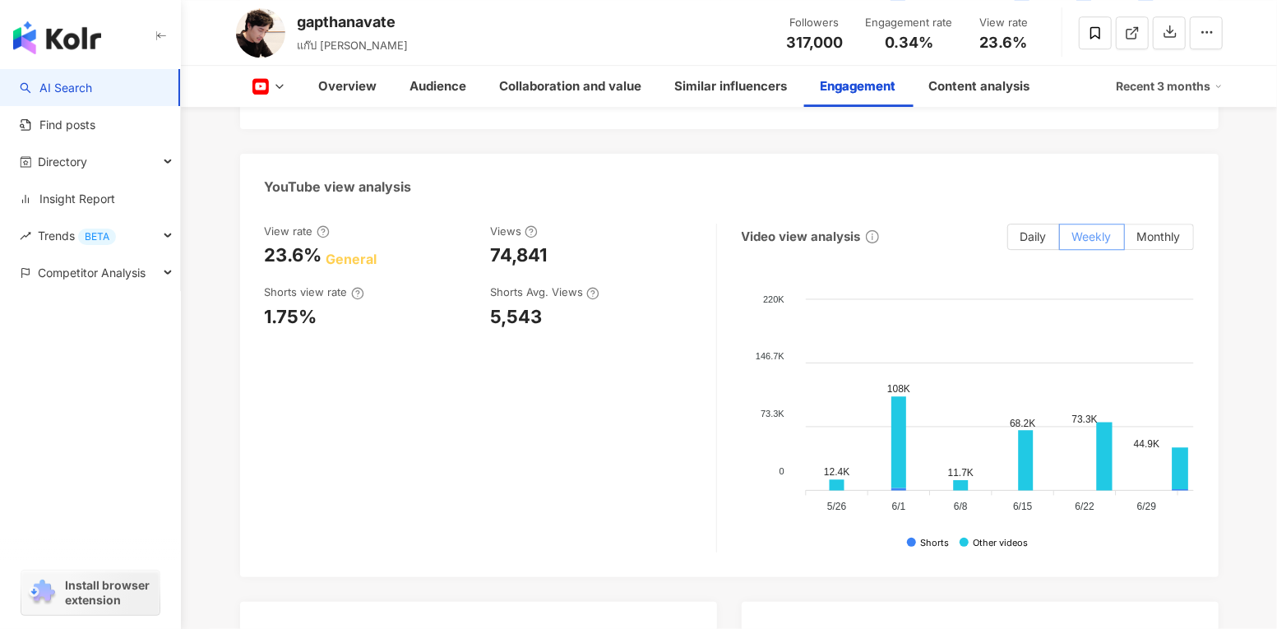
scroll to position [3126, 0]
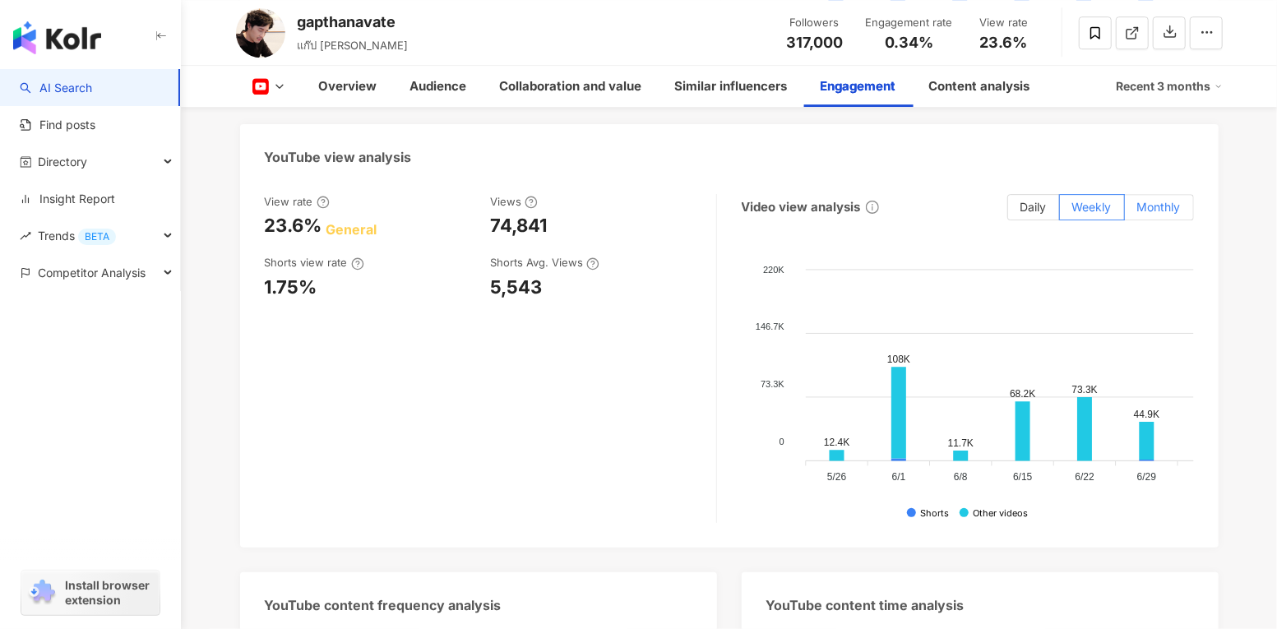
click at [1175, 200] on span "Monthly" at bounding box center [1159, 207] width 44 height 14
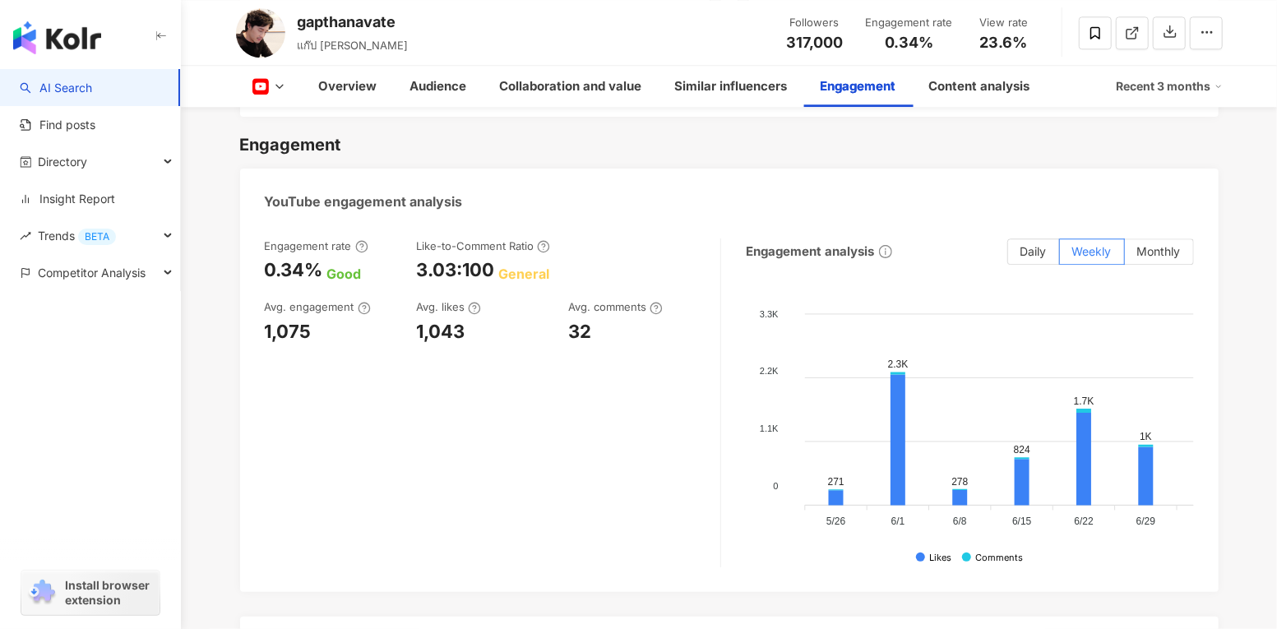
scroll to position [2644, 0]
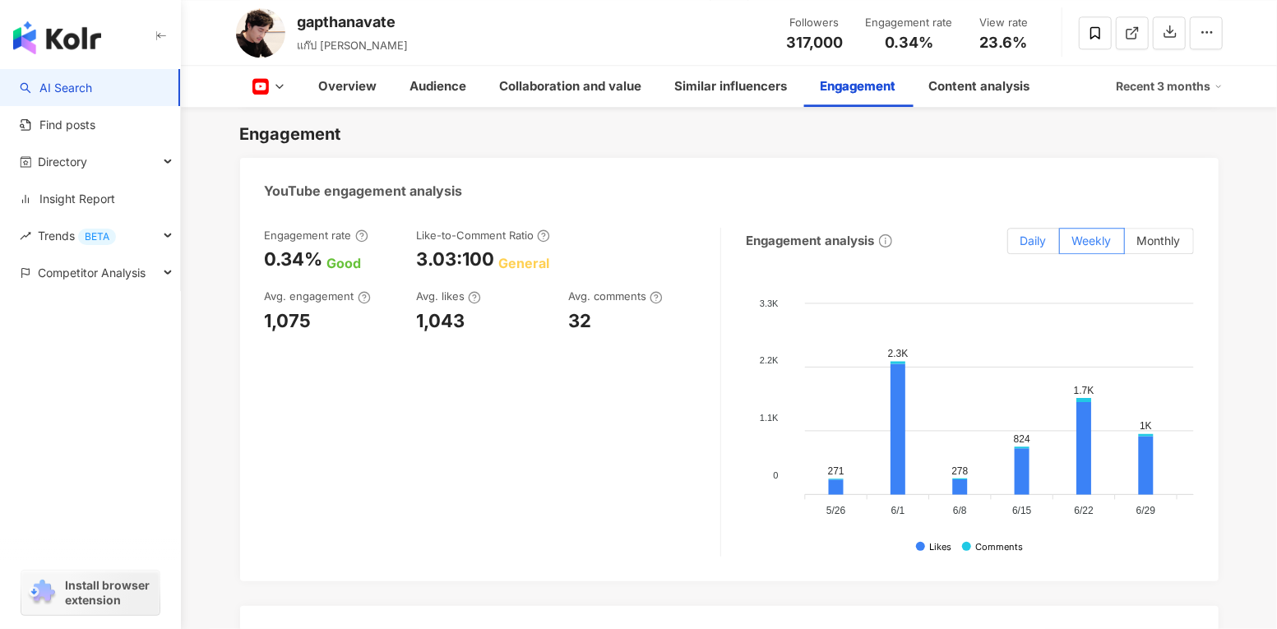
click at [1028, 234] on span "Daily" at bounding box center [1034, 241] width 26 height 14
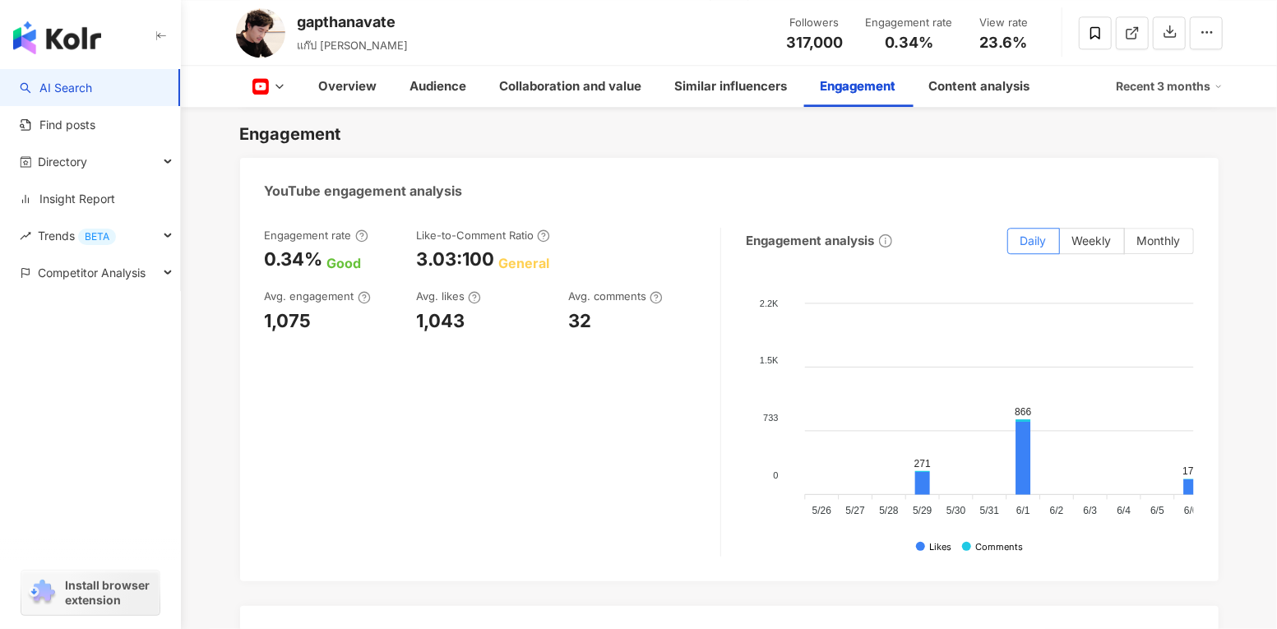
scroll to position [2652, 0]
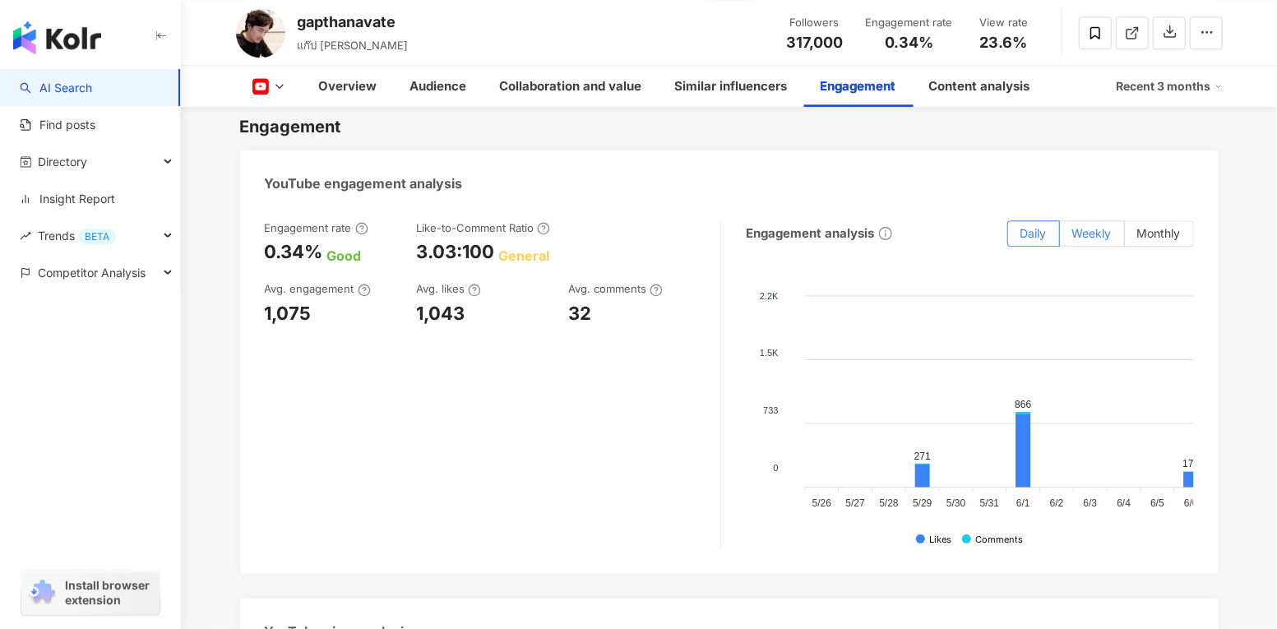
click at [1094, 220] on label "Weekly" at bounding box center [1092, 233] width 65 height 26
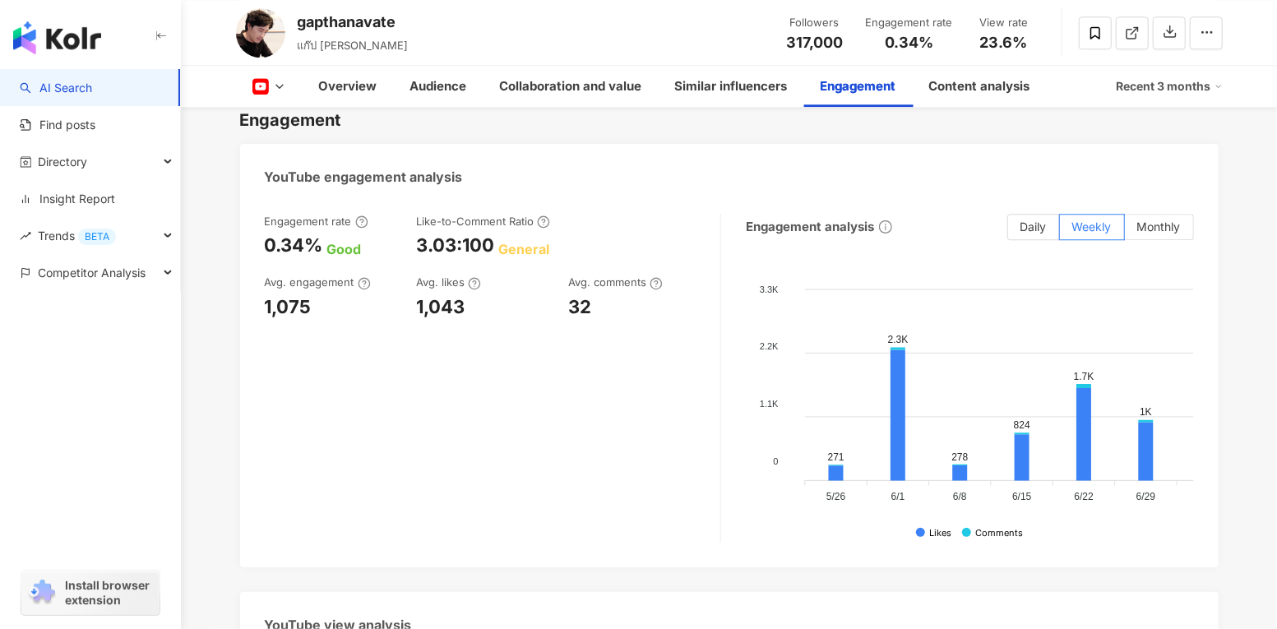
scroll to position [2663, 0]
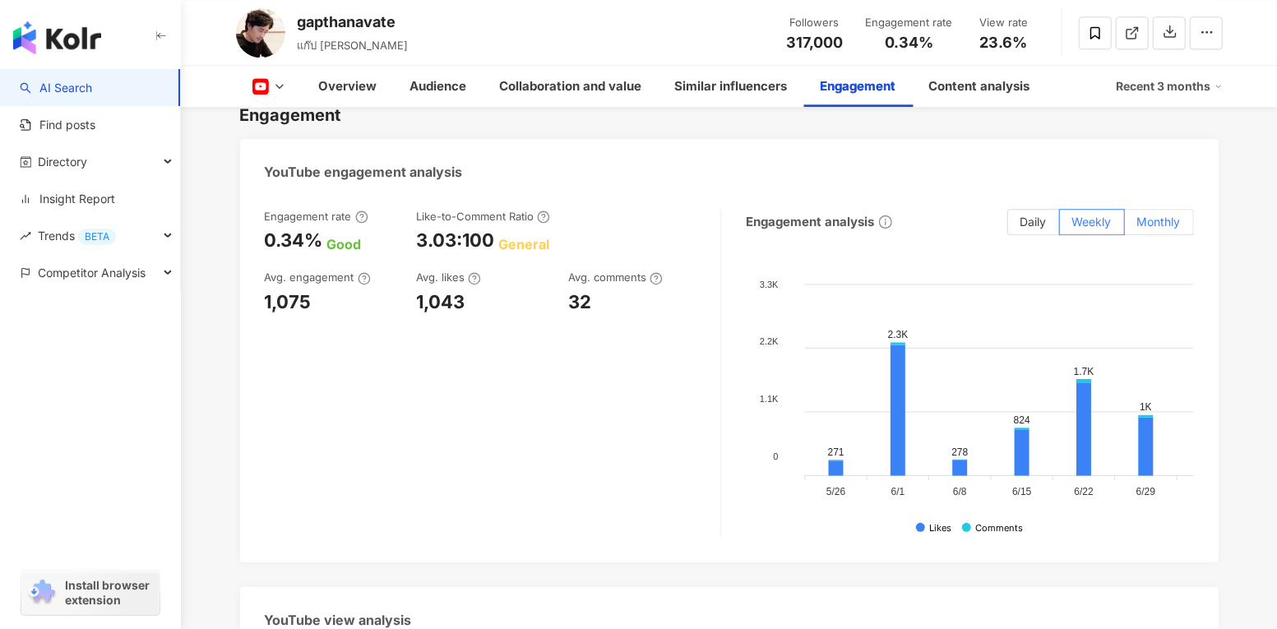
click at [1167, 215] on span "Monthly" at bounding box center [1159, 222] width 44 height 14
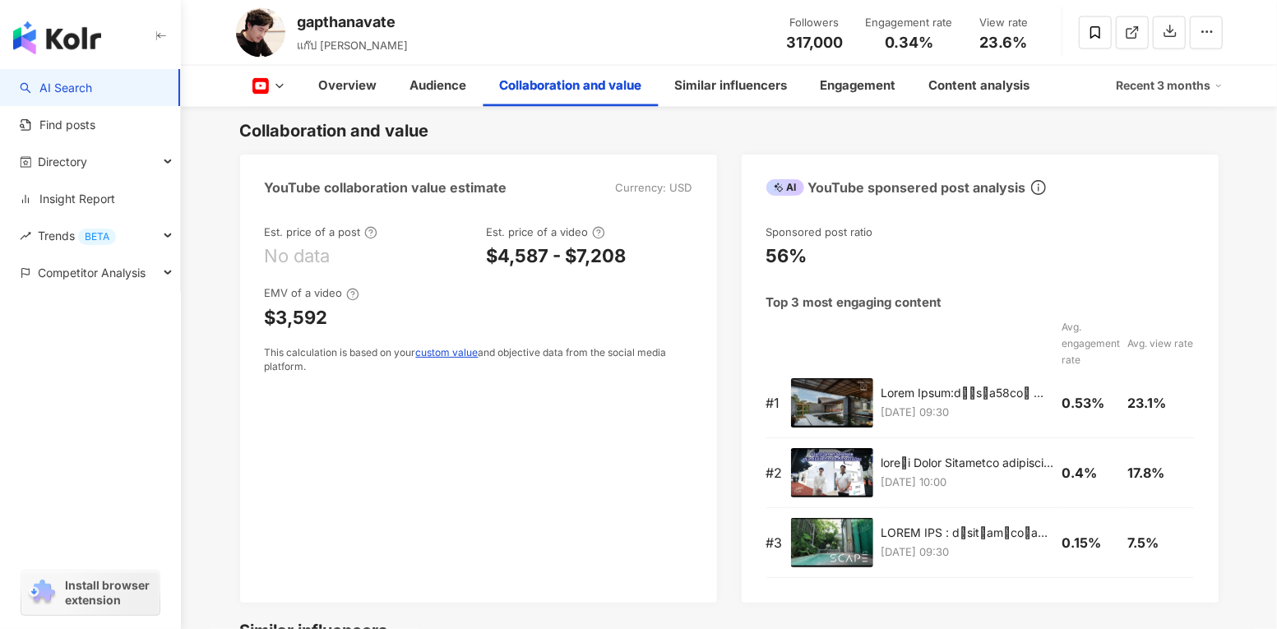
scroll to position [1852, 0]
